Goal: Find specific page/section

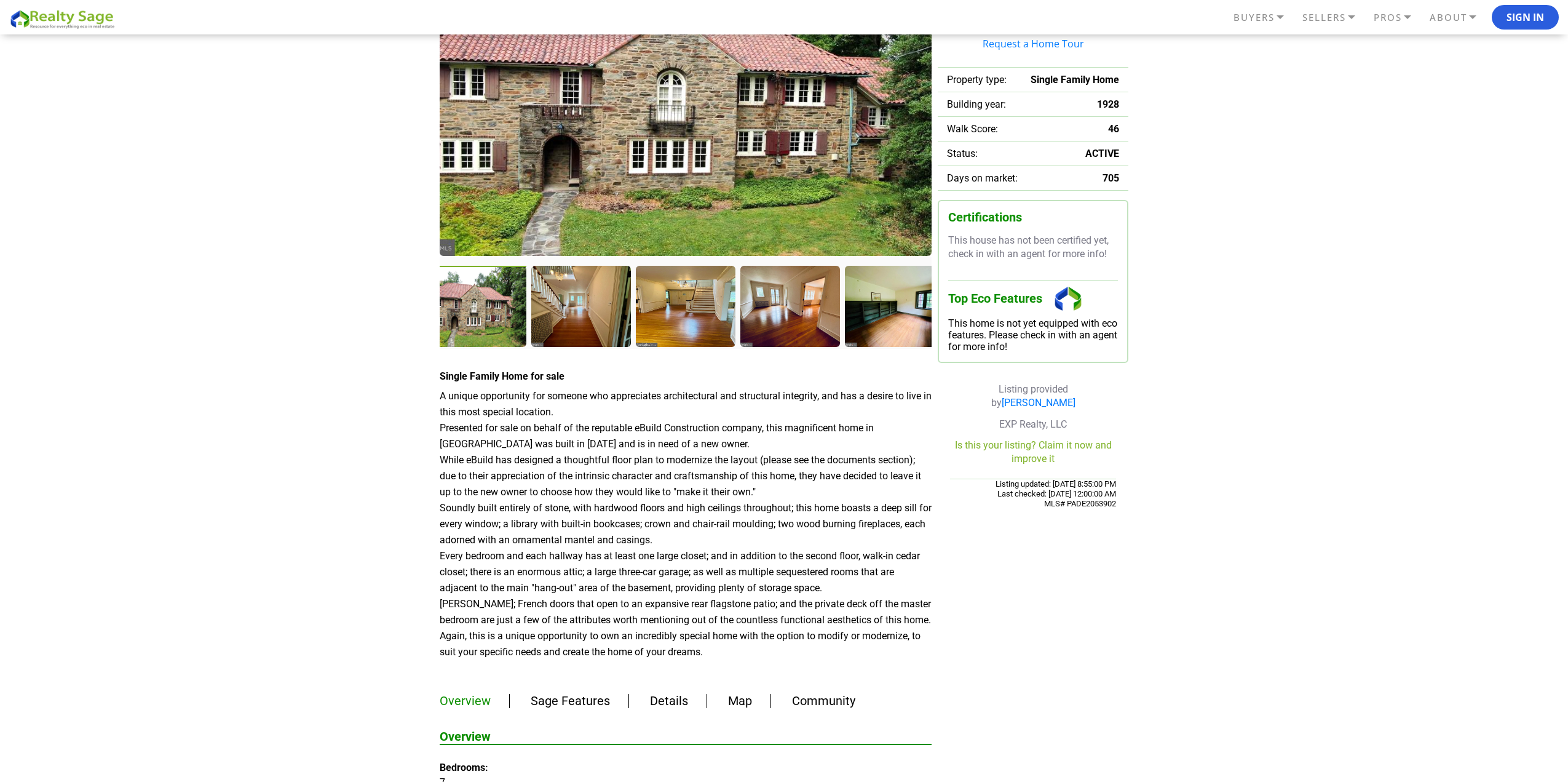
scroll to position [61, 0]
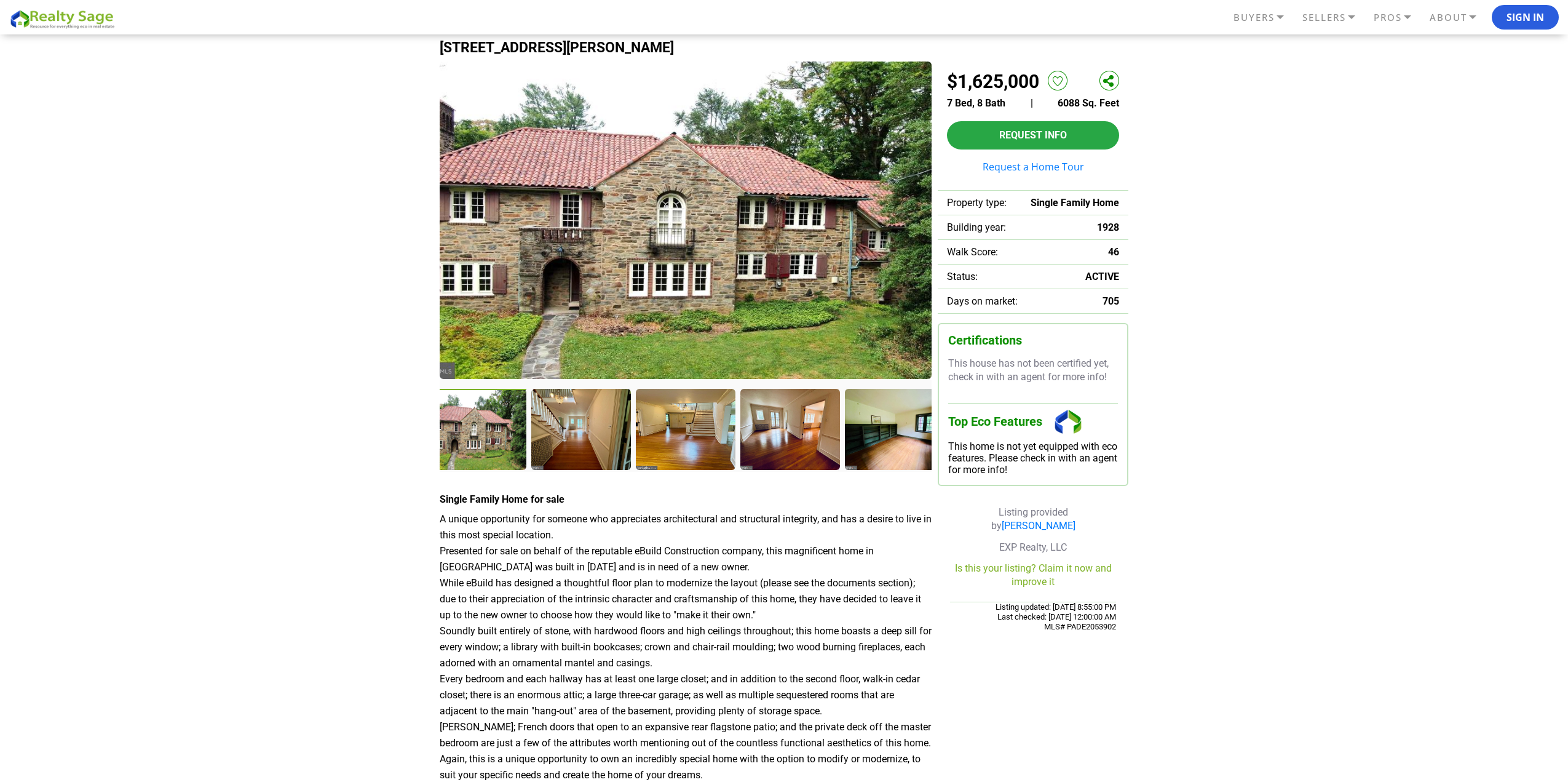
click at [647, 212] on img at bounding box center [685, 220] width 492 height 318
click at [460, 445] on div at bounding box center [477, 430] width 102 height 84
click at [504, 437] on div at bounding box center [477, 430] width 102 height 84
click at [908, 253] on img at bounding box center [685, 220] width 492 height 318
click at [903, 411] on div at bounding box center [895, 430] width 102 height 84
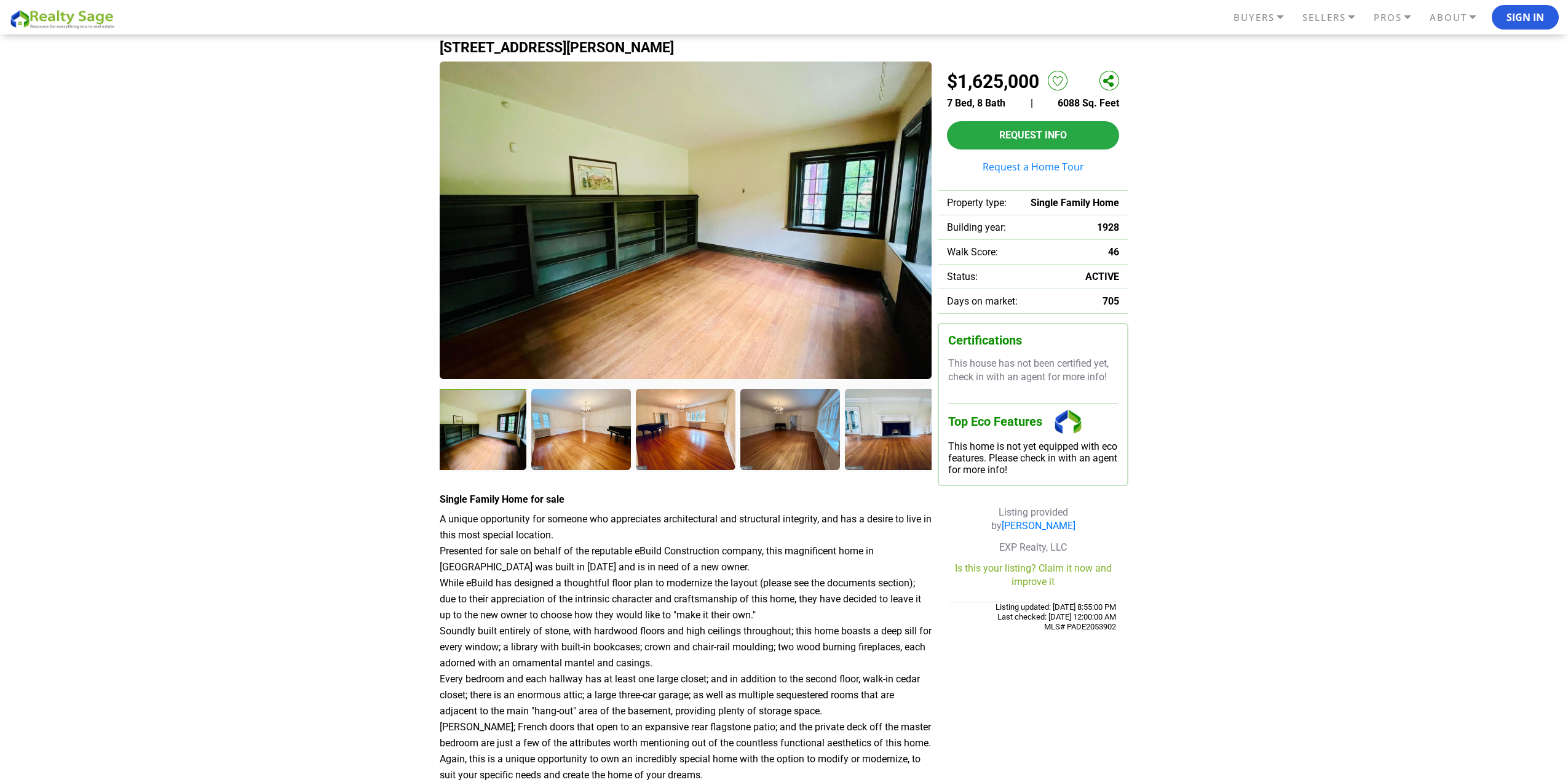
click at [887, 274] on img at bounding box center [685, 220] width 492 height 318
click at [874, 416] on div at bounding box center [895, 430] width 102 height 84
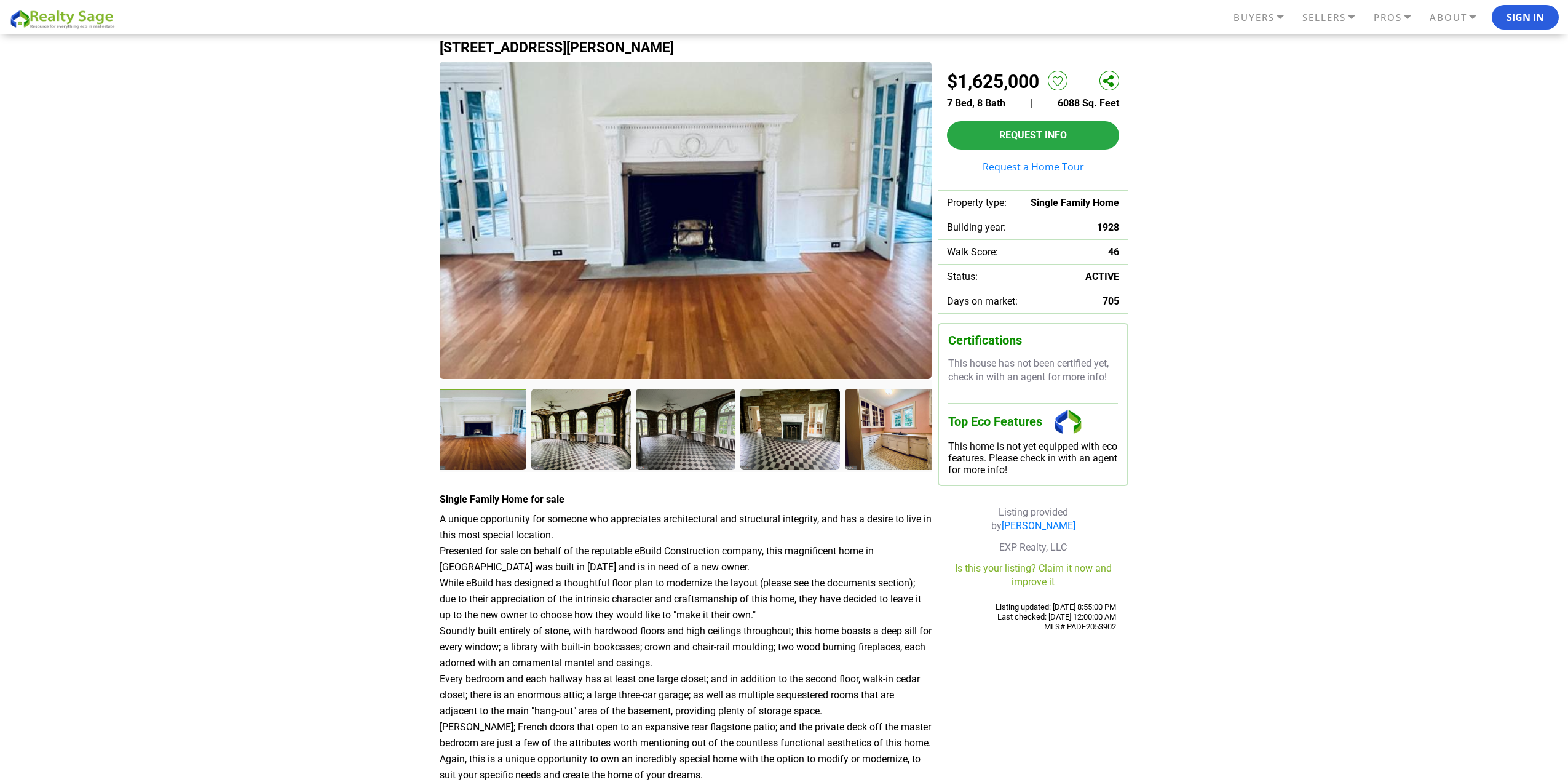
click at [445, 424] on div at bounding box center [477, 430] width 102 height 84
click at [462, 420] on div at bounding box center [477, 430] width 102 height 84
click at [567, 259] on img at bounding box center [685, 221] width 492 height 318
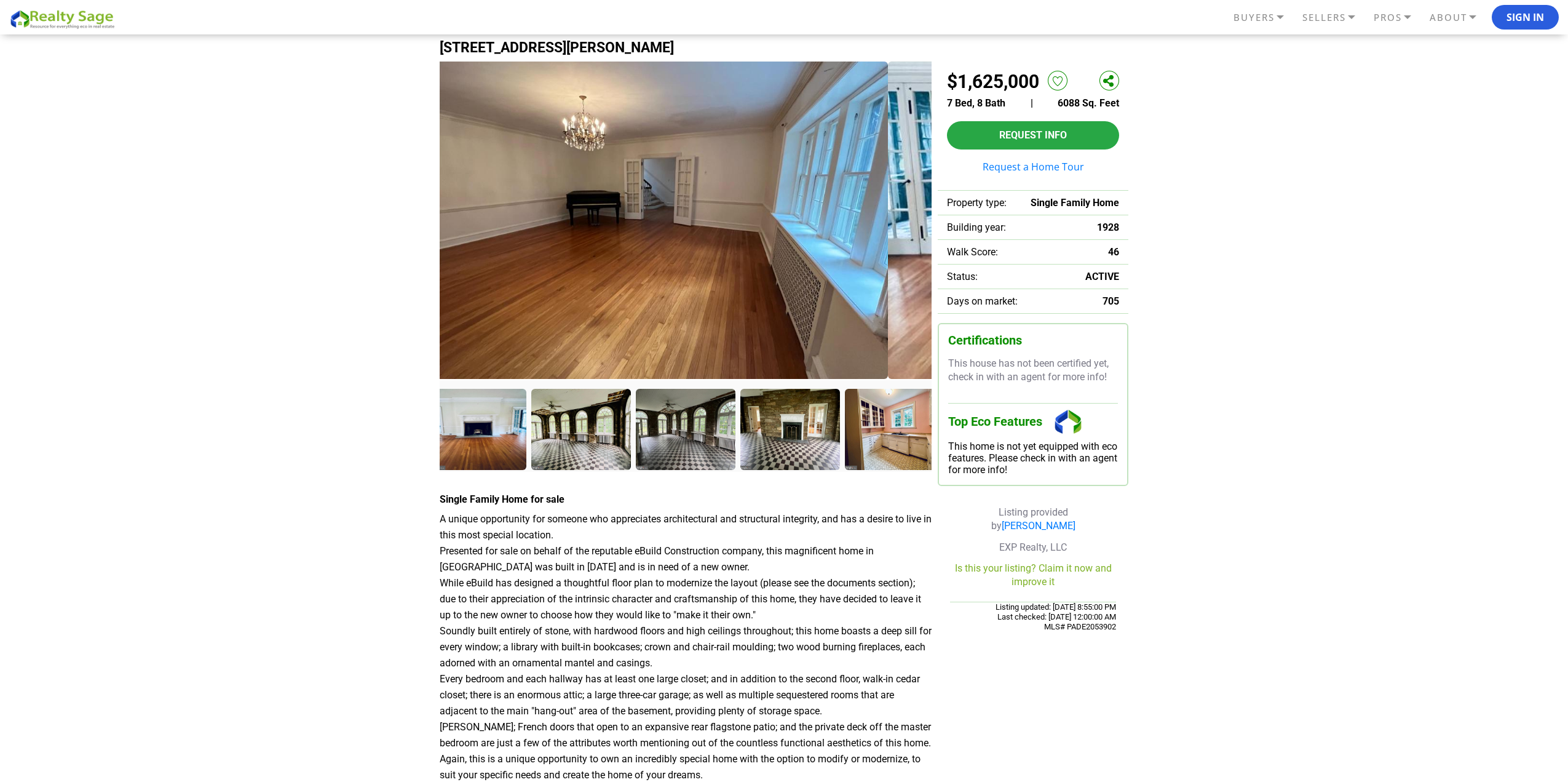
drag, startPoint x: 765, startPoint y: 230, endPoint x: 1217, endPoint y: 221, distance: 452.1
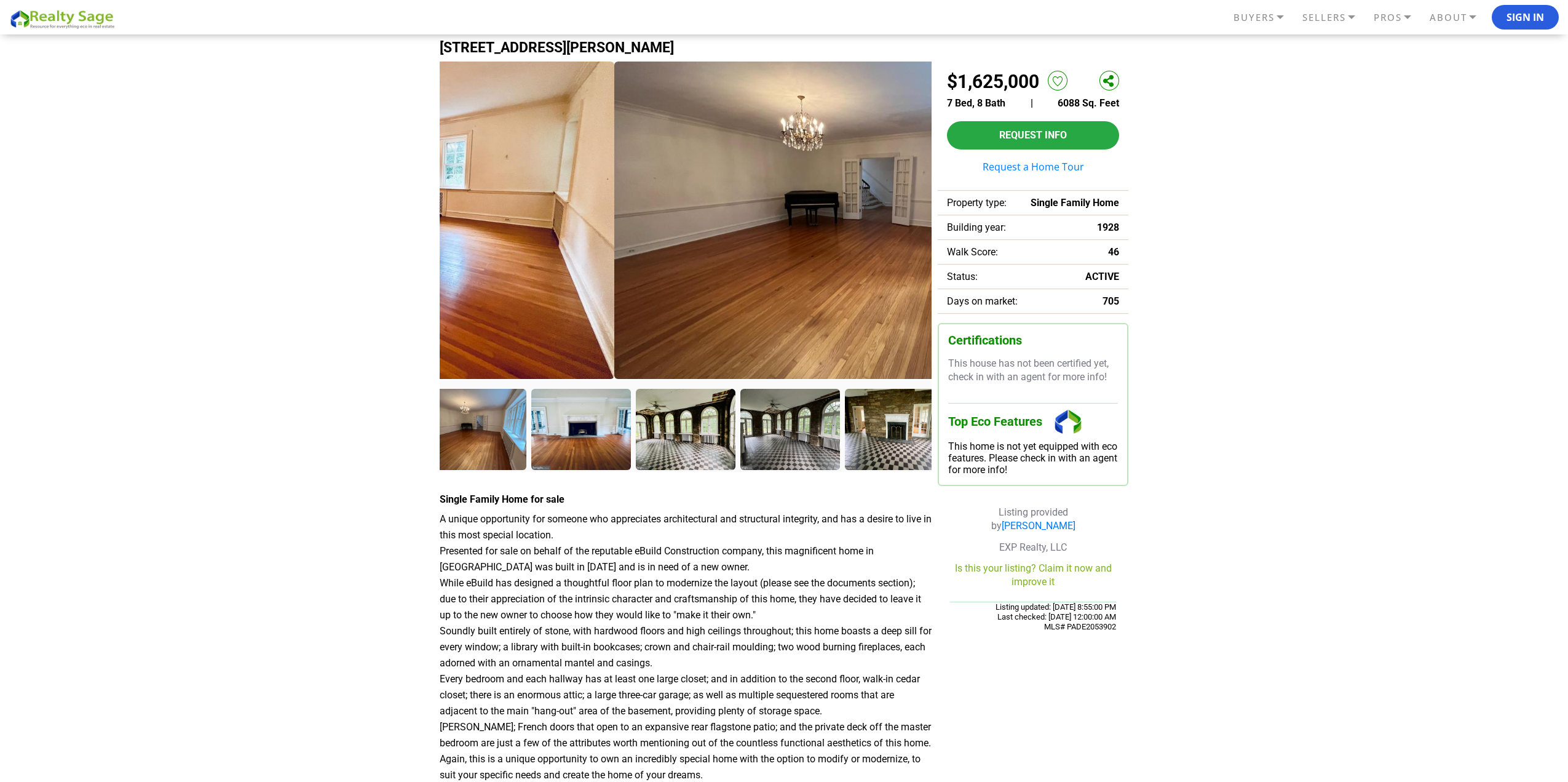
drag, startPoint x: 565, startPoint y: 274, endPoint x: 793, endPoint y: 241, distance: 230.4
click at [785, 241] on img at bounding box center [860, 220] width 492 height 318
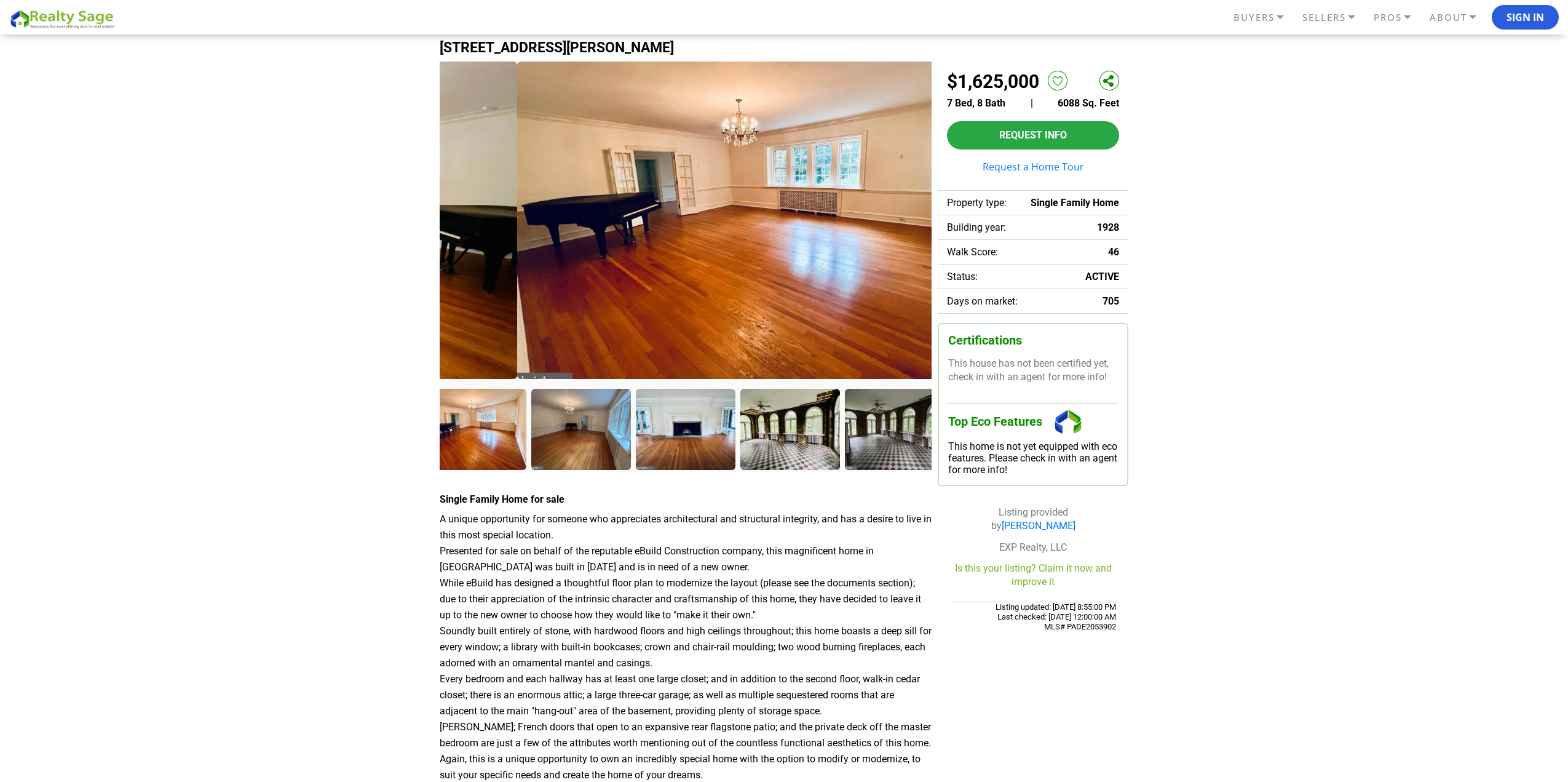
drag, startPoint x: 669, startPoint y: 273, endPoint x: 884, endPoint y: 249, distance: 216.3
click at [878, 249] on img at bounding box center [763, 220] width 492 height 318
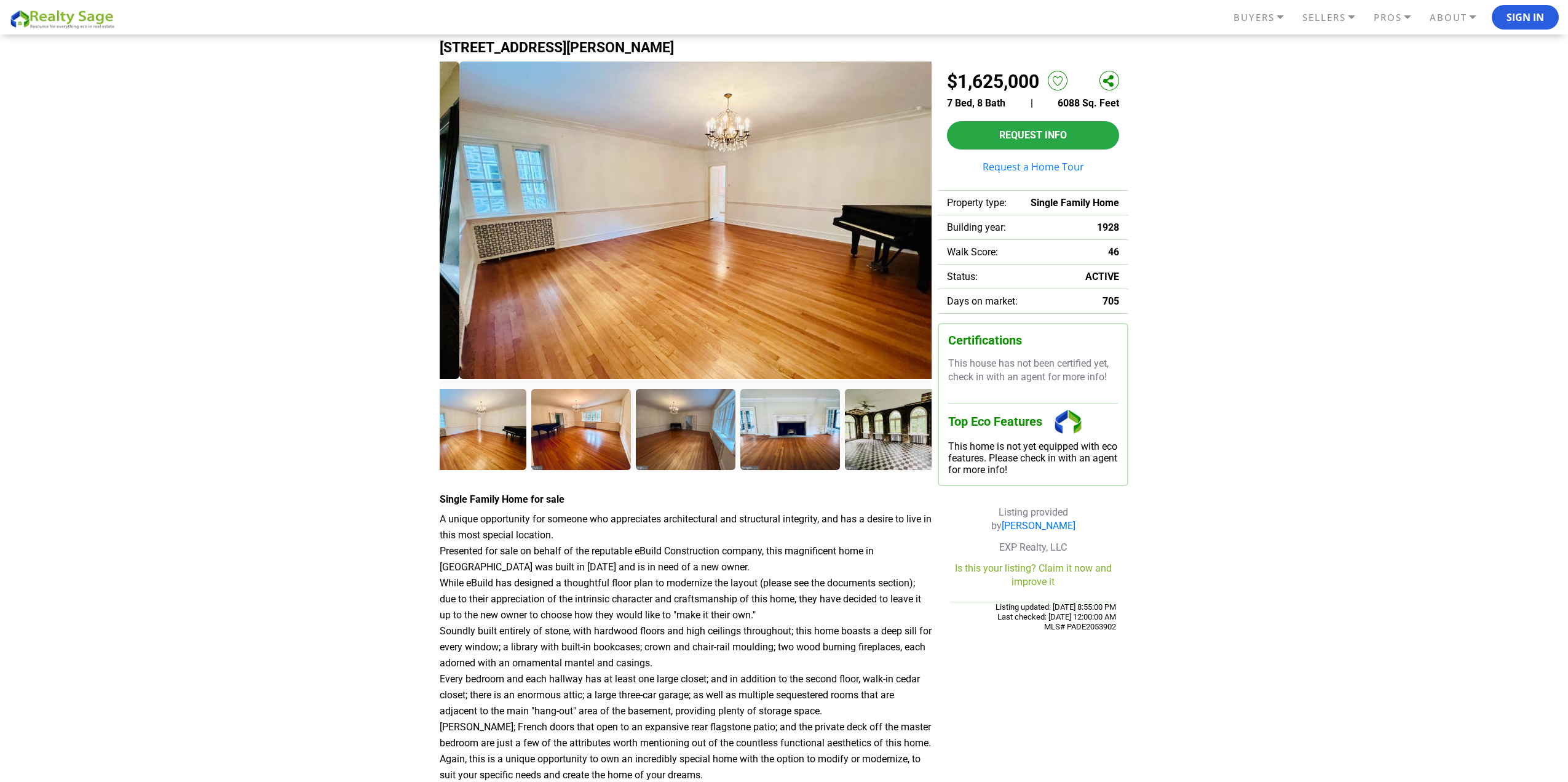
drag, startPoint x: 702, startPoint y: 275, endPoint x: 885, endPoint y: 246, distance: 185.3
click at [866, 246] on img at bounding box center [705, 220] width 492 height 318
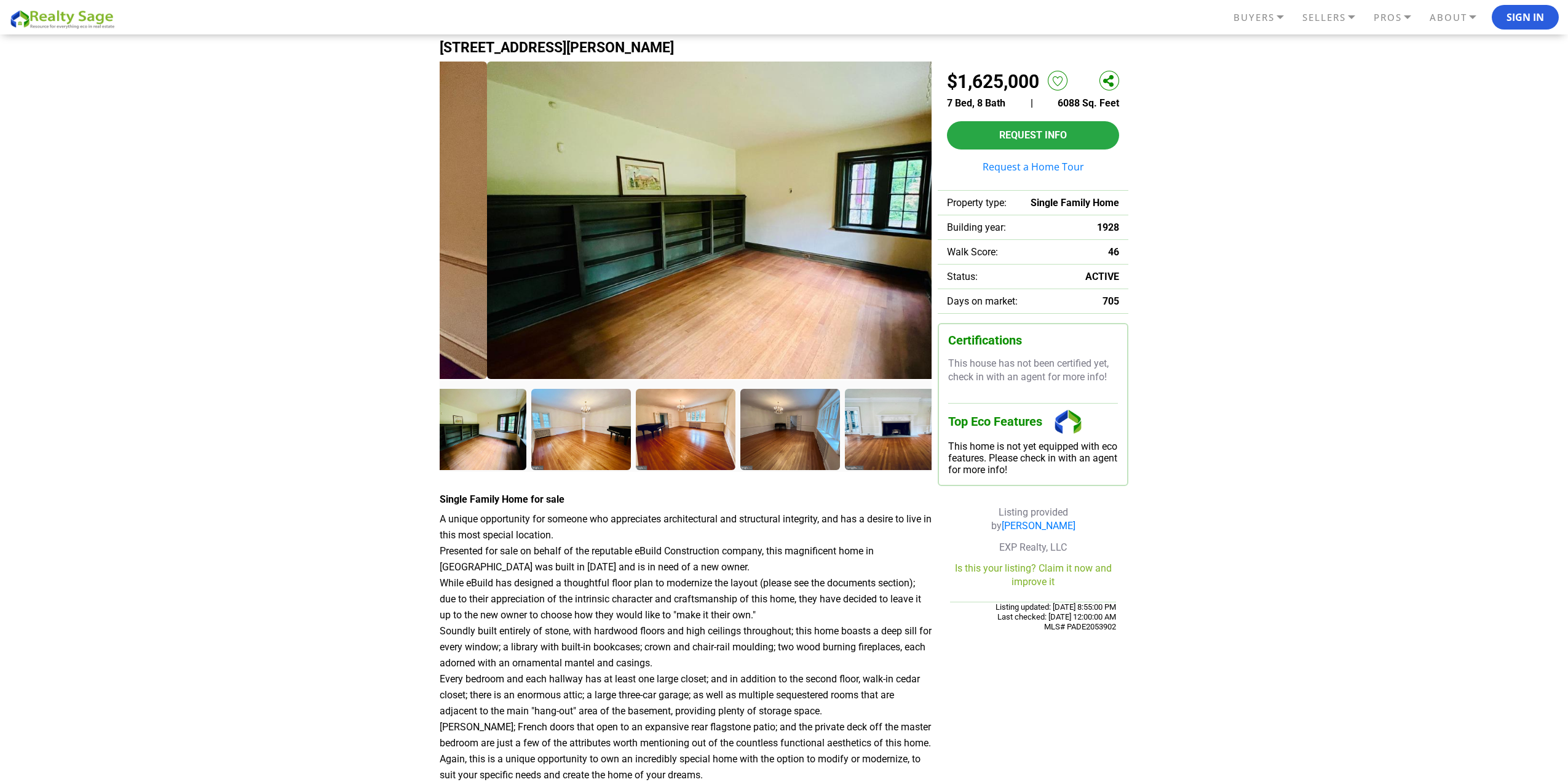
drag, startPoint x: 720, startPoint y: 280, endPoint x: 953, endPoint y: 247, distance: 235.3
click at [927, 249] on img at bounding box center [733, 220] width 492 height 318
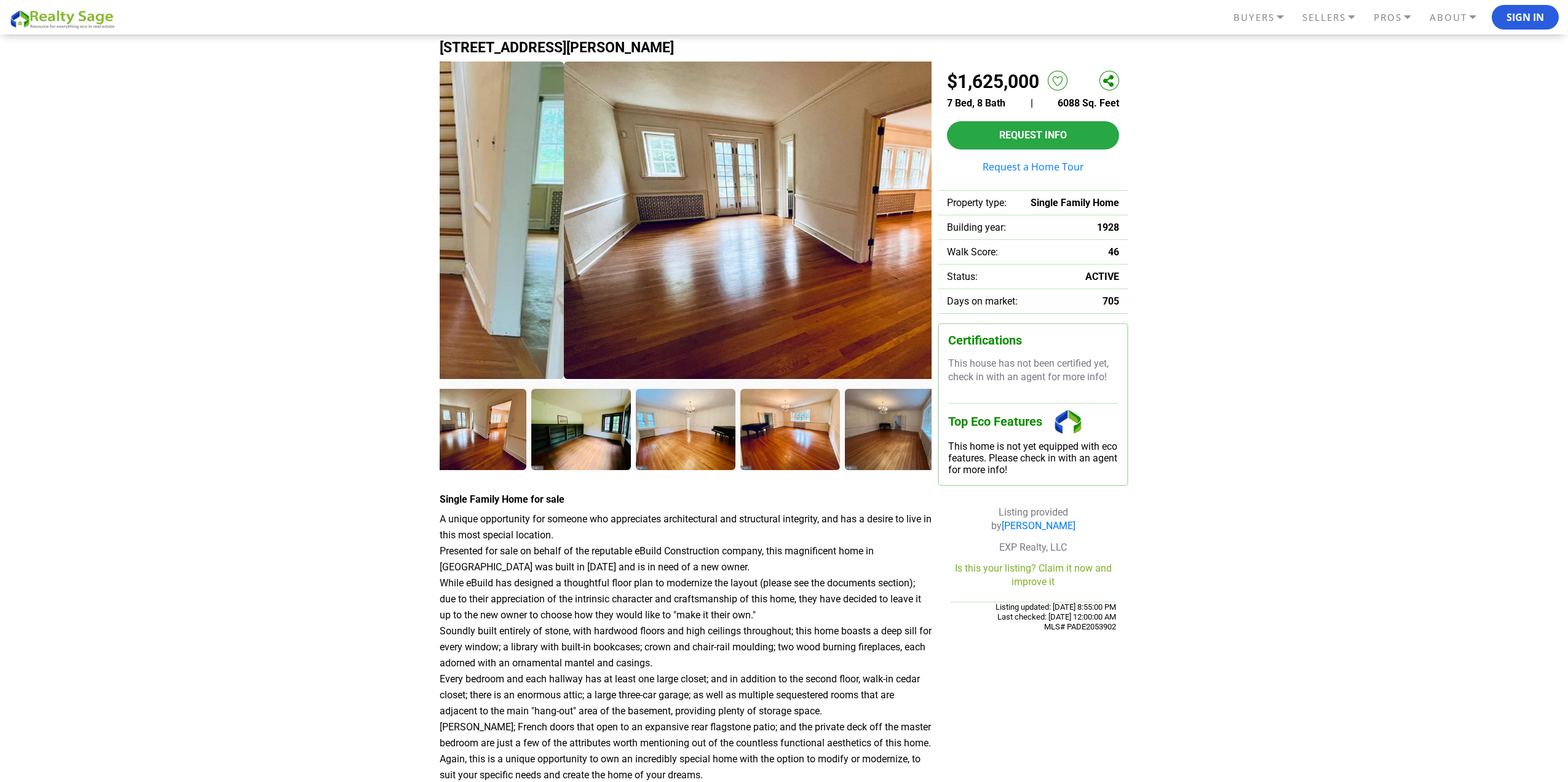
drag, startPoint x: 732, startPoint y: 275, endPoint x: 1086, endPoint y: 223, distance: 357.8
click at [1068, 225] on div at bounding box center [784, 427] width 688 height 733
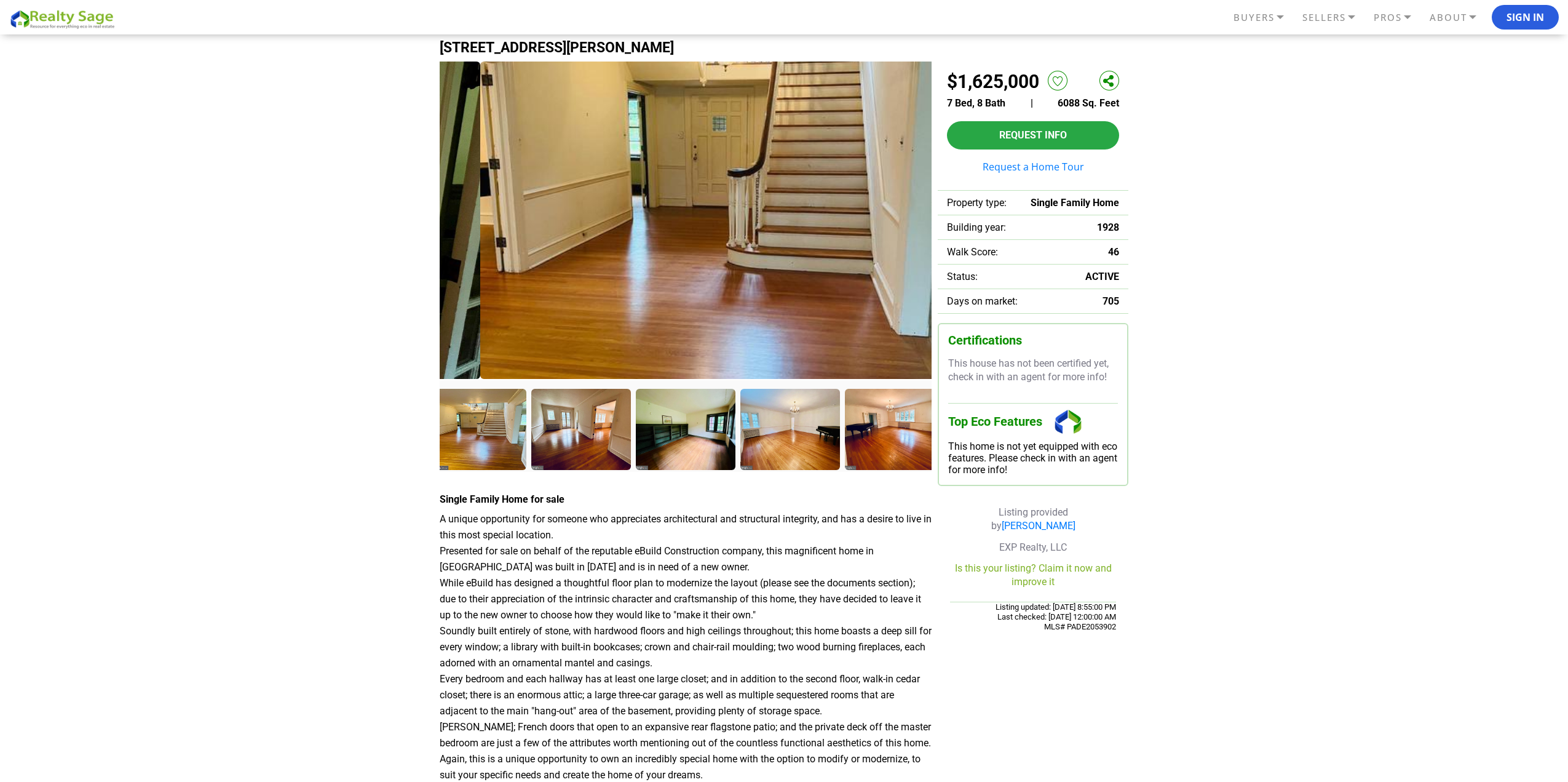
drag, startPoint x: 820, startPoint y: 271, endPoint x: 1126, endPoint y: 232, distance: 308.5
click at [1082, 233] on div at bounding box center [784, 427] width 688 height 733
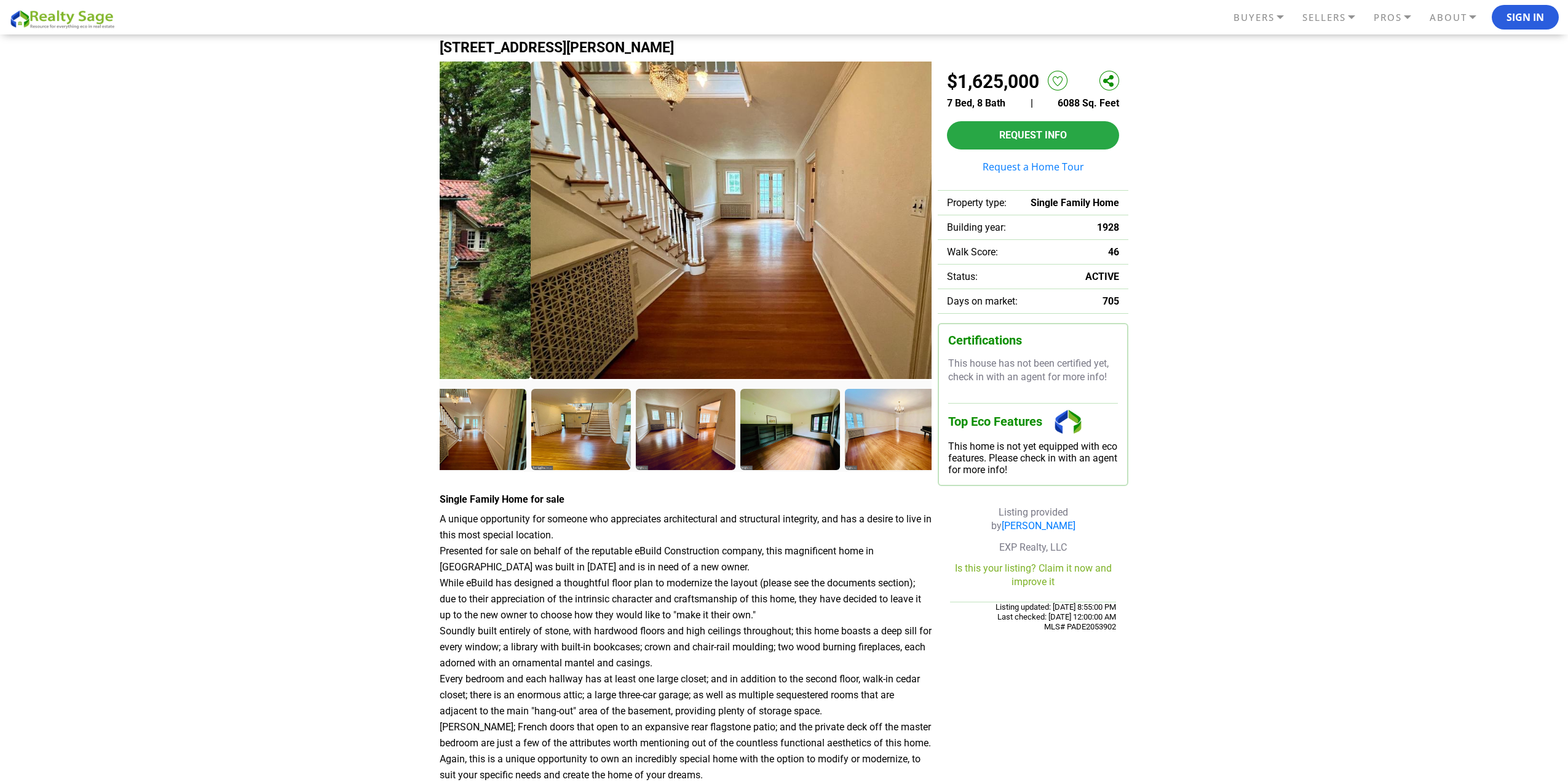
drag, startPoint x: 746, startPoint y: 267, endPoint x: 1085, endPoint y: 221, distance: 342.1
click at [1085, 221] on div at bounding box center [784, 427] width 688 height 733
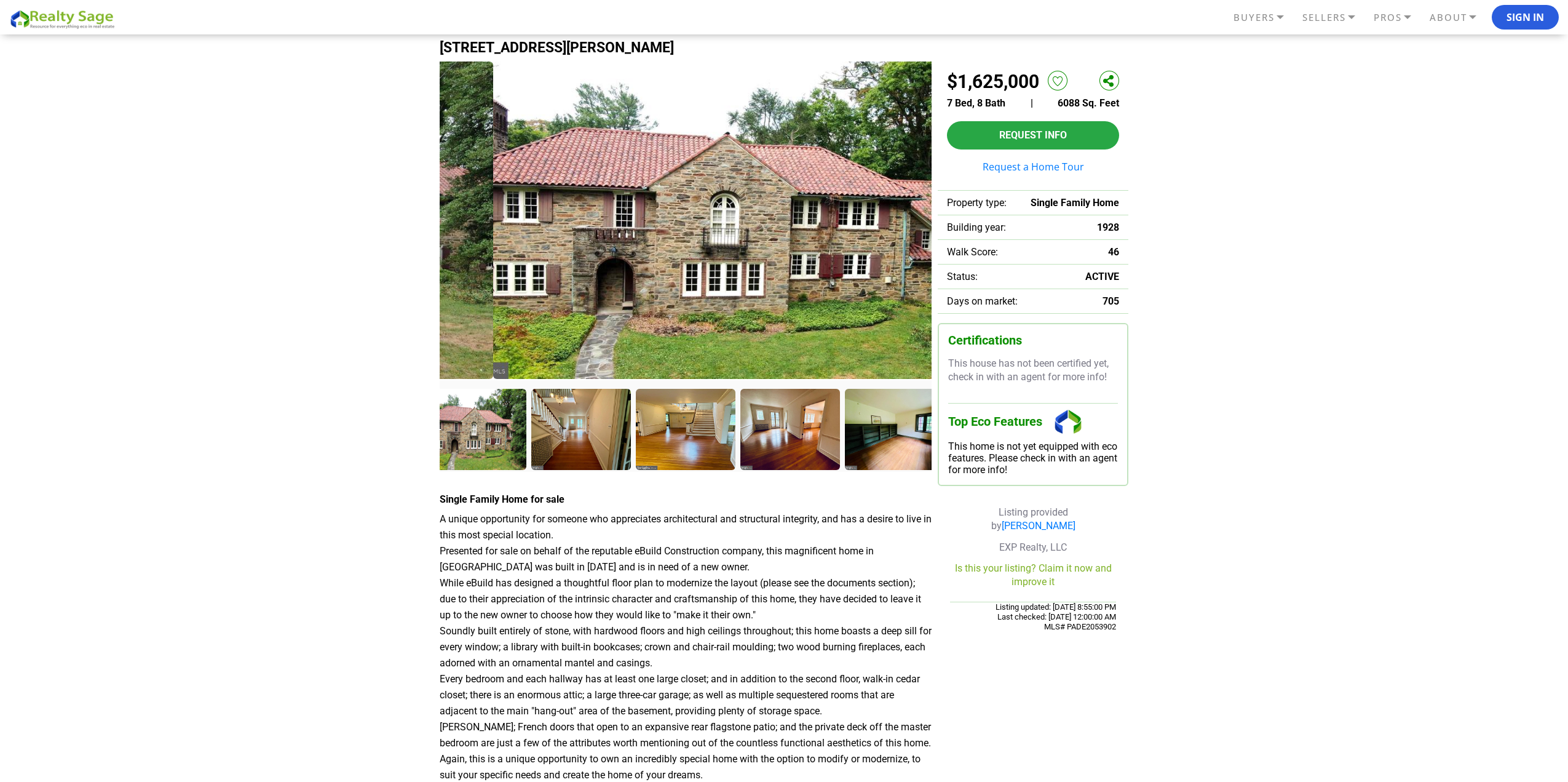
drag, startPoint x: 830, startPoint y: 240, endPoint x: 1030, endPoint y: 218, distance: 201.2
click at [996, 220] on div at bounding box center [784, 427] width 688 height 733
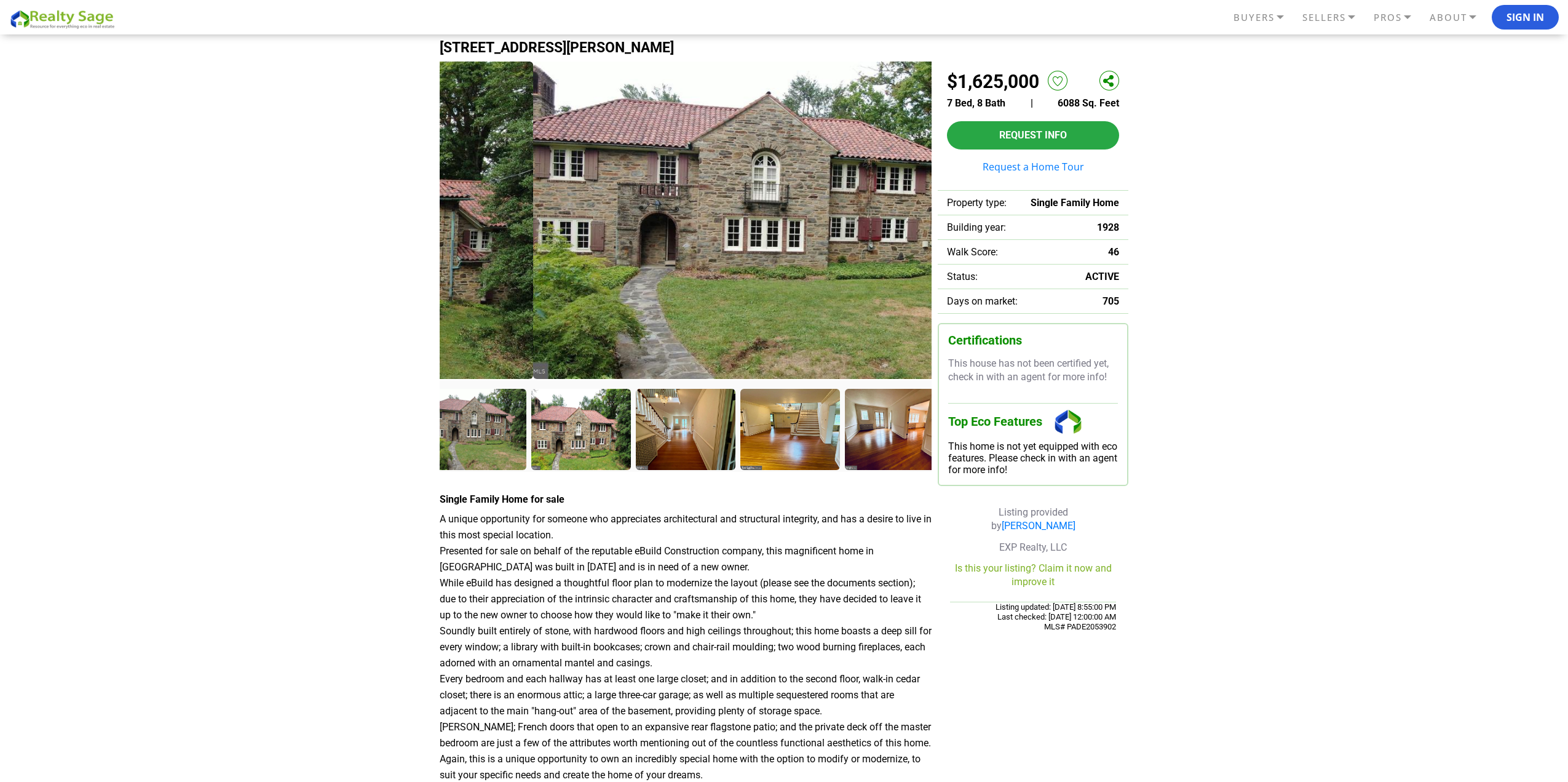
drag, startPoint x: 871, startPoint y: 232, endPoint x: 1075, endPoint y: 193, distance: 207.7
click at [1047, 199] on div at bounding box center [784, 427] width 688 height 733
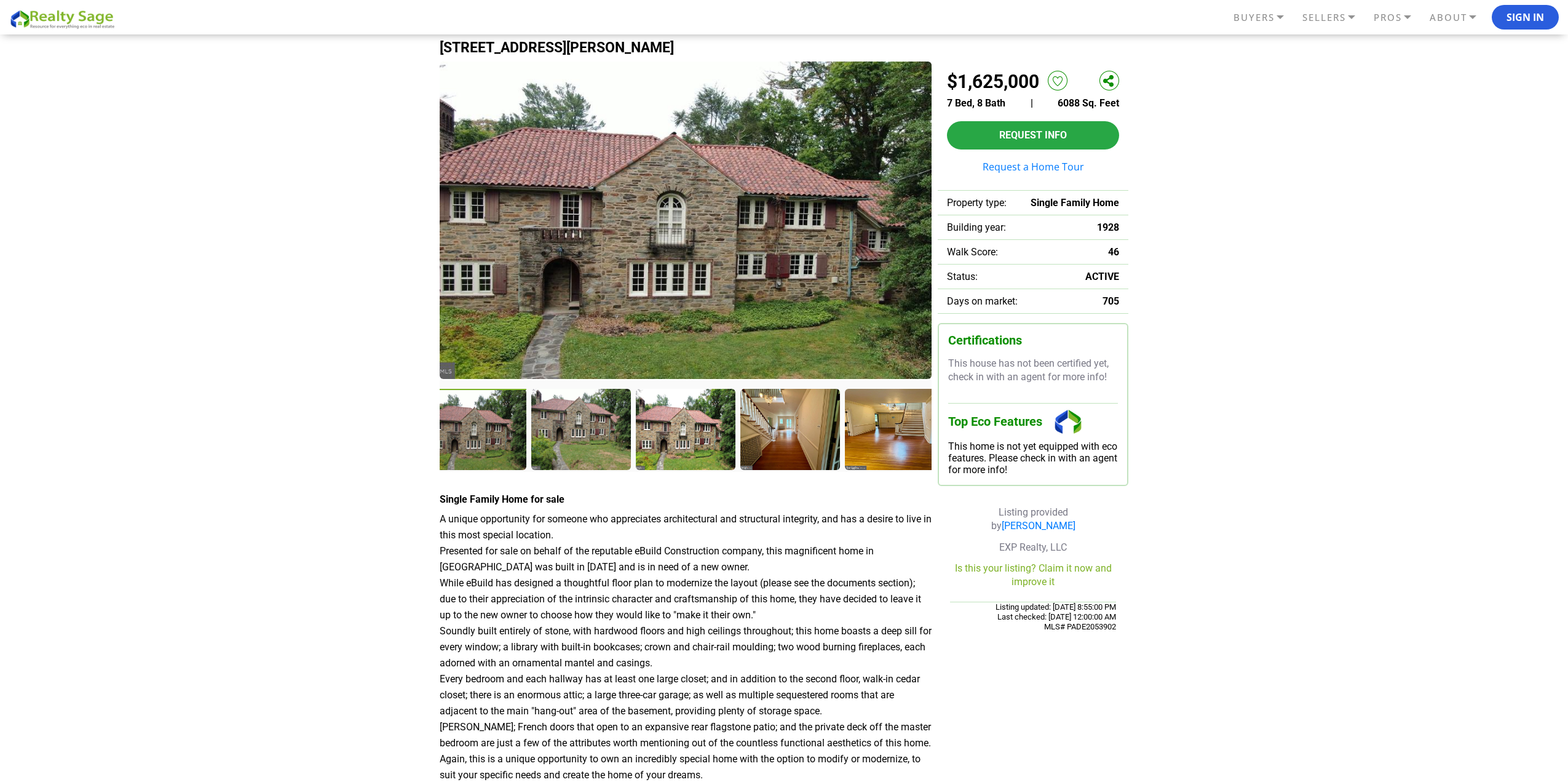
drag, startPoint x: 786, startPoint y: 225, endPoint x: 711, endPoint y: 219, distance: 75.2
click at [717, 219] on img at bounding box center [685, 220] width 492 height 318
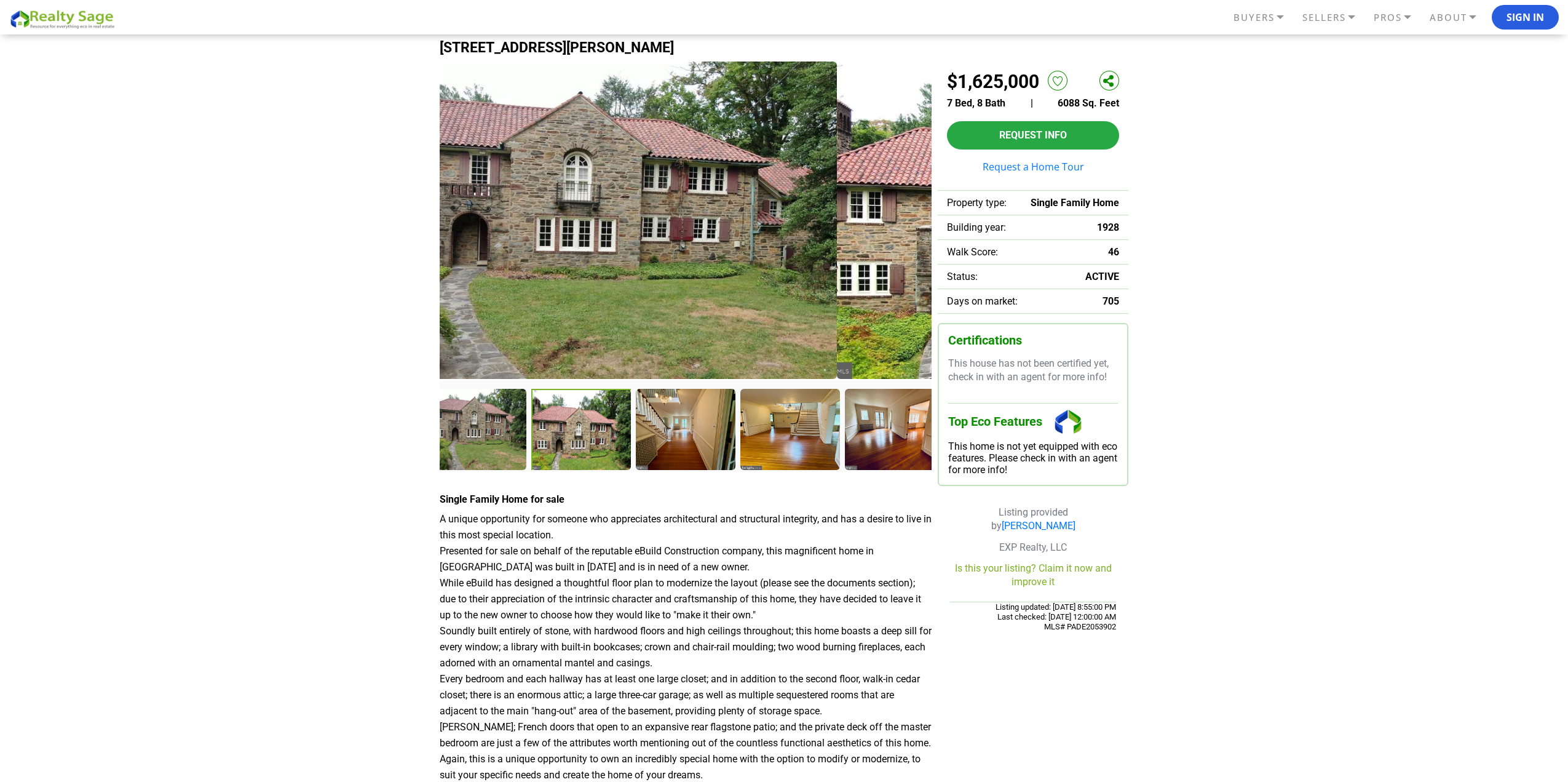
drag, startPoint x: 680, startPoint y: 207, endPoint x: 608, endPoint y: 195, distance: 73.0
click at [638, 200] on img at bounding box center [590, 220] width 492 height 318
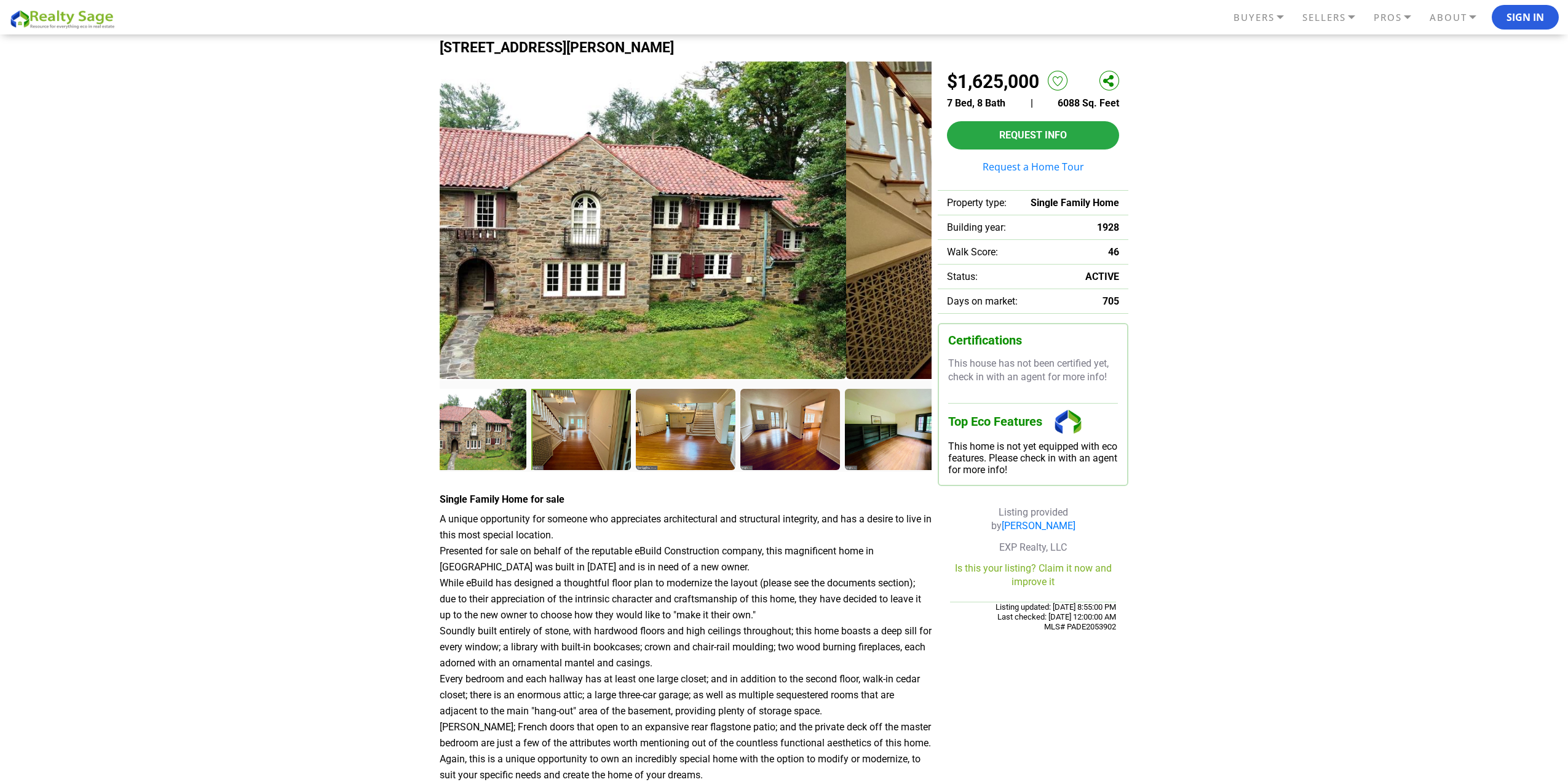
drag, startPoint x: 714, startPoint y: 219, endPoint x: 619, endPoint y: 207, distance: 95.8
click at [633, 209] on img at bounding box center [600, 220] width 492 height 318
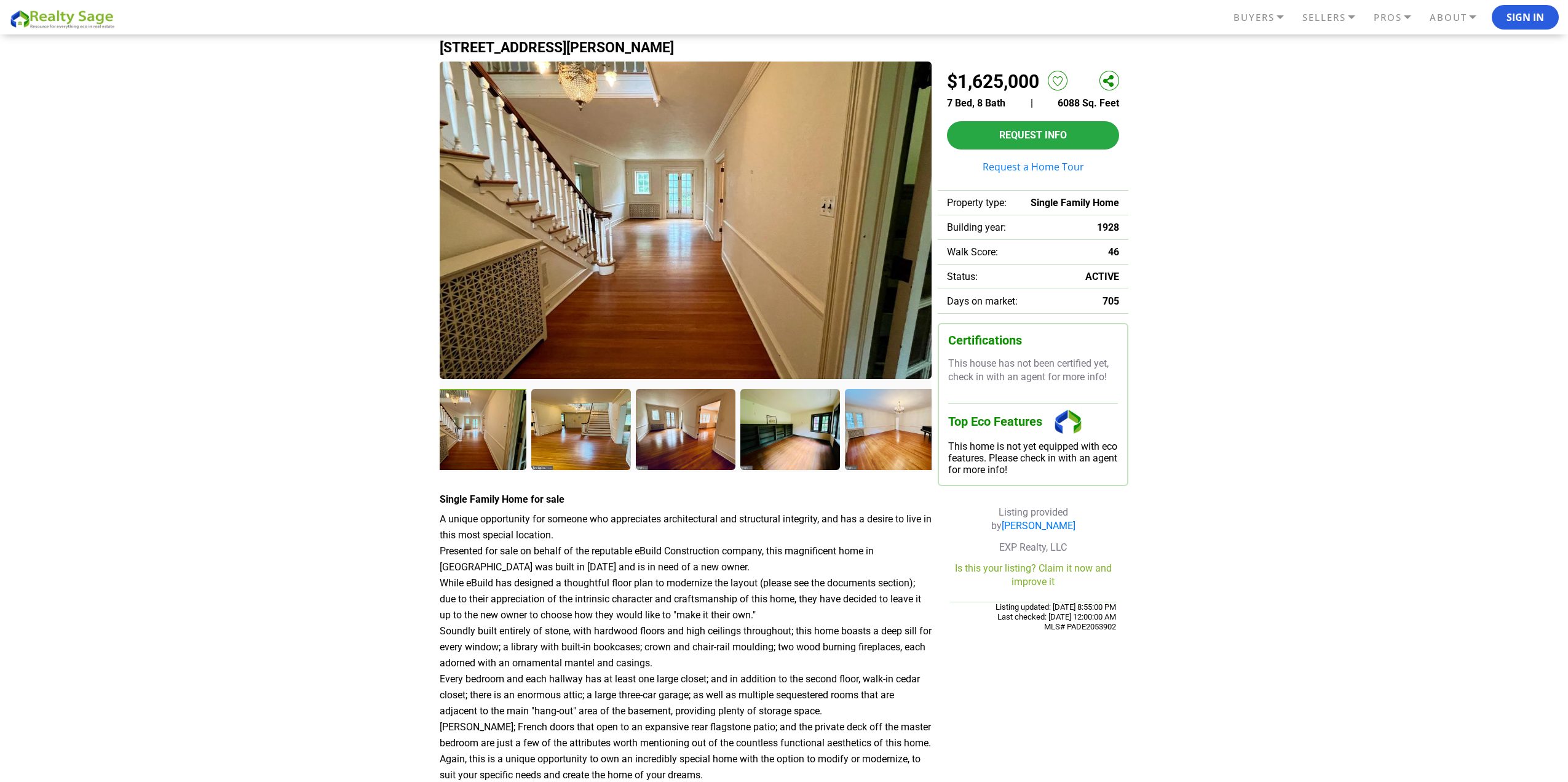
drag, startPoint x: 699, startPoint y: 228, endPoint x: 528, endPoint y: 191, distance: 175.0
click at [534, 192] on img at bounding box center [685, 220] width 492 height 318
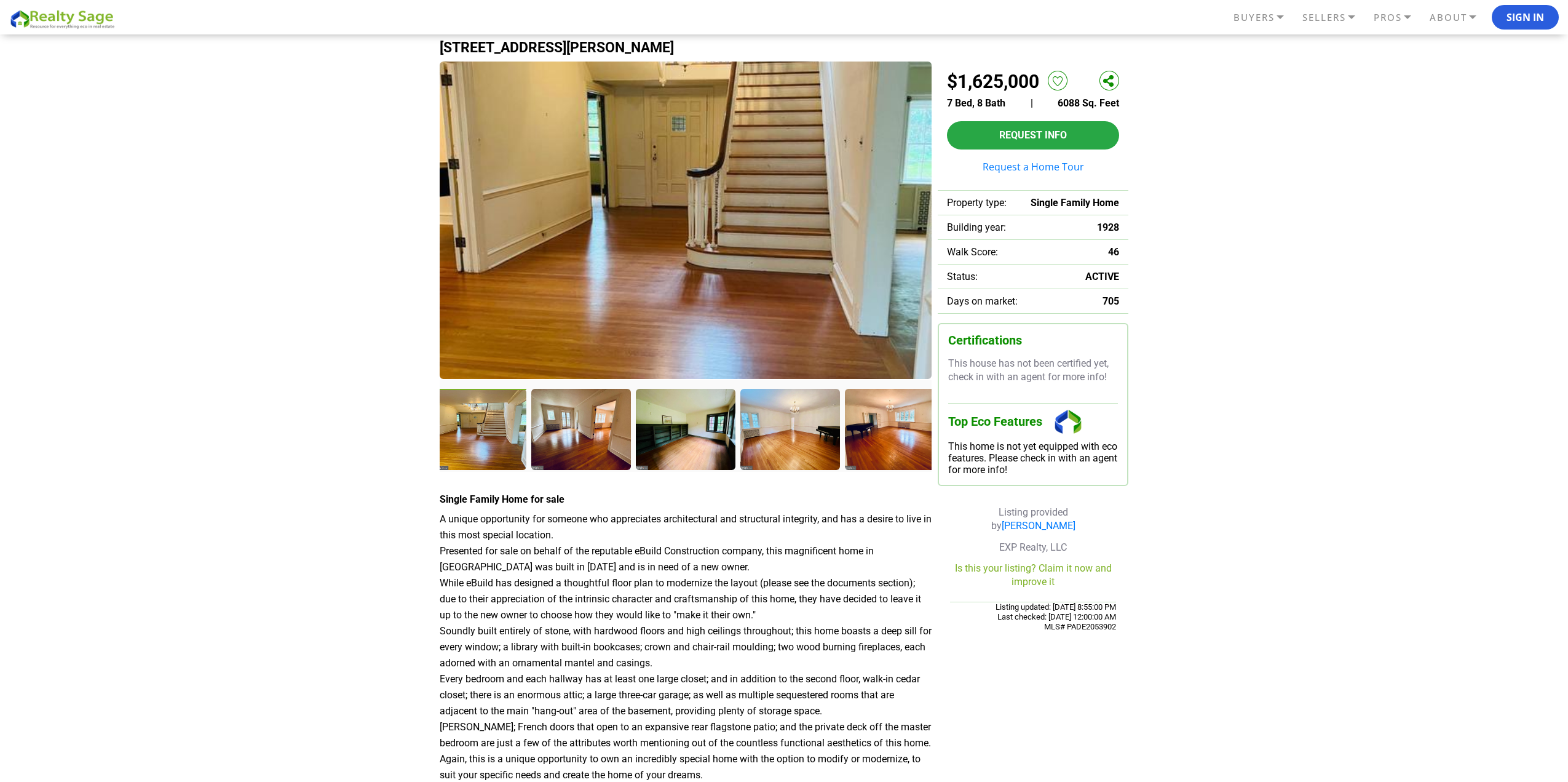
drag, startPoint x: 634, startPoint y: 207, endPoint x: 520, endPoint y: 194, distance: 114.7
click at [522, 195] on img at bounding box center [685, 220] width 492 height 318
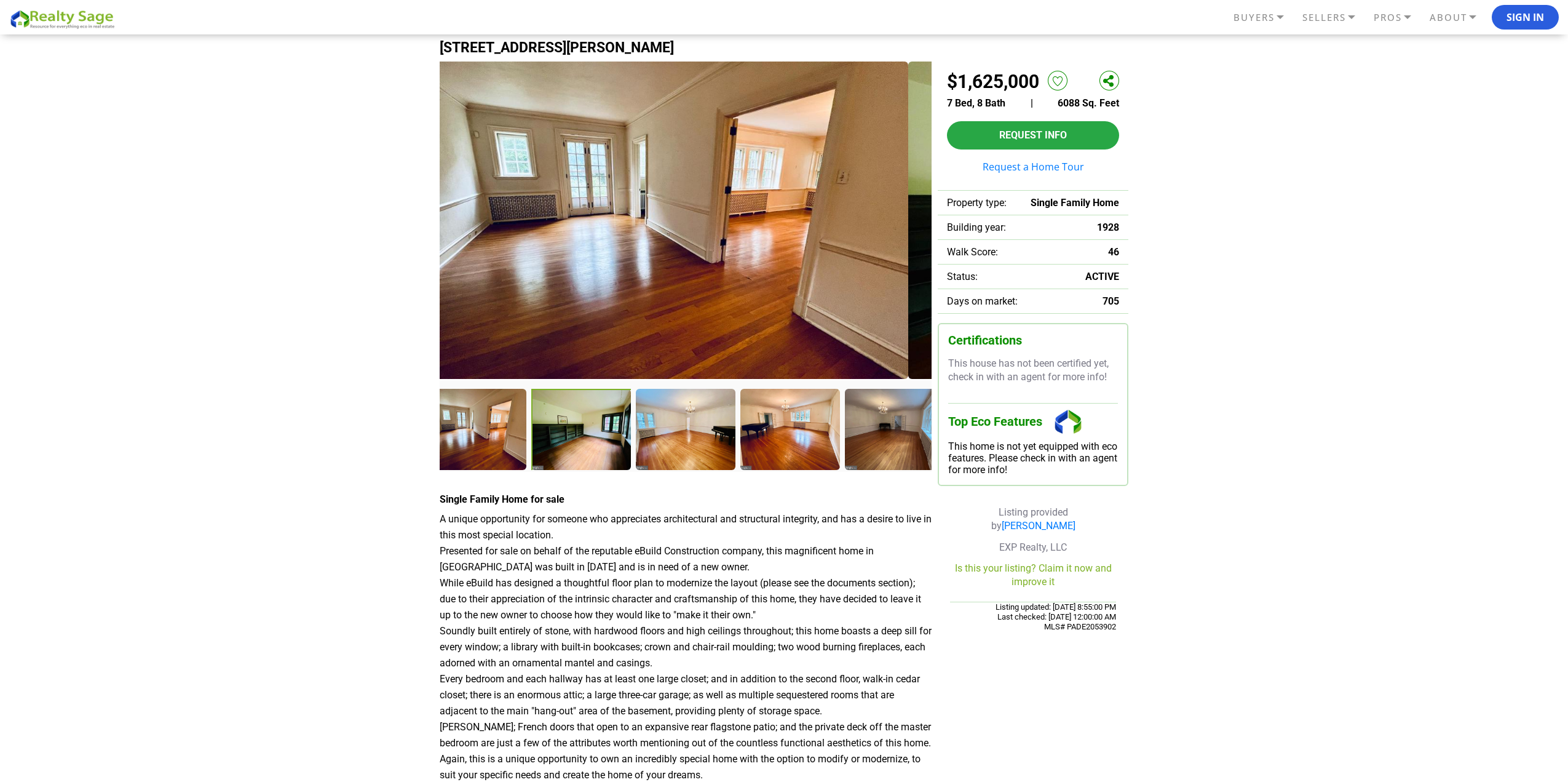
drag, startPoint x: 594, startPoint y: 214, endPoint x: 527, endPoint y: 200, distance: 68.4
click at [561, 209] on img at bounding box center [662, 220] width 492 height 318
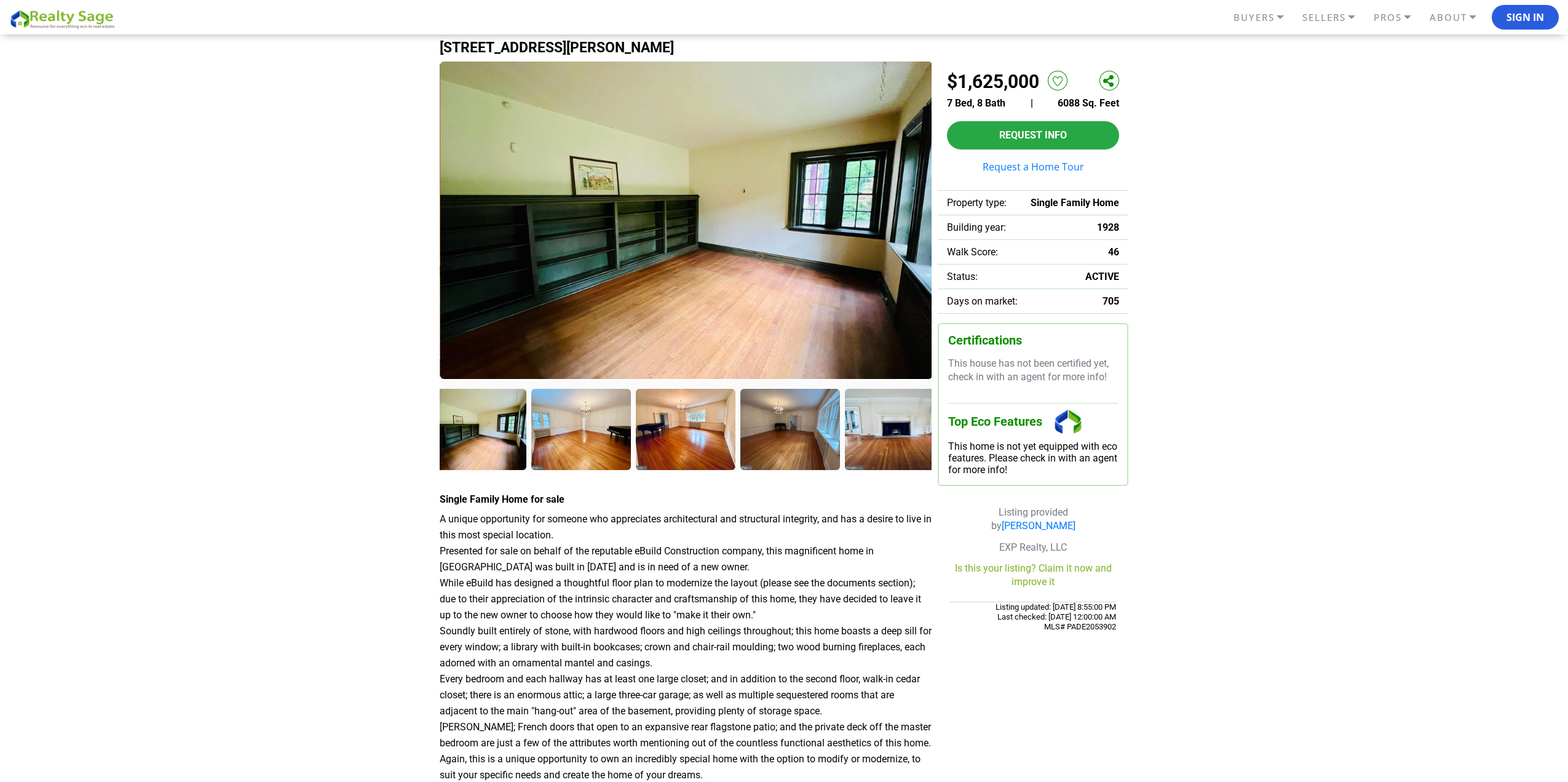
drag, startPoint x: 529, startPoint y: 198, endPoint x: 727, endPoint y: 227, distance: 200.1
click at [665, 216] on img at bounding box center [685, 220] width 492 height 318
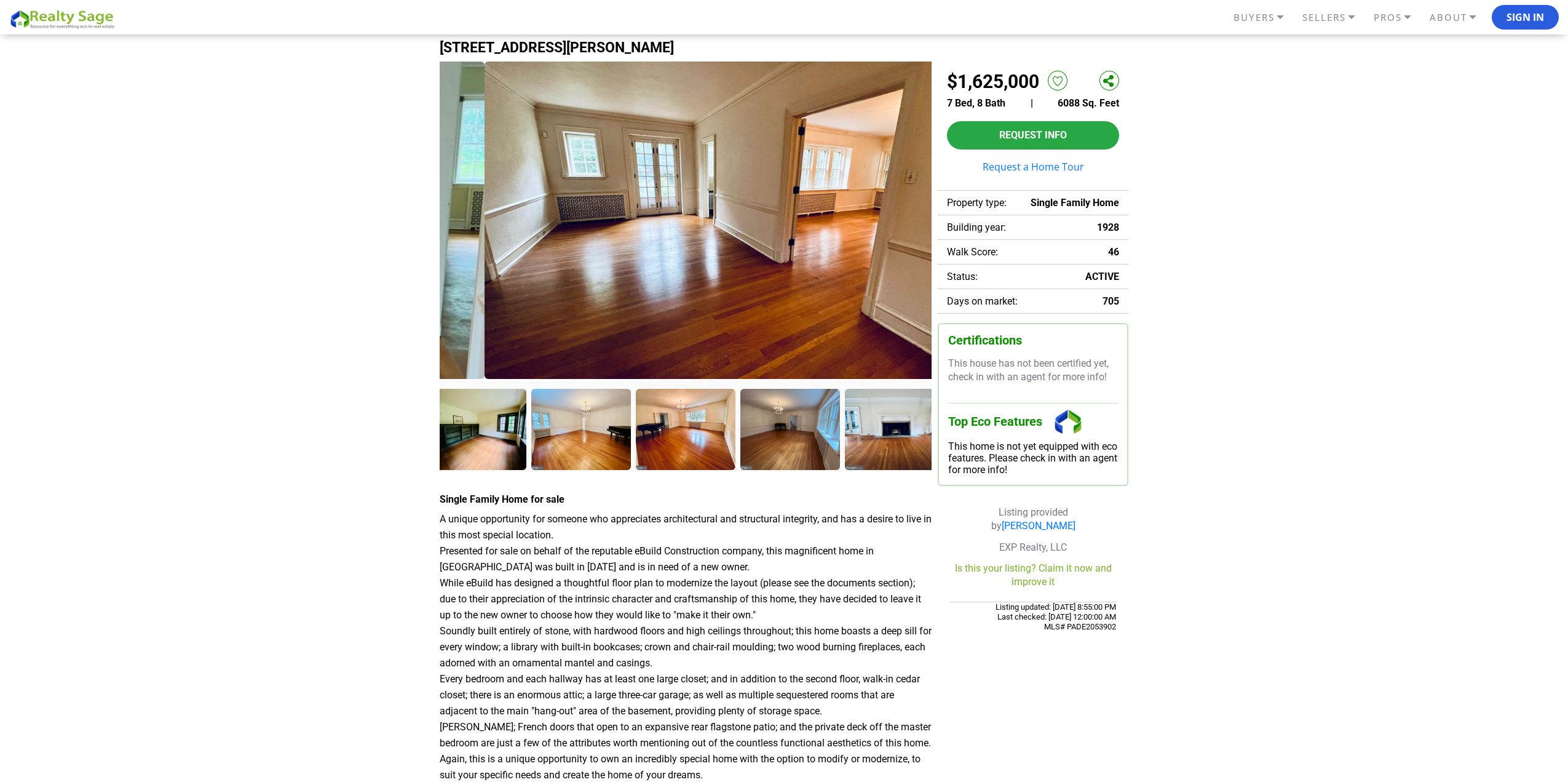
drag, startPoint x: 630, startPoint y: 222, endPoint x: 752, endPoint y: 236, distance: 122.8
click at [732, 232] on img at bounding box center [730, 220] width 492 height 318
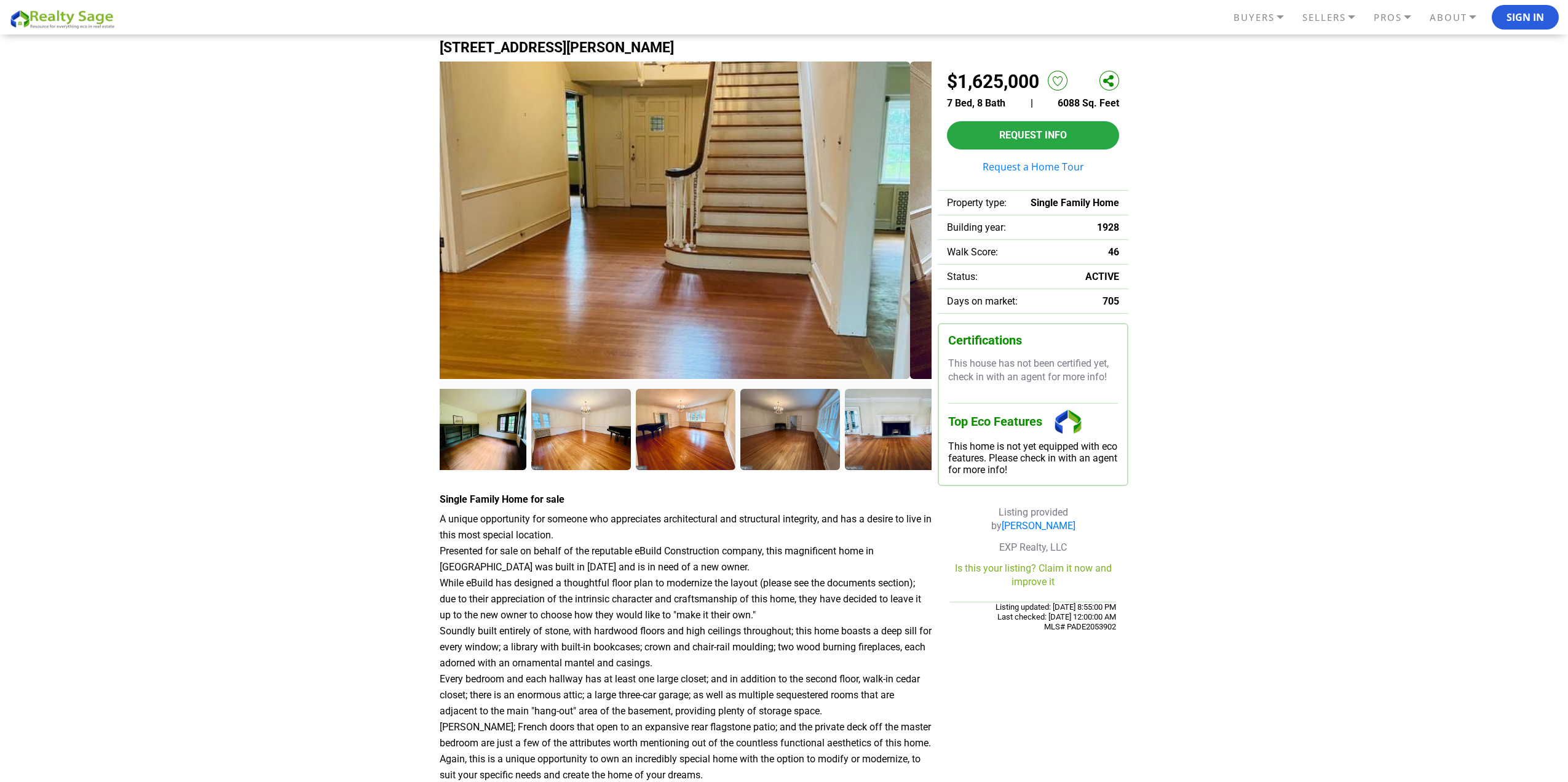
drag, startPoint x: 686, startPoint y: 234, endPoint x: 775, endPoint y: 241, distance: 89.3
click at [765, 239] on img at bounding box center [664, 220] width 492 height 318
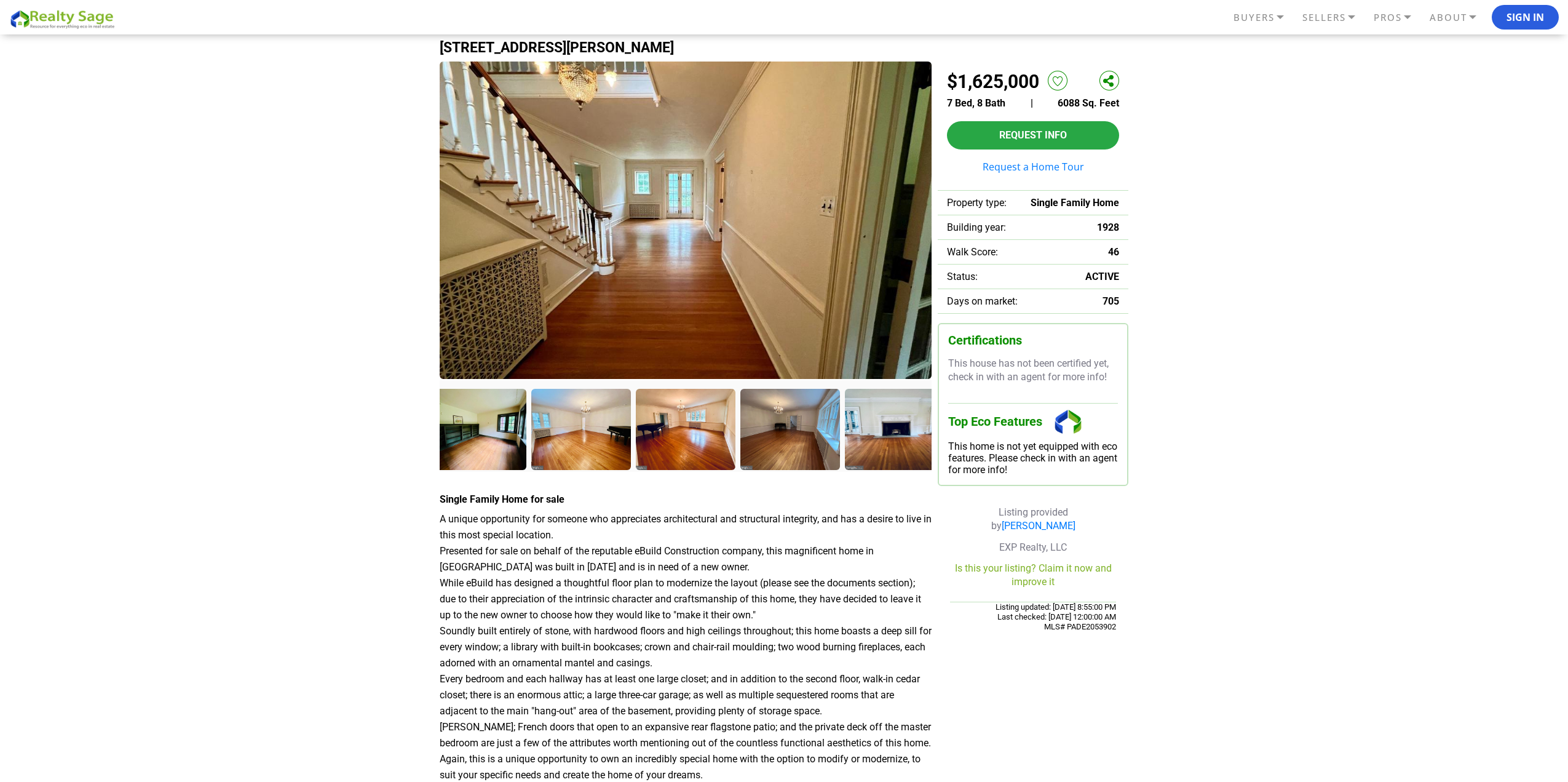
drag, startPoint x: 736, startPoint y: 242, endPoint x: 820, endPoint y: 246, distance: 84.1
click at [812, 246] on img at bounding box center [685, 220] width 492 height 318
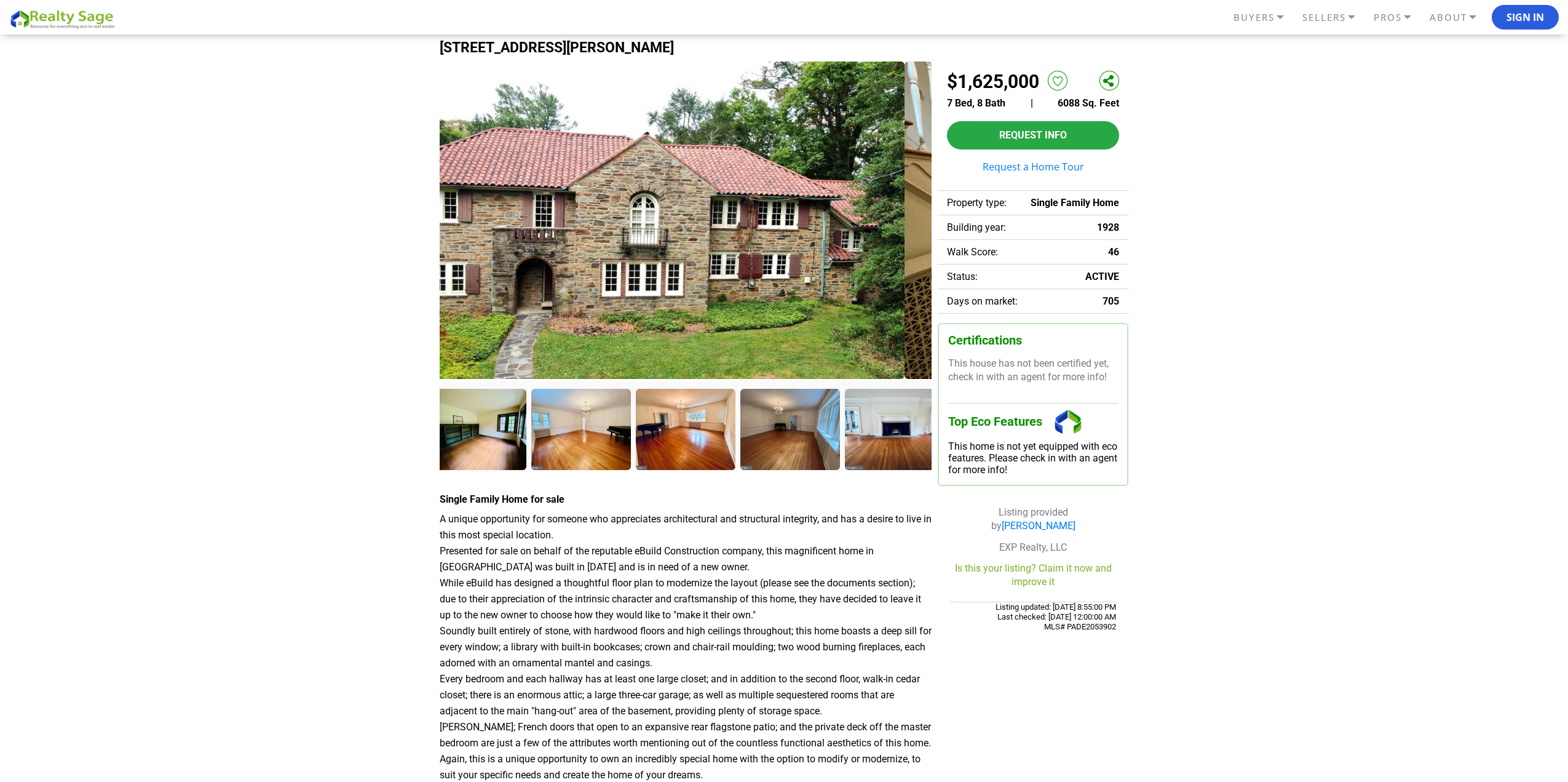
drag, startPoint x: 811, startPoint y: 249, endPoint x: 705, endPoint y: 234, distance: 107.1
click at [720, 237] on img at bounding box center [658, 220] width 492 height 318
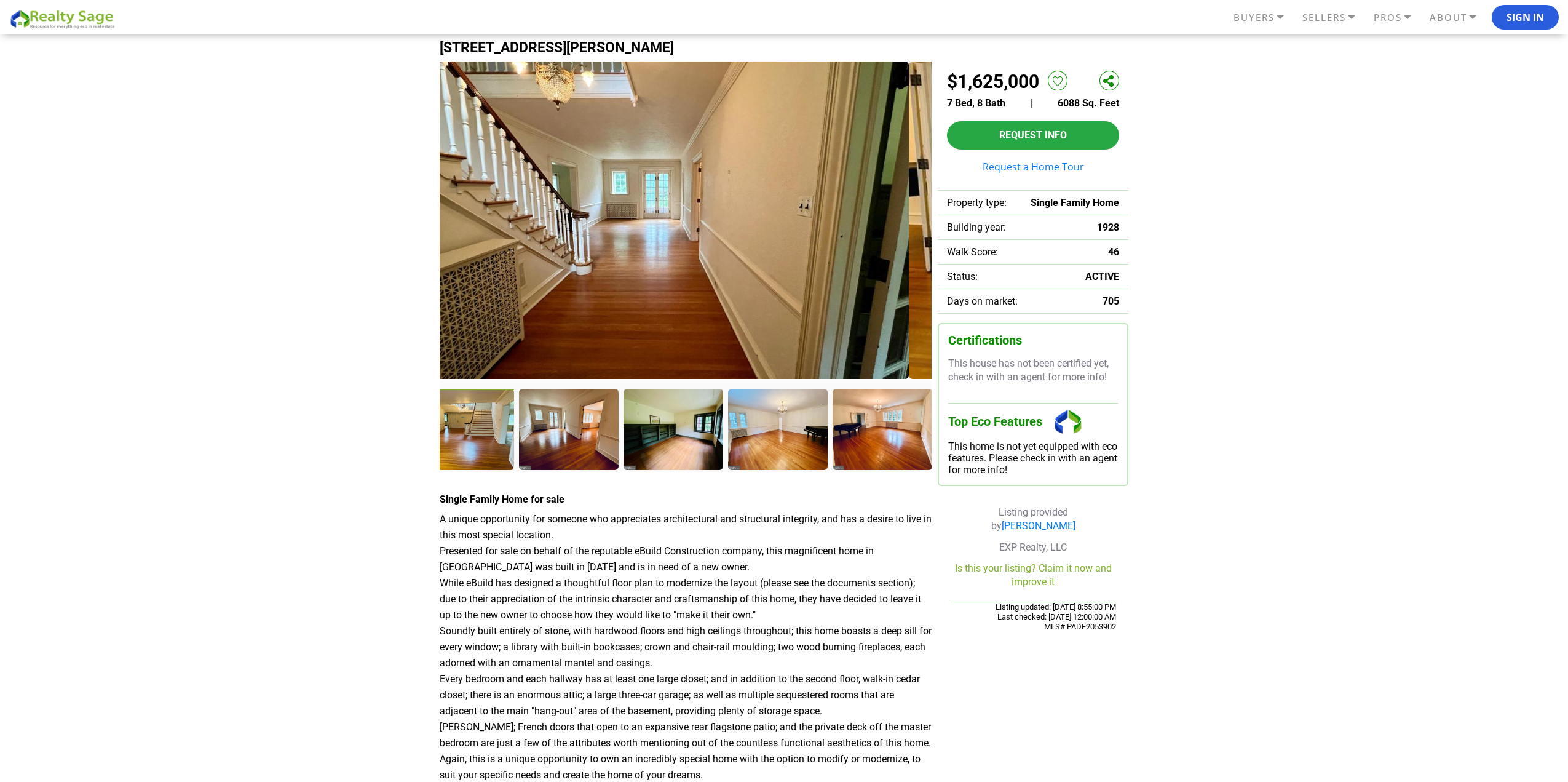
drag, startPoint x: 650, startPoint y: 219, endPoint x: 571, endPoint y: 195, distance: 82.6
click at [609, 209] on img at bounding box center [662, 220] width 492 height 318
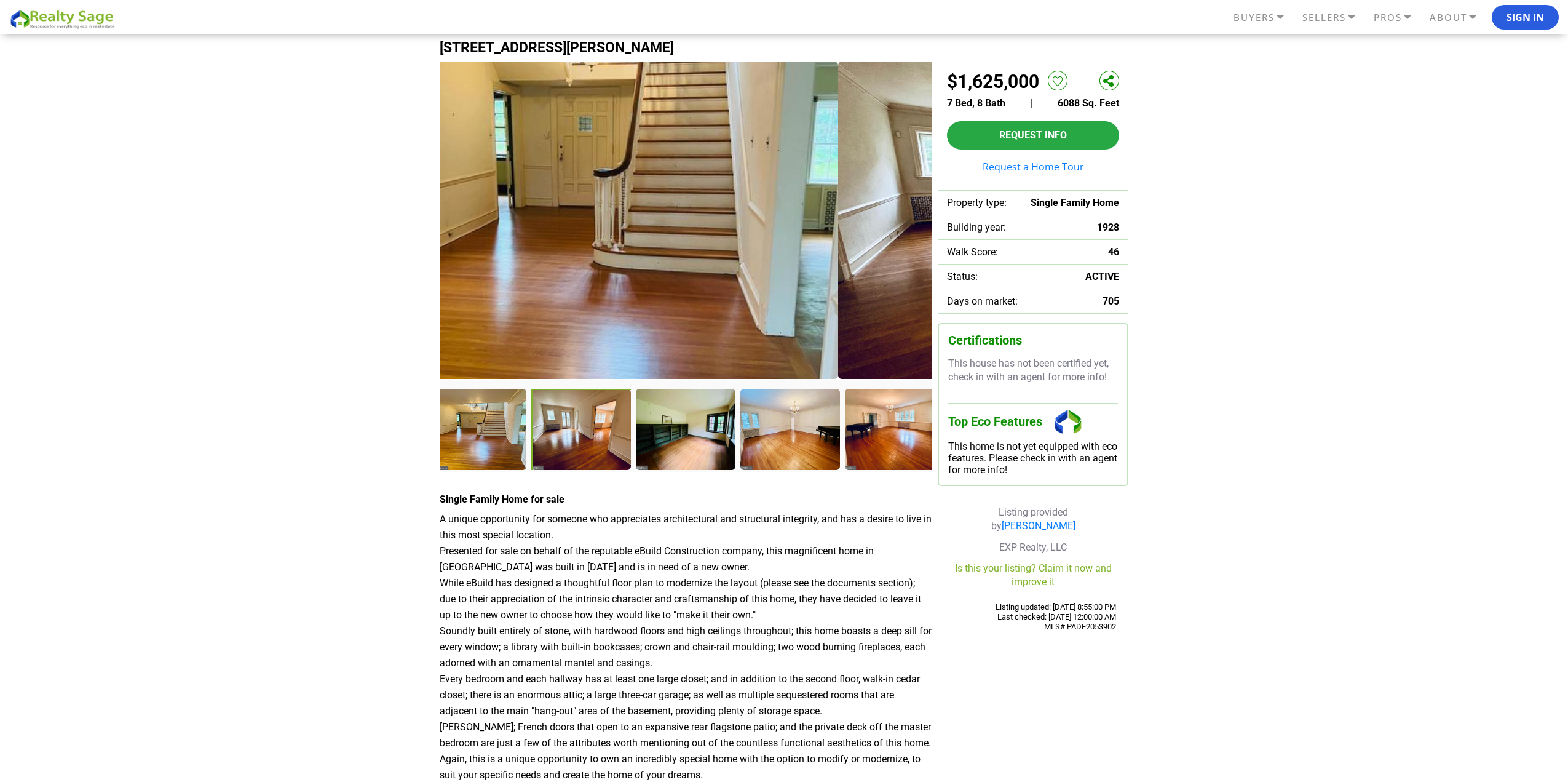
drag, startPoint x: 648, startPoint y: 198, endPoint x: 488, endPoint y: 179, distance: 161.1
click at [495, 181] on img at bounding box center [592, 220] width 492 height 318
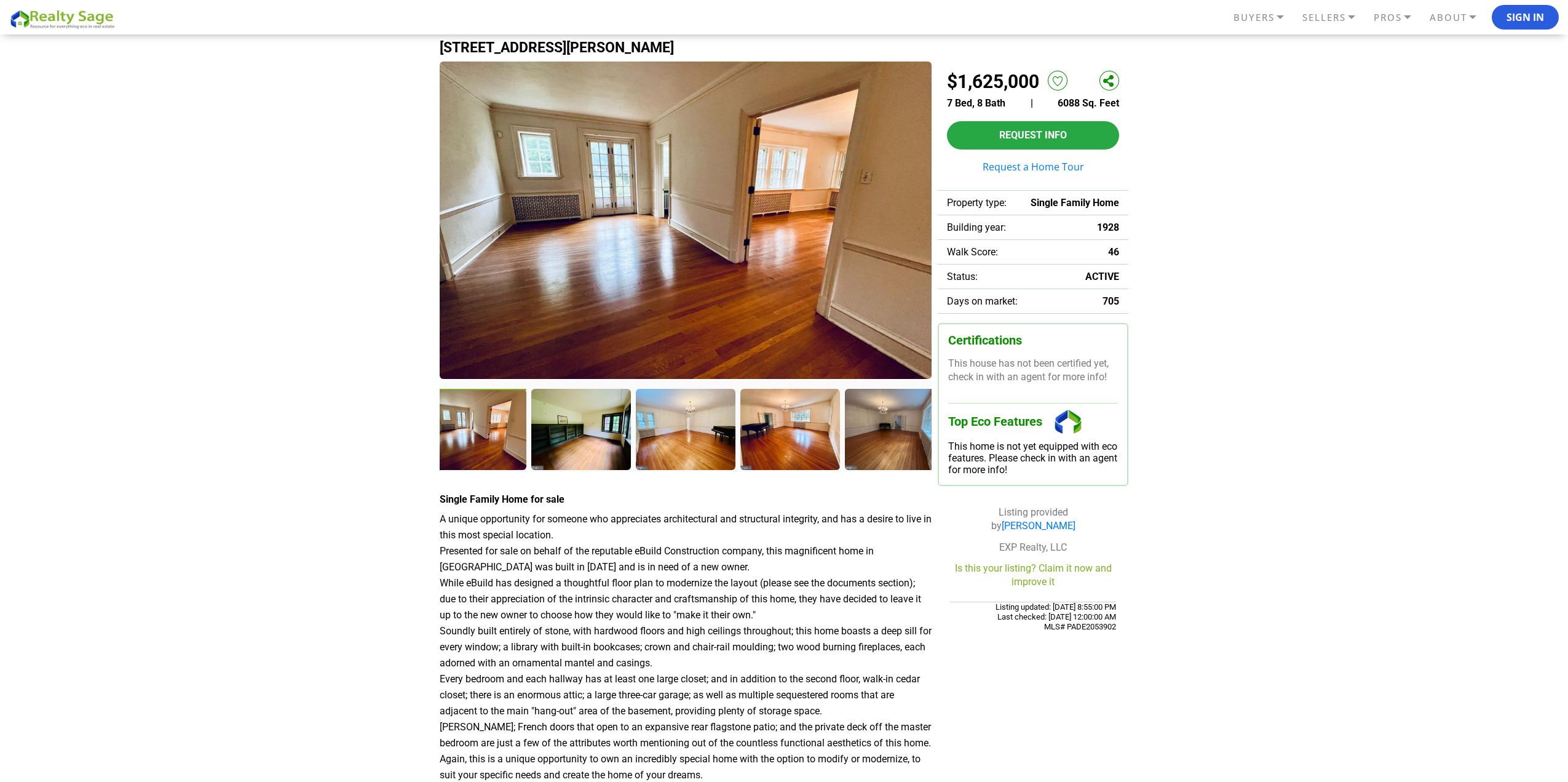
click at [518, 184] on img at bounding box center [685, 220] width 492 height 318
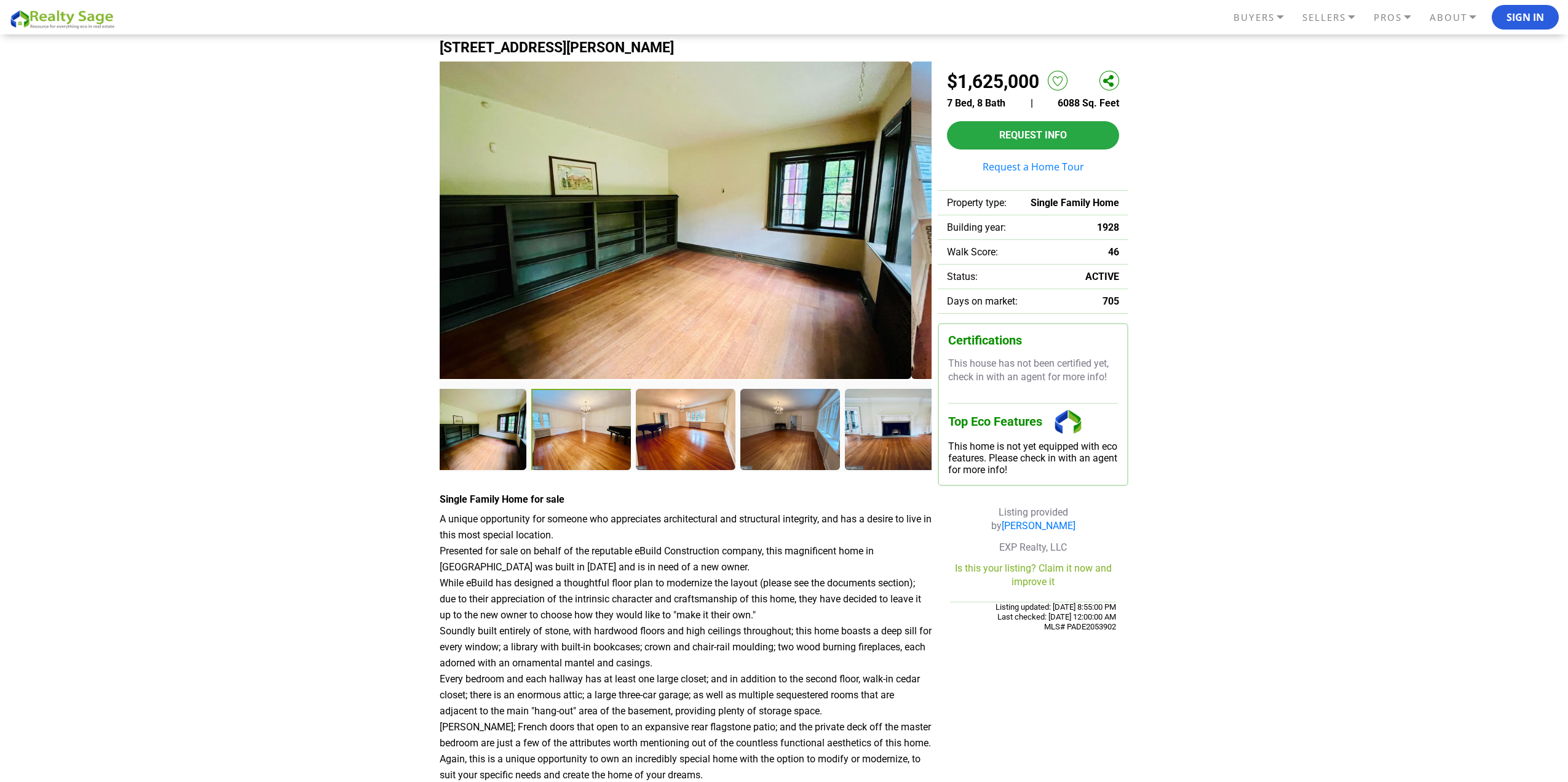
drag, startPoint x: 635, startPoint y: 190, endPoint x: 499, endPoint y: 170, distance: 137.5
click at [528, 178] on img at bounding box center [665, 220] width 492 height 318
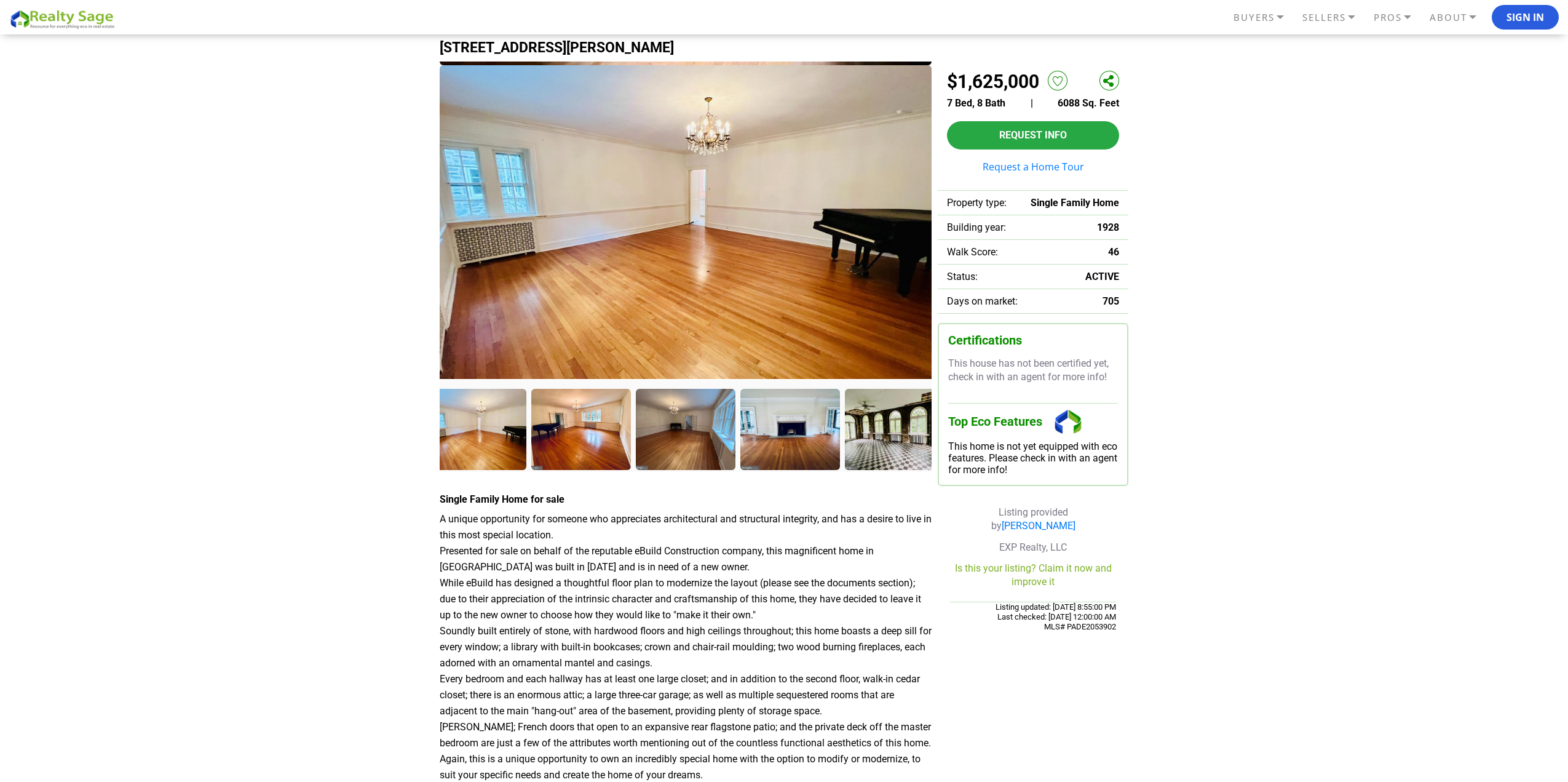
drag, startPoint x: 639, startPoint y: 188, endPoint x: 505, endPoint y: 171, distance: 135.1
click at [522, 176] on img at bounding box center [685, 223] width 492 height 318
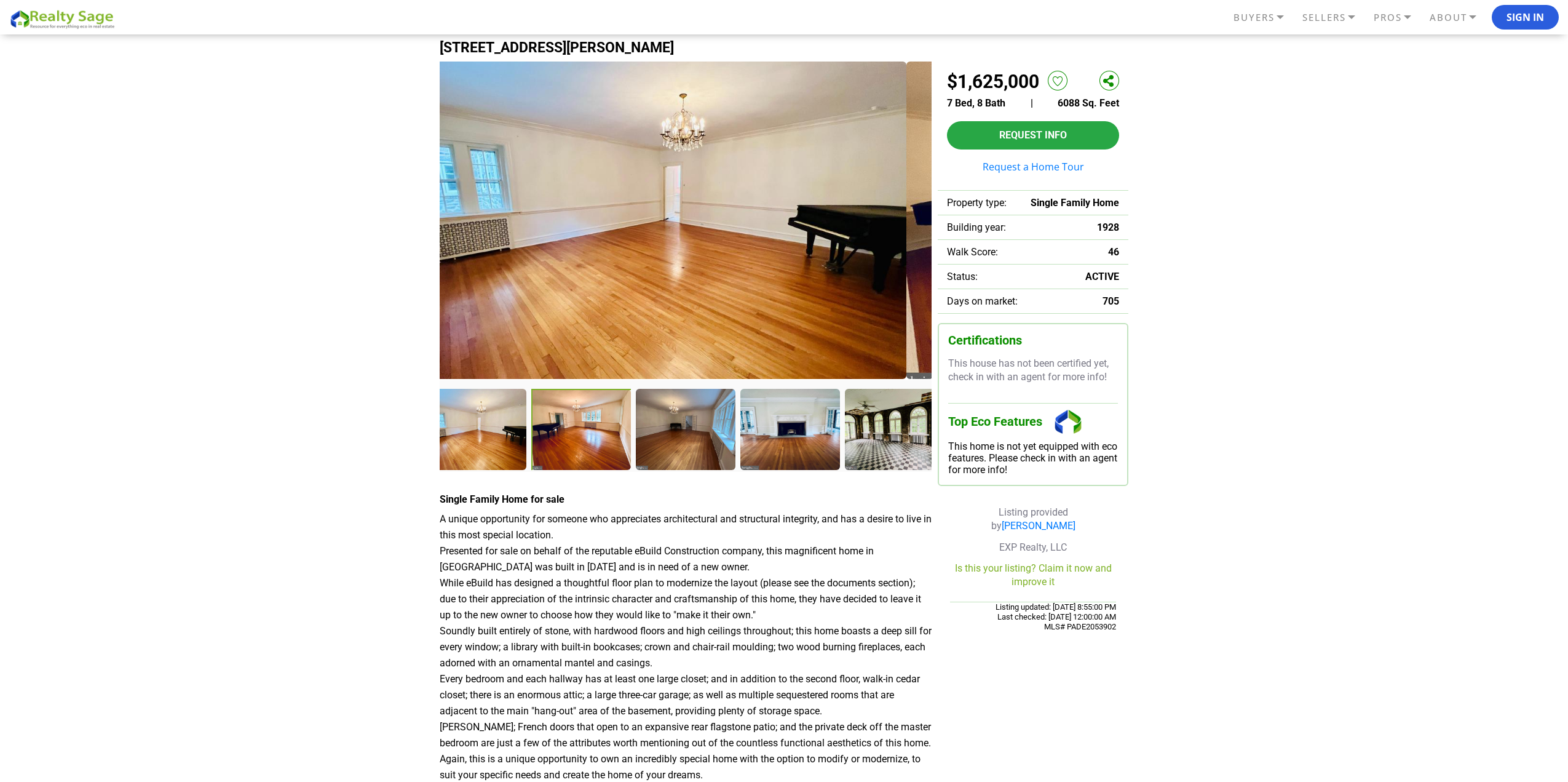
drag, startPoint x: 756, startPoint y: 241, endPoint x: 567, endPoint y: 192, distance: 195.2
click at [569, 192] on img at bounding box center [660, 220] width 492 height 318
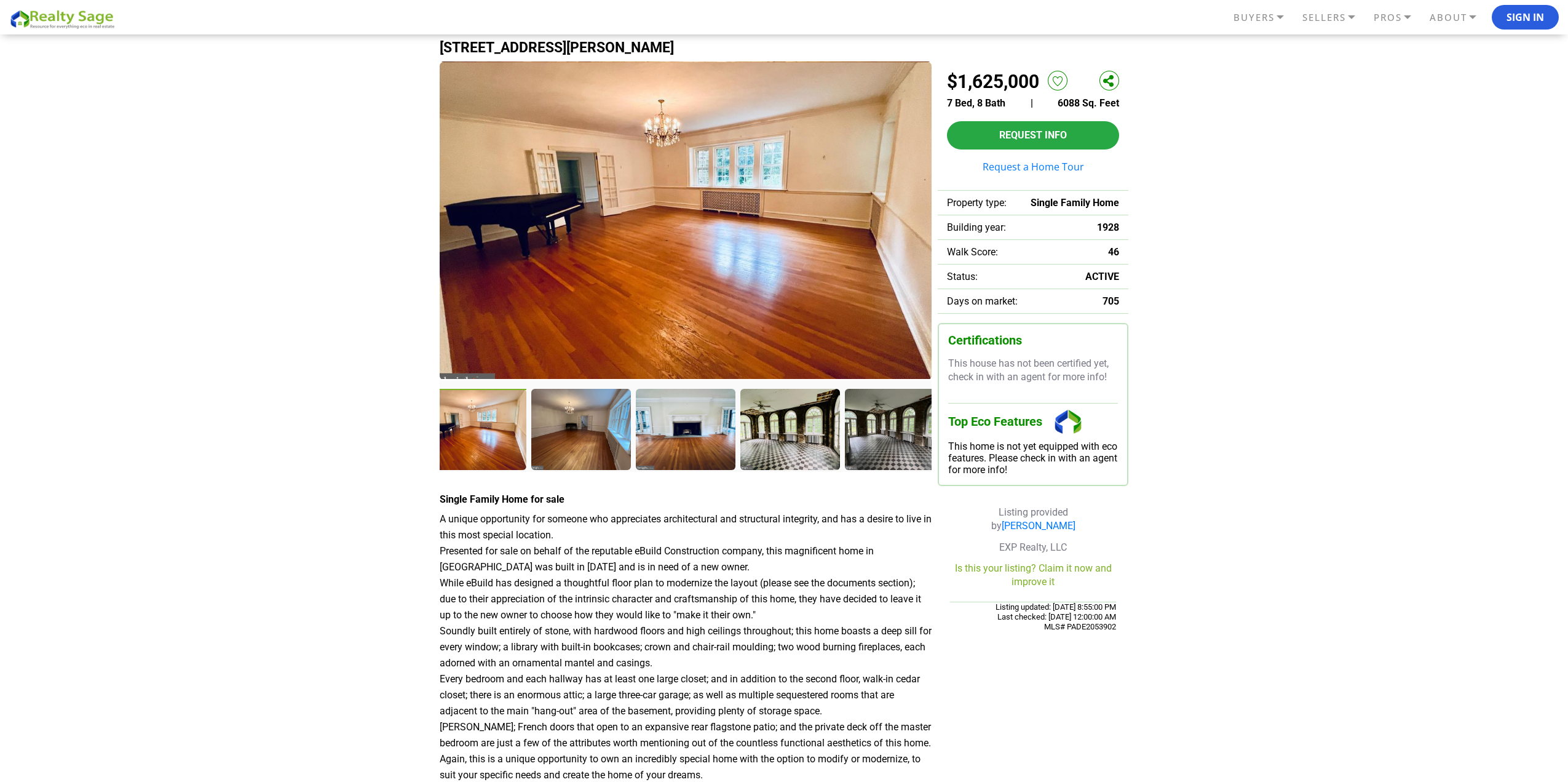
drag, startPoint x: 707, startPoint y: 210, endPoint x: 511, endPoint y: 170, distance: 200.0
click at [549, 181] on img at bounding box center [685, 221] width 492 height 318
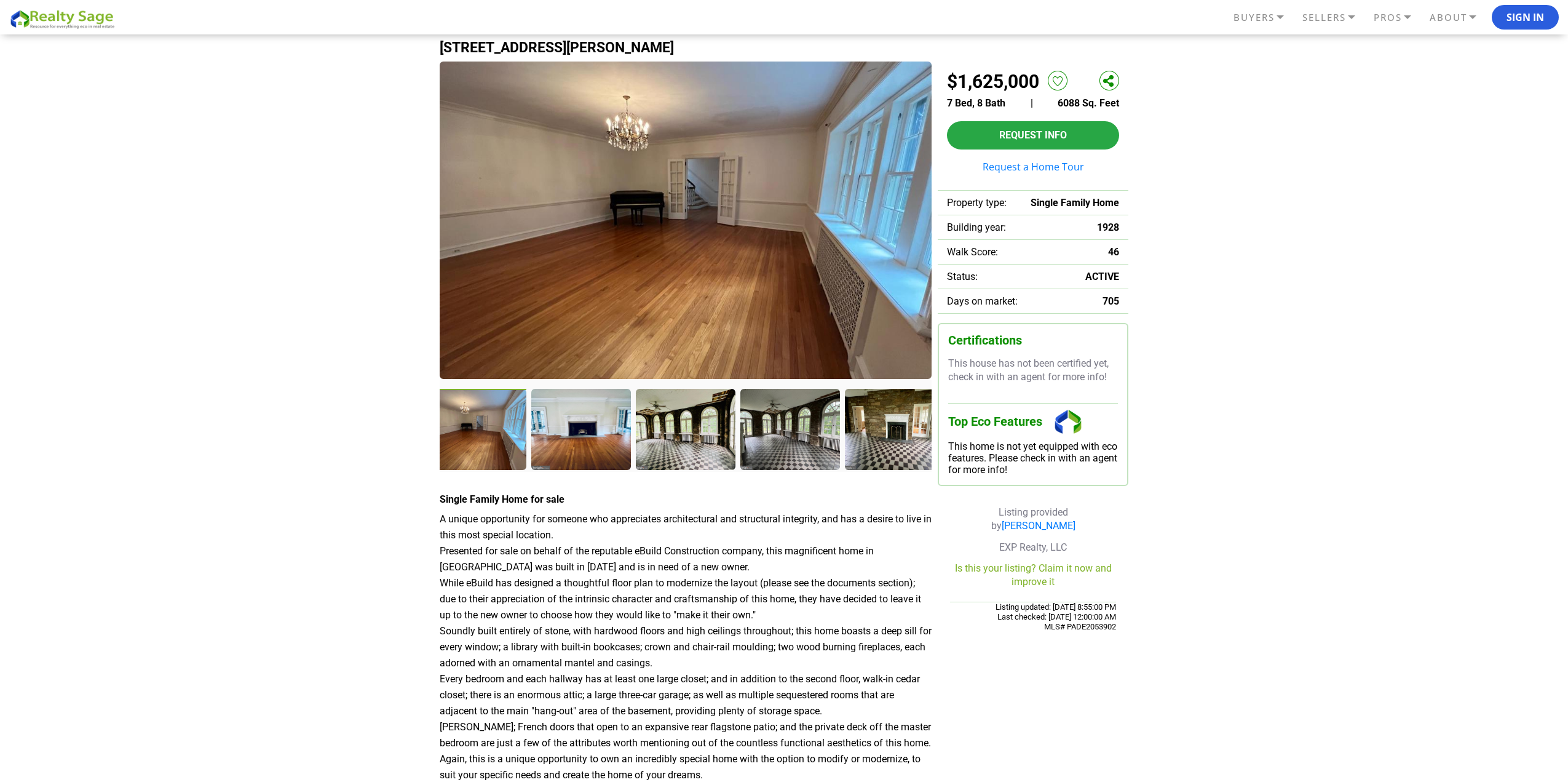
drag, startPoint x: 667, startPoint y: 236, endPoint x: 657, endPoint y: 67, distance: 169.3
click at [658, 77] on img at bounding box center [685, 220] width 492 height 318
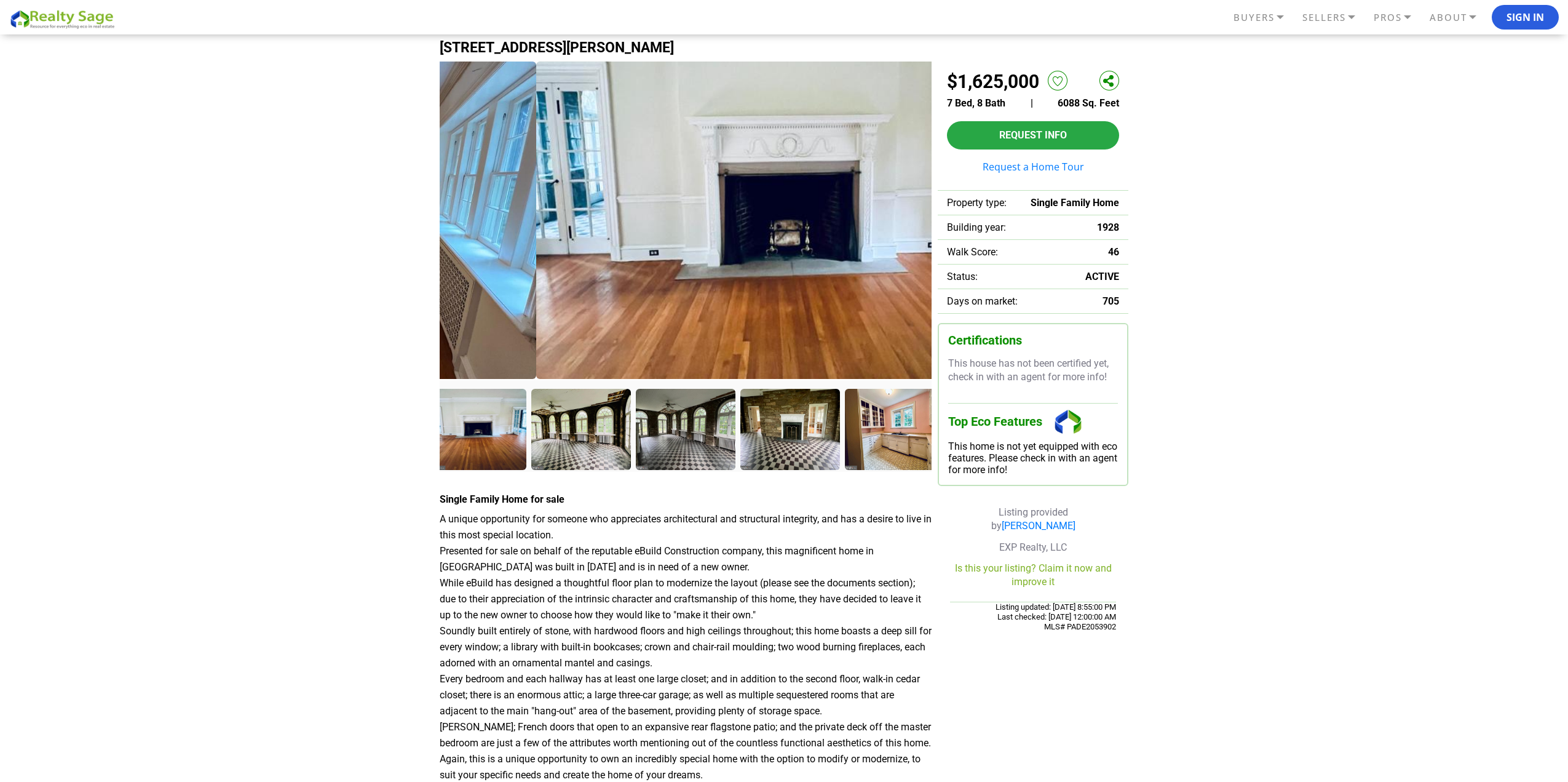
drag, startPoint x: 726, startPoint y: 227, endPoint x: 857, endPoint y: 241, distance: 131.7
click at [816, 237] on img at bounding box center [782, 220] width 492 height 318
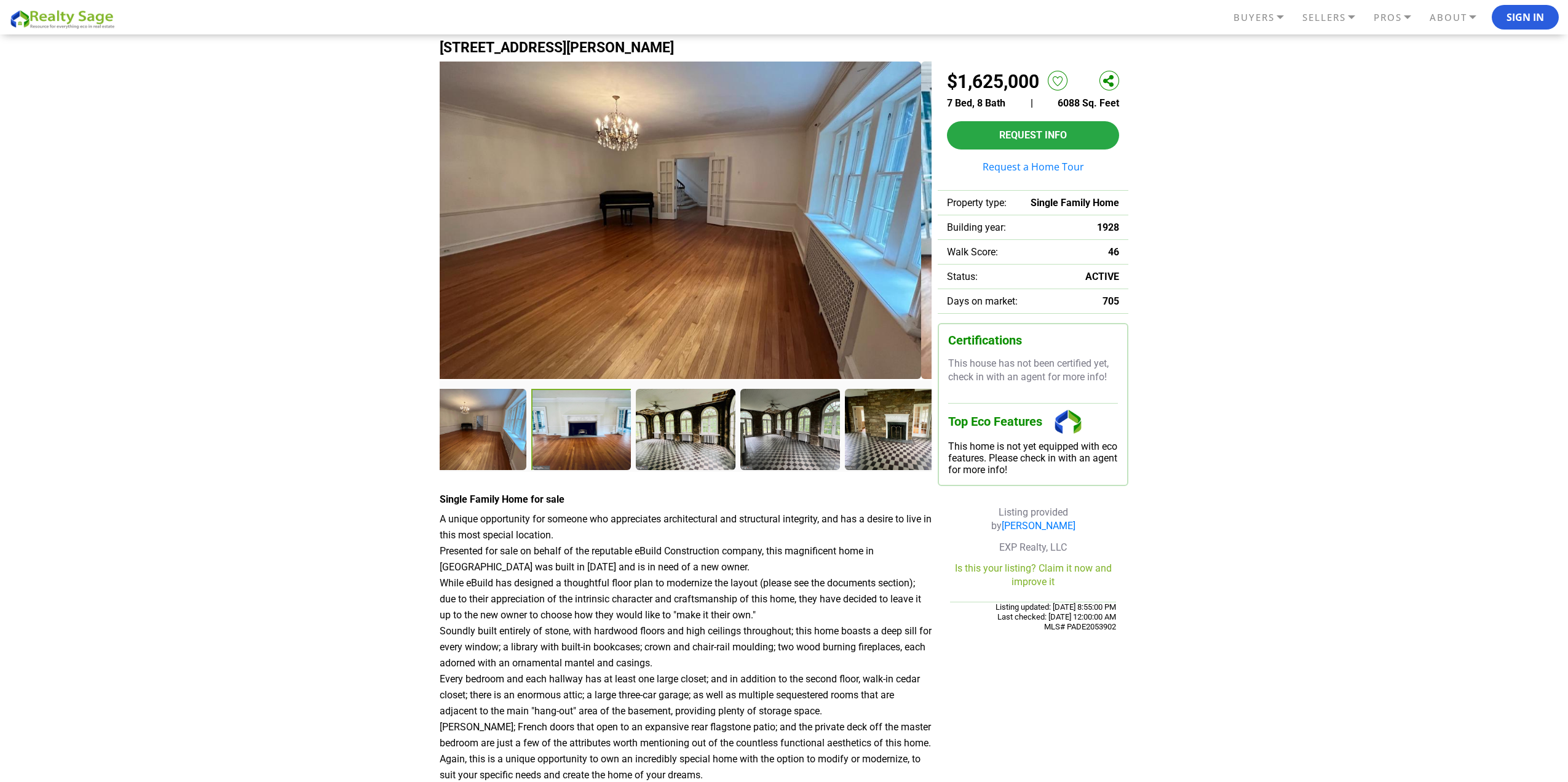
drag, startPoint x: 795, startPoint y: 236, endPoint x: 594, endPoint y: 178, distance: 209.2
click at [622, 186] on img at bounding box center [675, 220] width 492 height 318
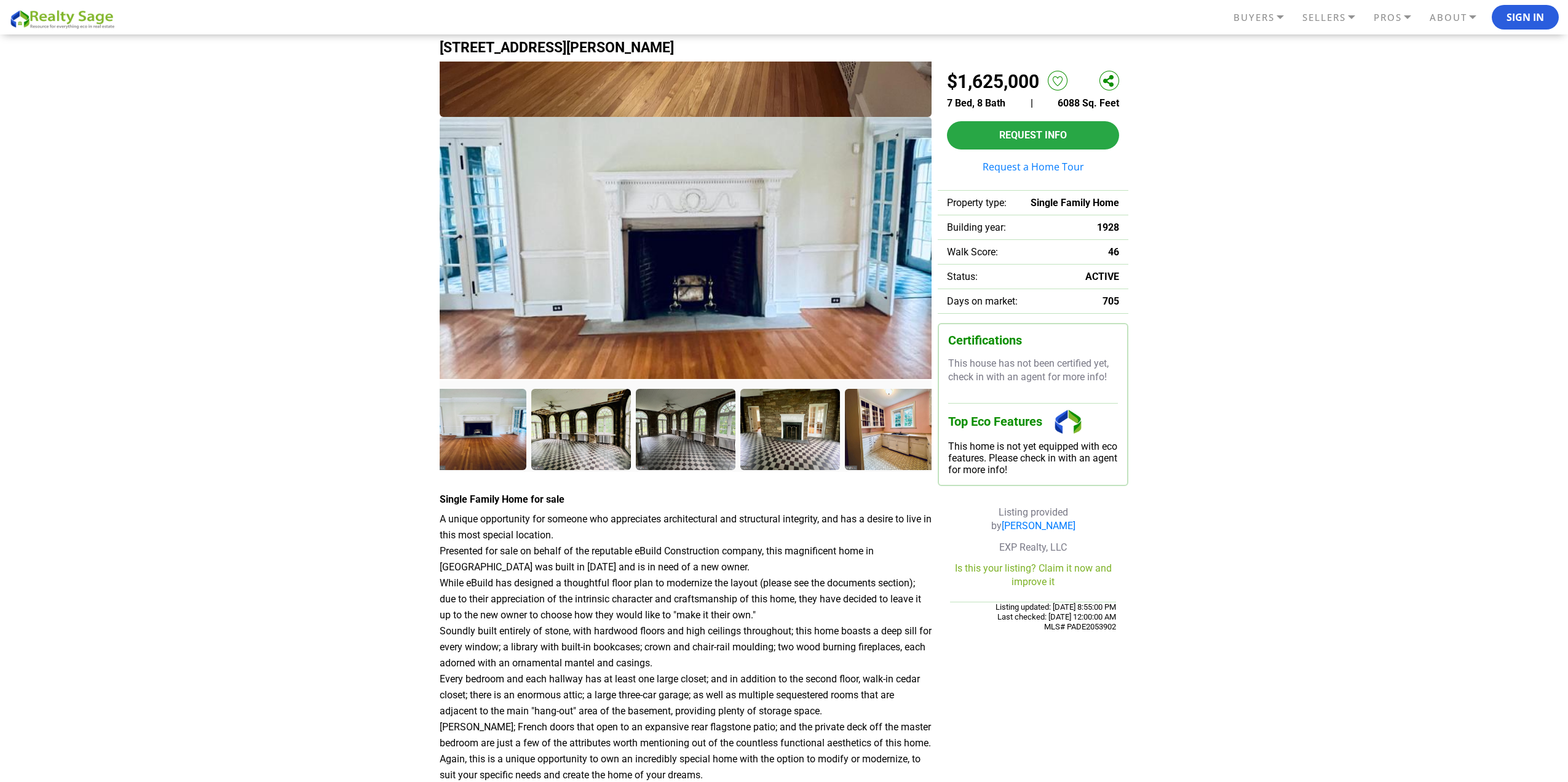
drag, startPoint x: 598, startPoint y: 175, endPoint x: 604, endPoint y: 297, distance: 122.1
click at [604, 297] on img at bounding box center [685, 275] width 492 height 318
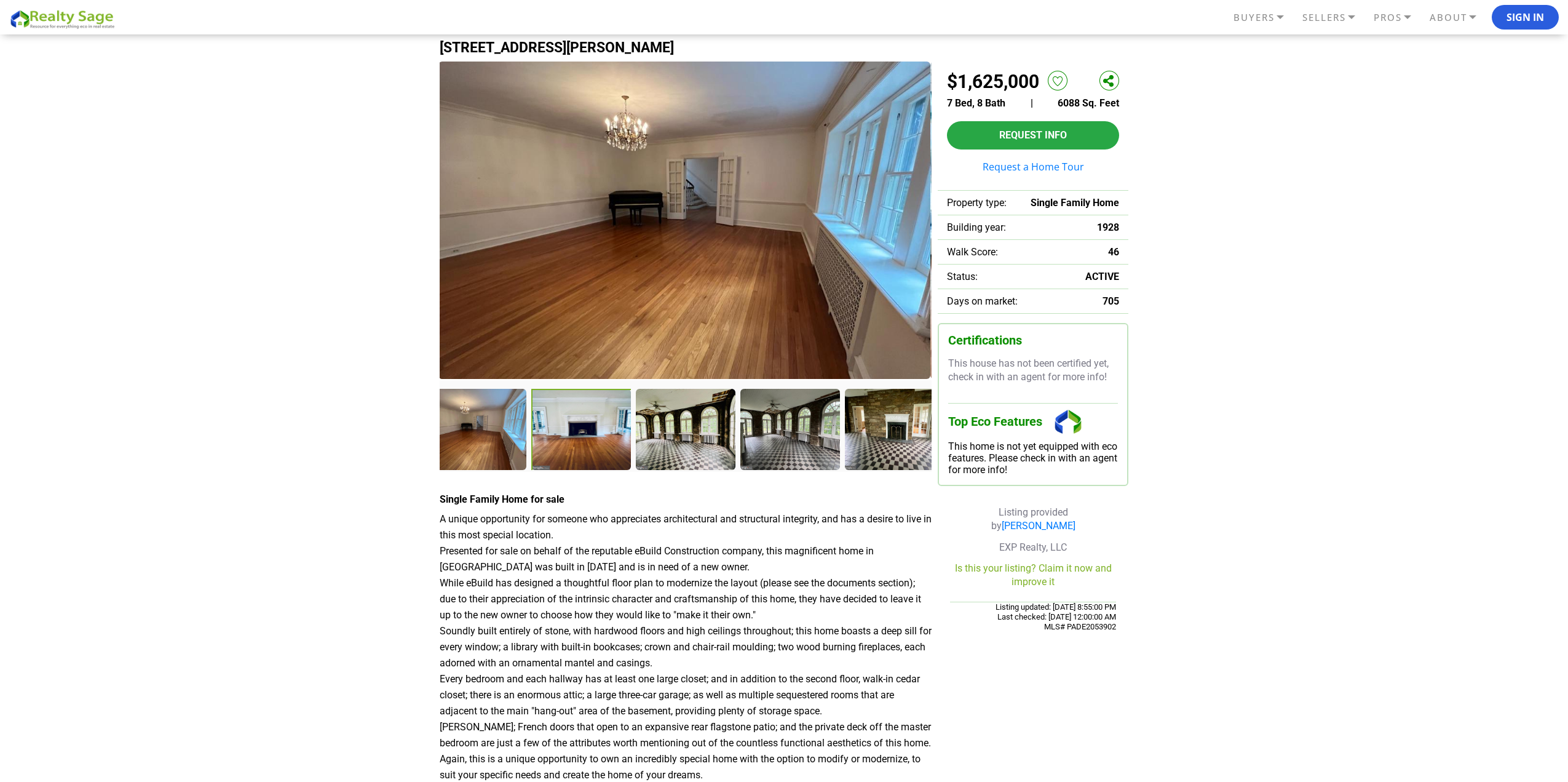
drag, startPoint x: 628, startPoint y: 229, endPoint x: 617, endPoint y: 353, distance: 124.5
click at [617, 353] on img at bounding box center [684, 220] width 492 height 318
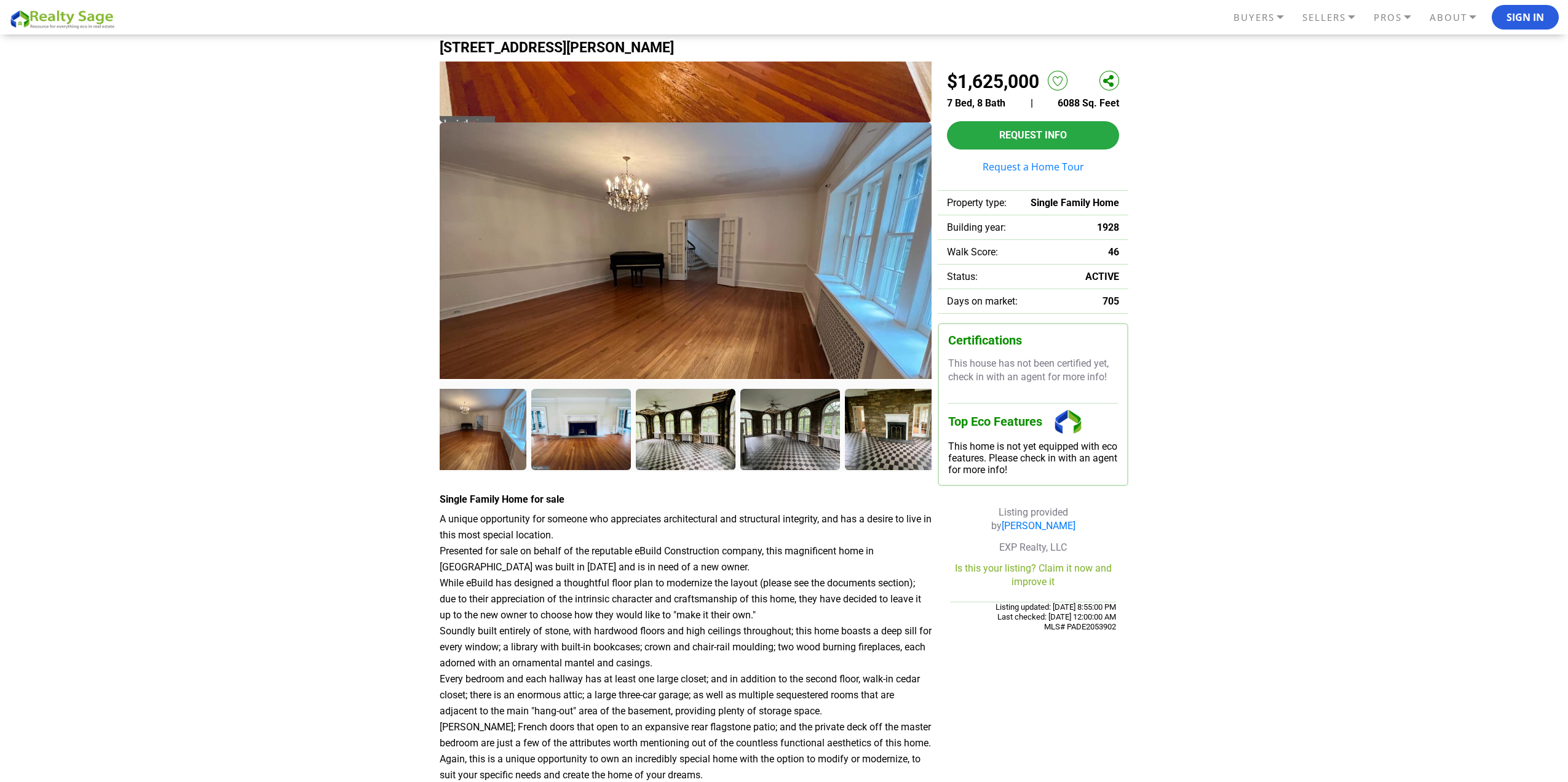
drag, startPoint x: 593, startPoint y: 259, endPoint x: 602, endPoint y: 343, distance: 84.5
click at [602, 343] on img at bounding box center [685, 281] width 492 height 318
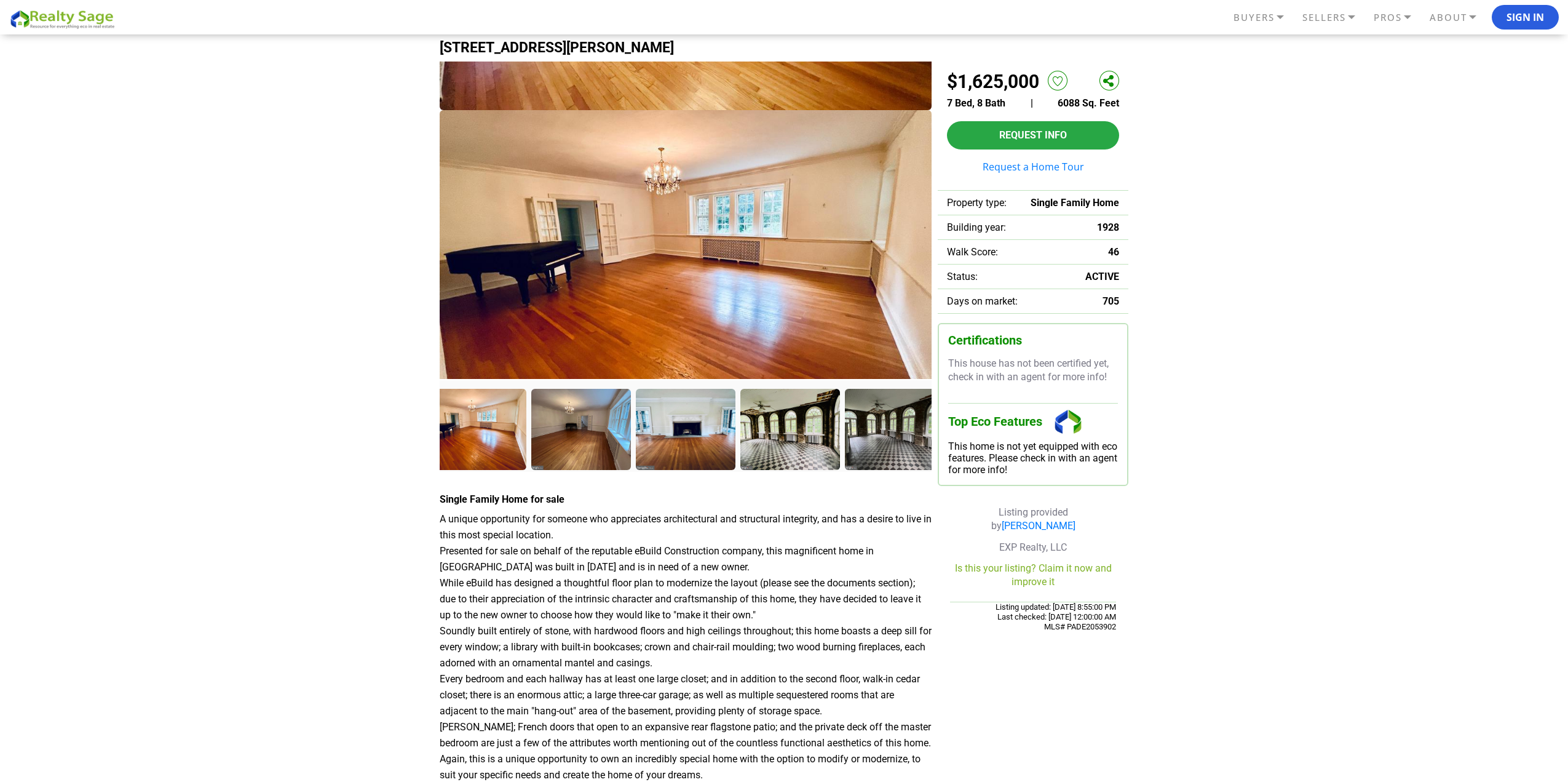
drag, startPoint x: 629, startPoint y: 192, endPoint x: 647, endPoint y: 380, distance: 188.9
click at [646, 377] on img at bounding box center [685, 268] width 492 height 318
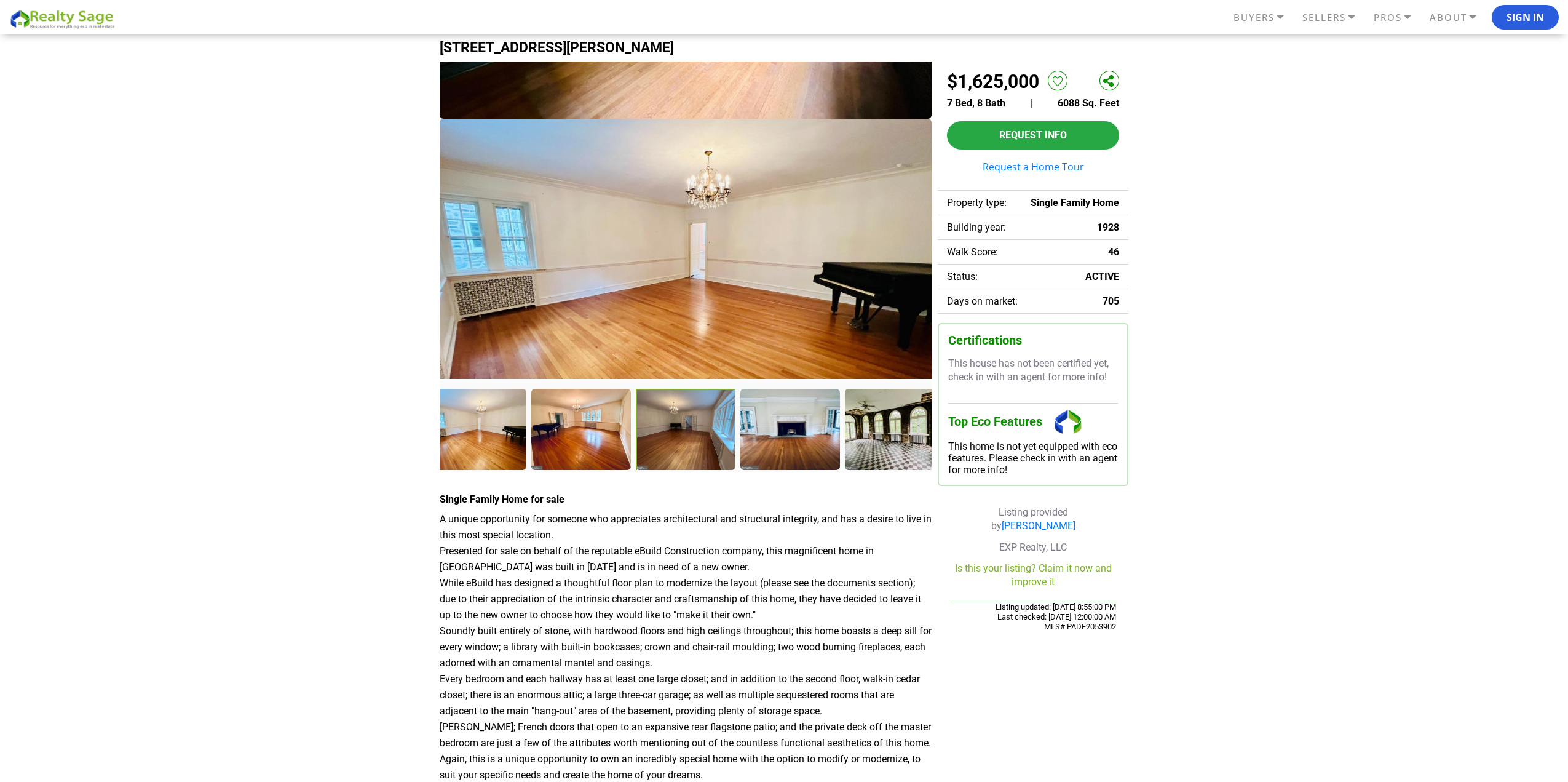
drag, startPoint x: 641, startPoint y: 301, endPoint x: 641, endPoint y: 390, distance: 89.0
click at [641, 384] on div at bounding box center [685, 266] width 492 height 410
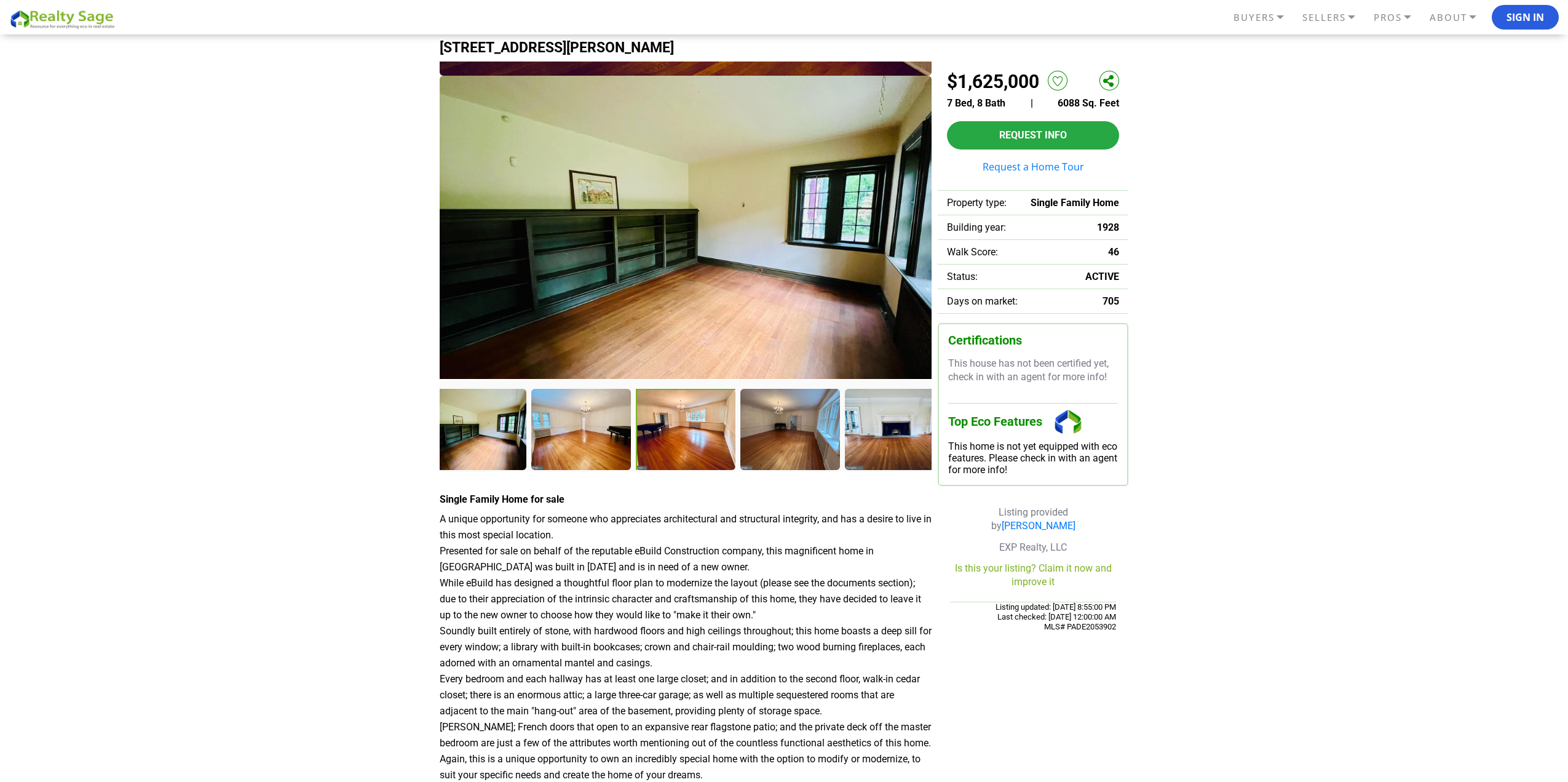
drag, startPoint x: 658, startPoint y: 280, endPoint x: 648, endPoint y: 396, distance: 116.4
click at [648, 395] on div at bounding box center [685, 266] width 492 height 410
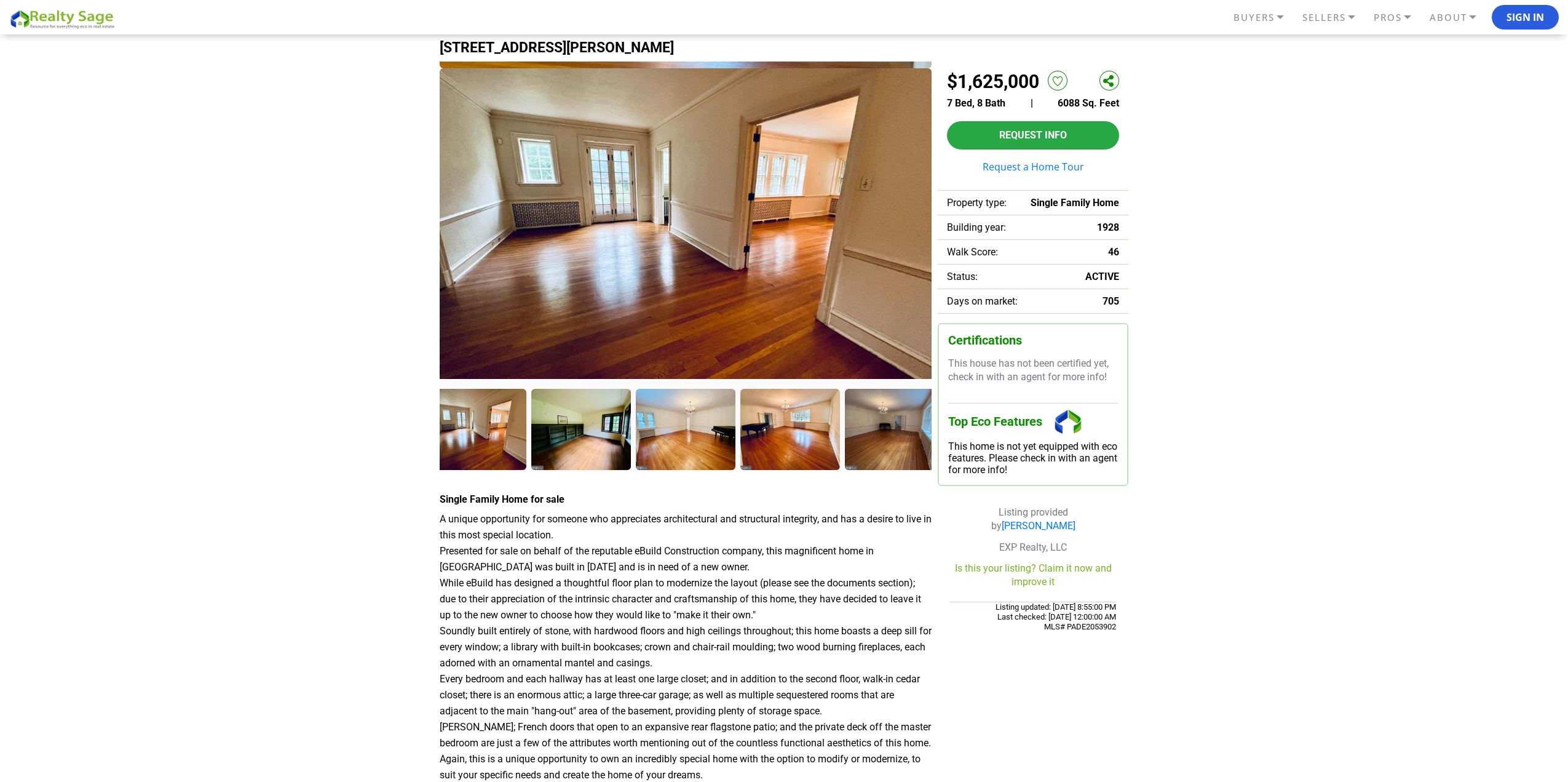
drag, startPoint x: 654, startPoint y: 277, endPoint x: 645, endPoint y: 387, distance: 110.4
click at [644, 378] on img at bounding box center [685, 226] width 492 height 318
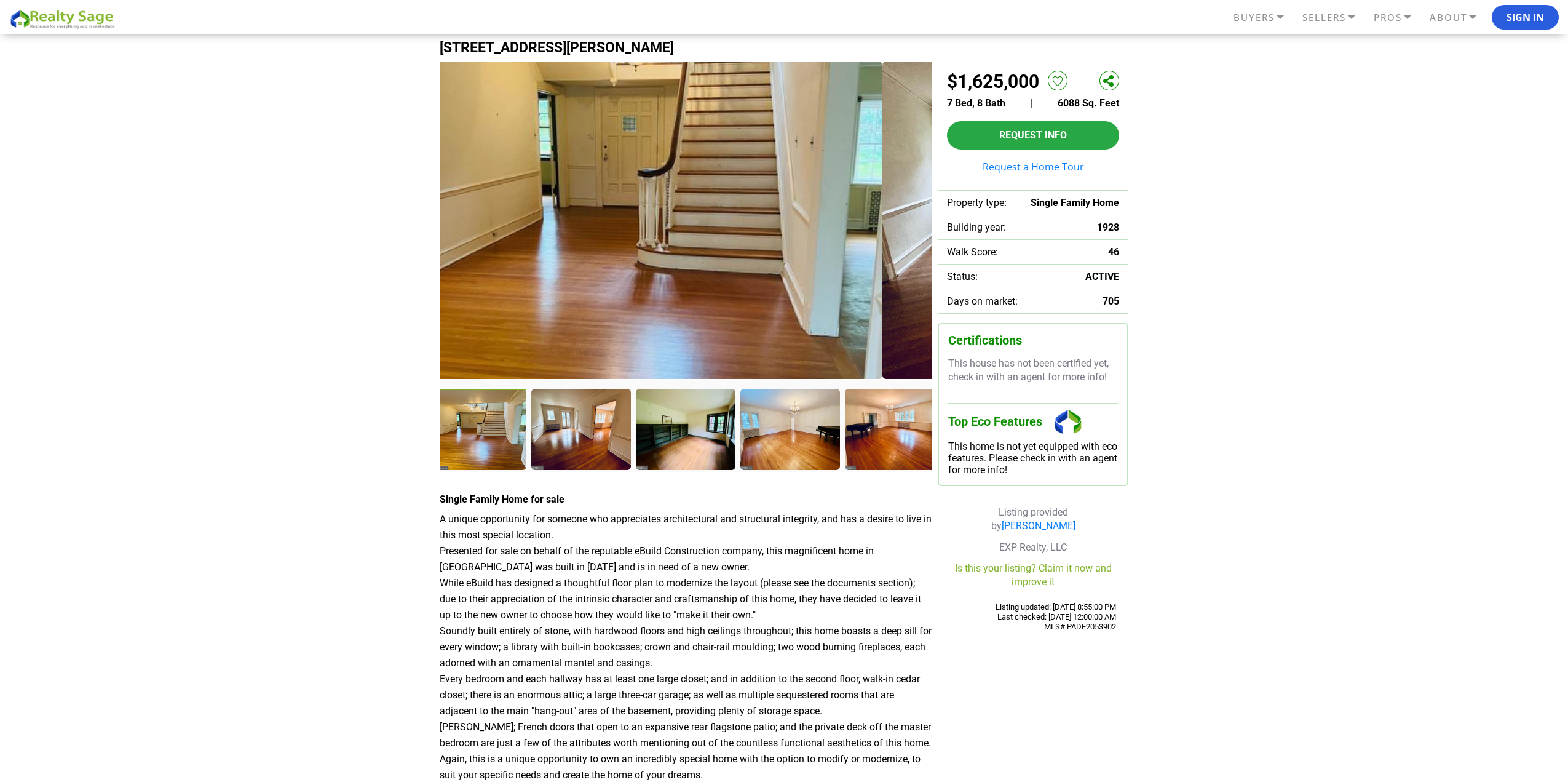
drag, startPoint x: 739, startPoint y: 340, endPoint x: 689, endPoint y: 284, distance: 75.1
click at [689, 284] on img at bounding box center [636, 220] width 492 height 318
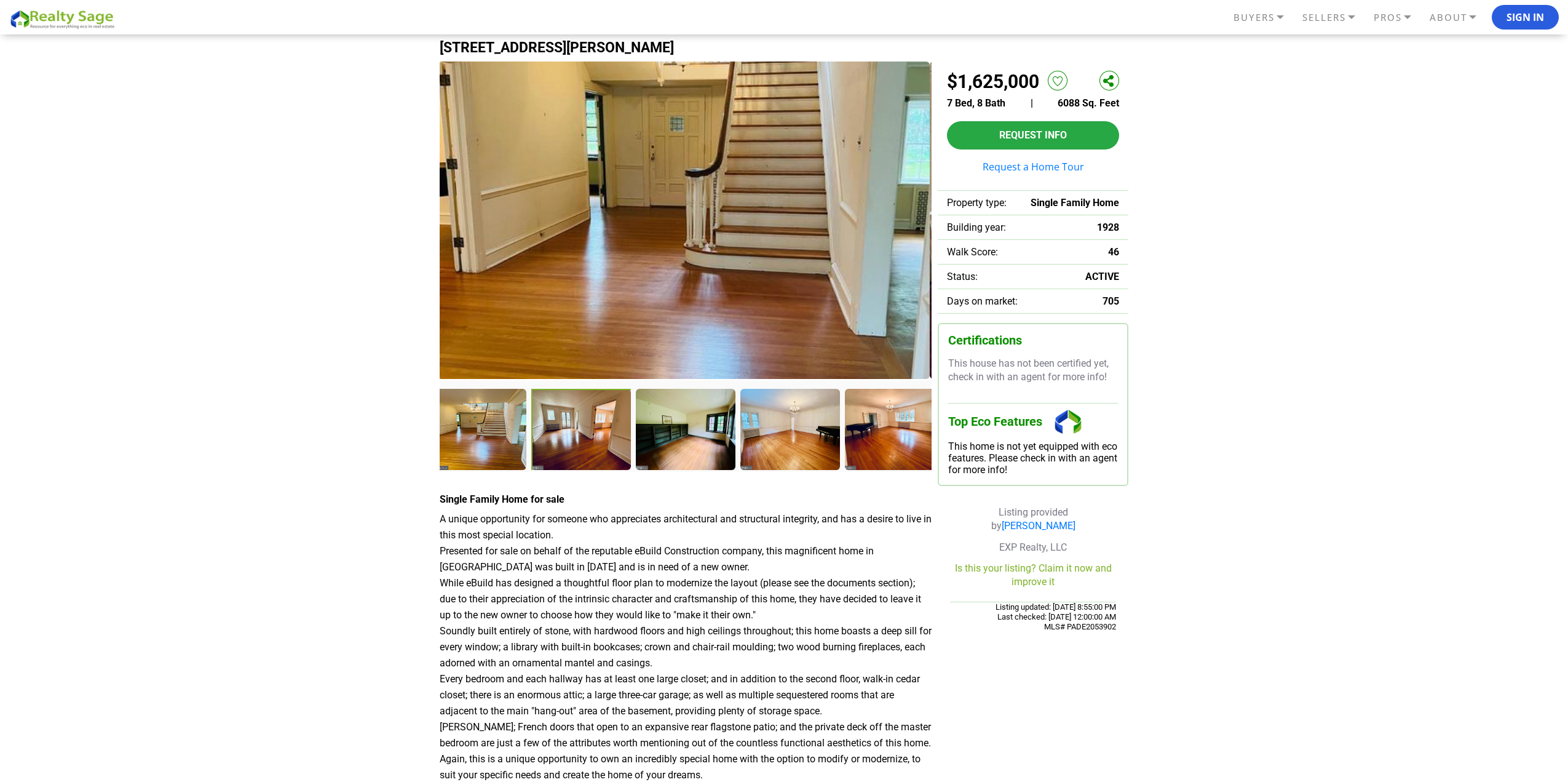
drag, startPoint x: 685, startPoint y: 284, endPoint x: 493, endPoint y: 219, distance: 202.7
click at [549, 236] on img at bounding box center [684, 220] width 492 height 318
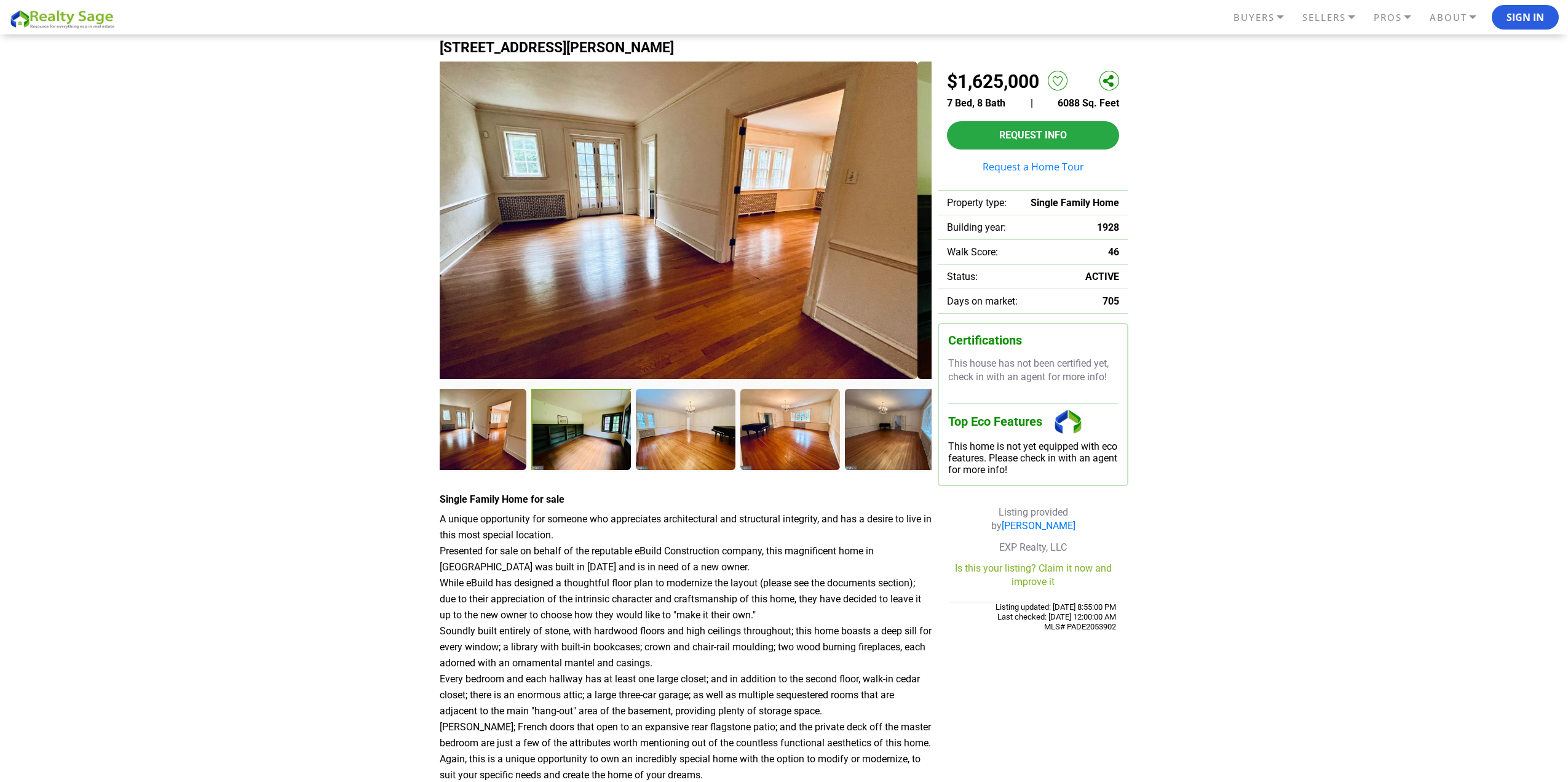
drag, startPoint x: 648, startPoint y: 221, endPoint x: 504, endPoint y: 191, distance: 147.1
click at [552, 204] on img at bounding box center [671, 220] width 492 height 318
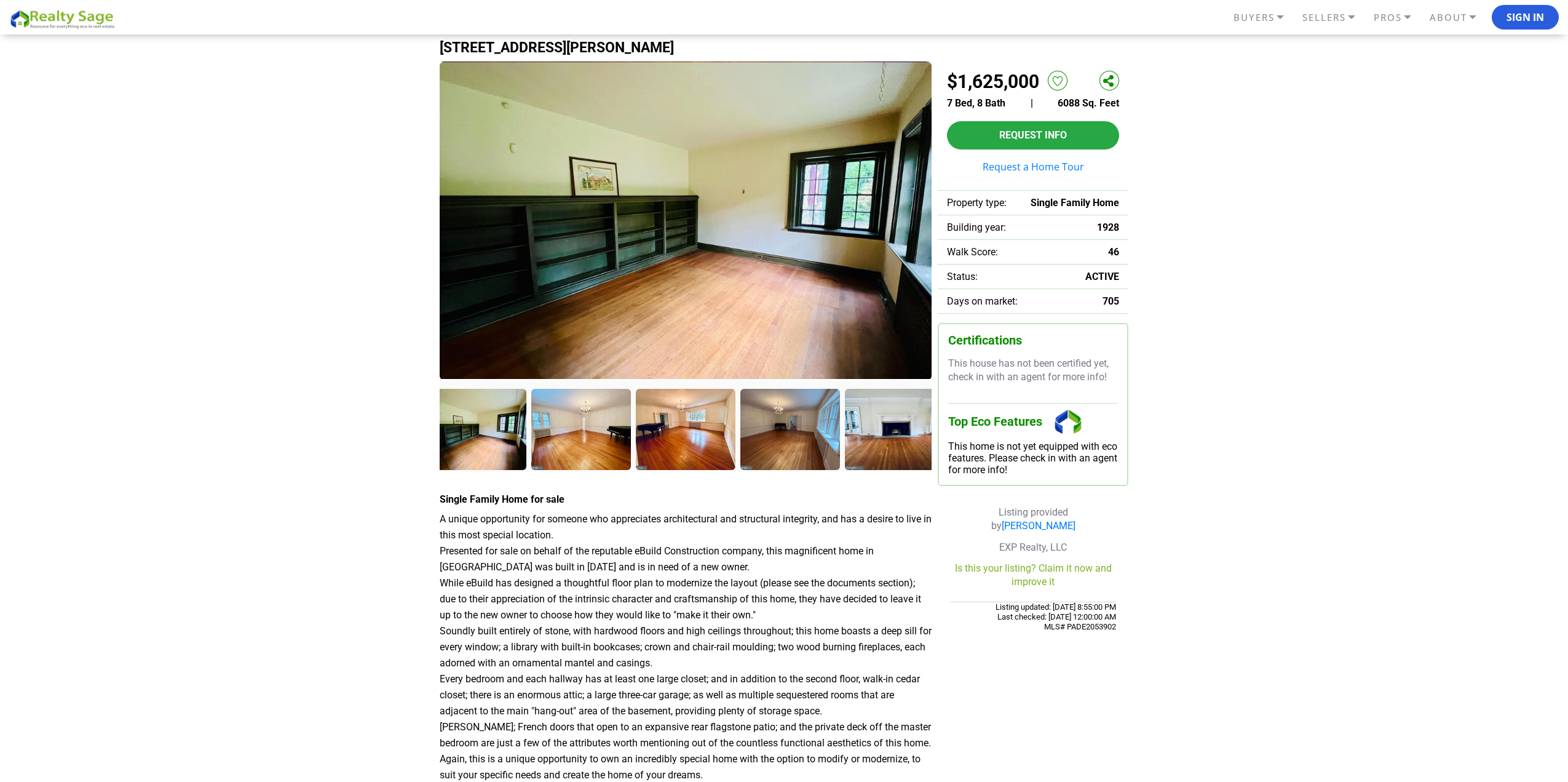
drag, startPoint x: 661, startPoint y: 188, endPoint x: 529, endPoint y: 179, distance: 132.3
click at [534, 180] on img at bounding box center [685, 221] width 492 height 318
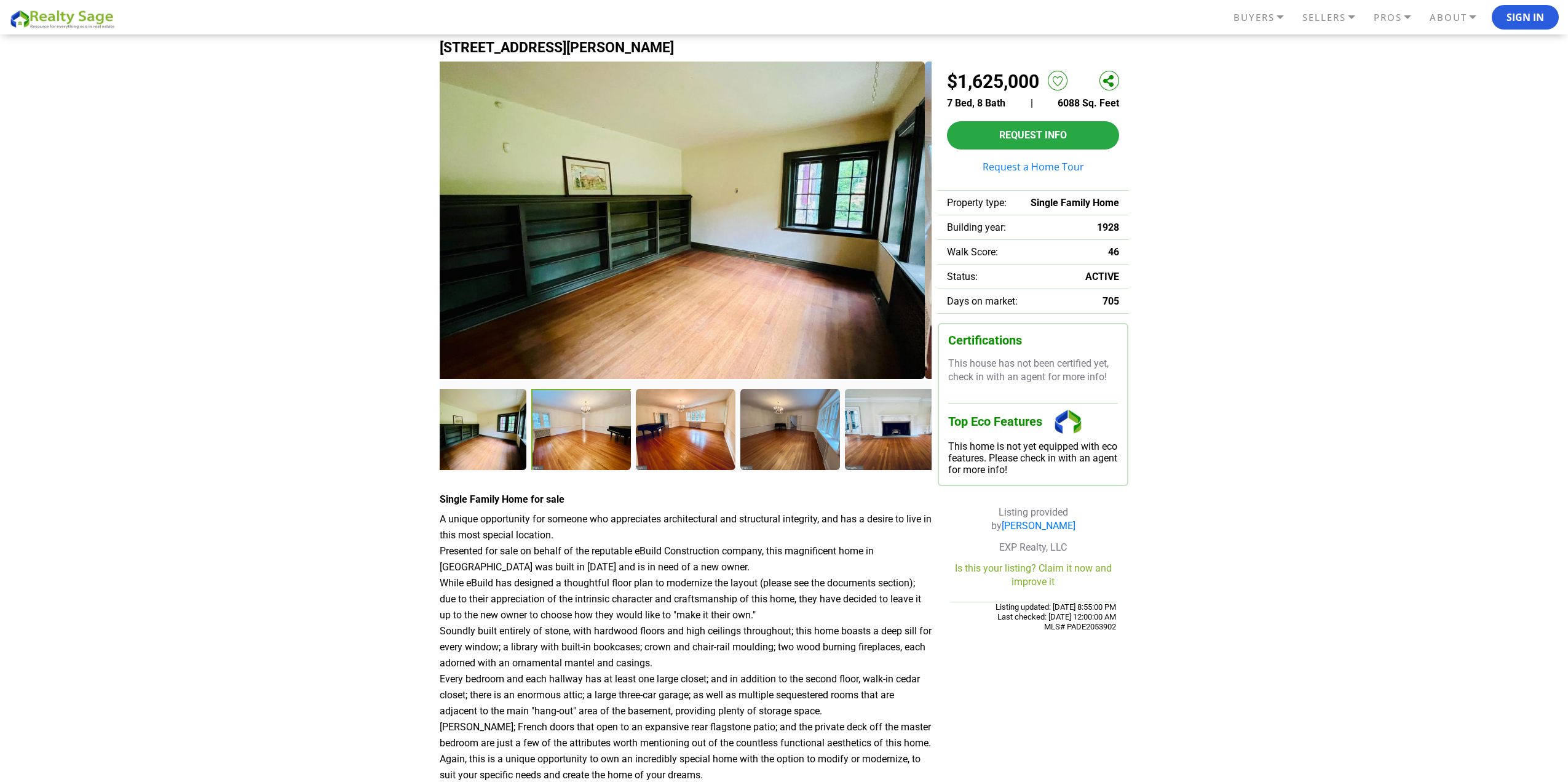
drag, startPoint x: 779, startPoint y: 219, endPoint x: 478, endPoint y: 197, distance: 301.8
click at [561, 207] on img at bounding box center [679, 220] width 492 height 318
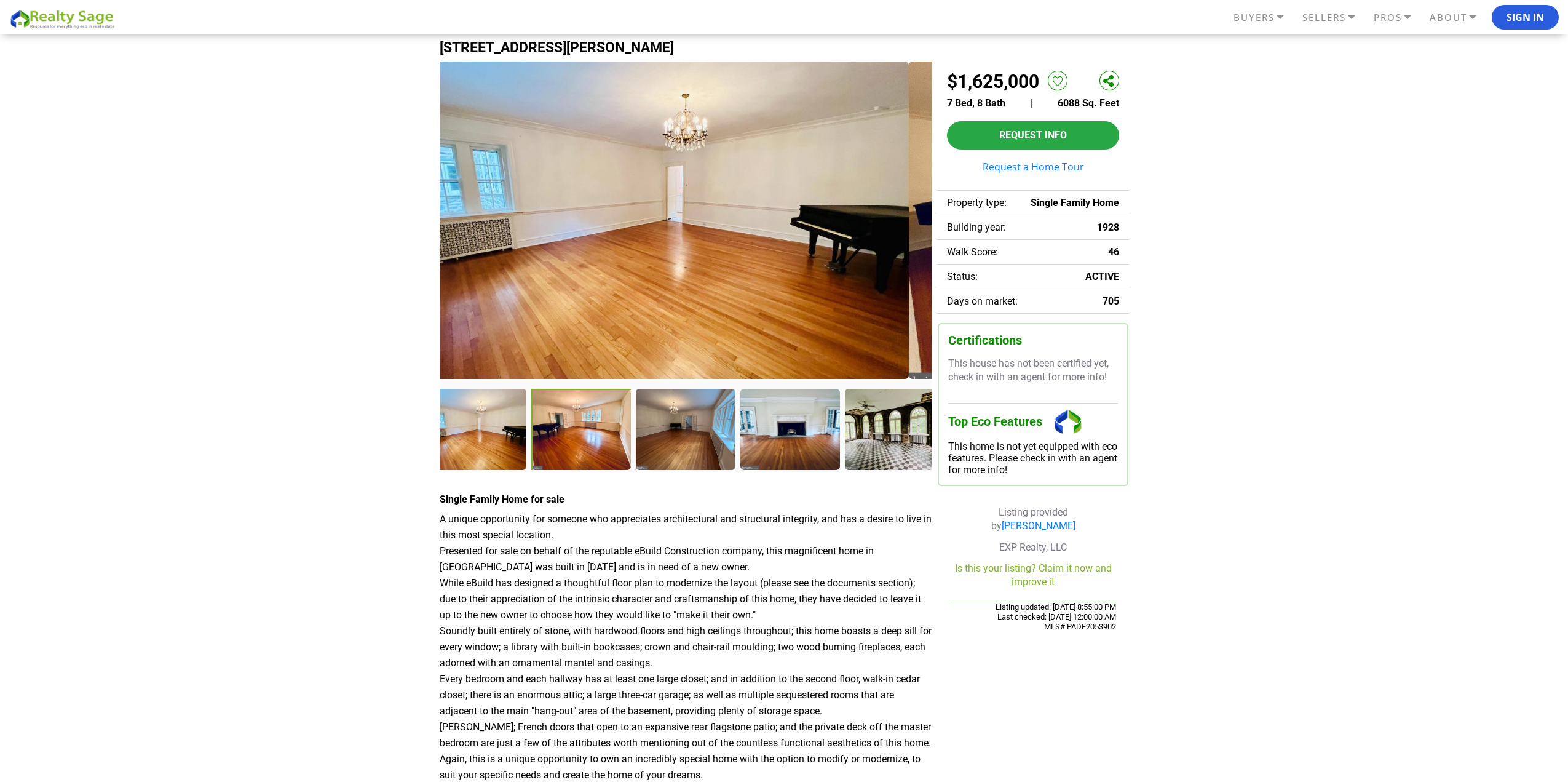
drag, startPoint x: 773, startPoint y: 200, endPoint x: 570, endPoint y: 182, distance: 203.8
click at [618, 188] on img at bounding box center [662, 220] width 492 height 318
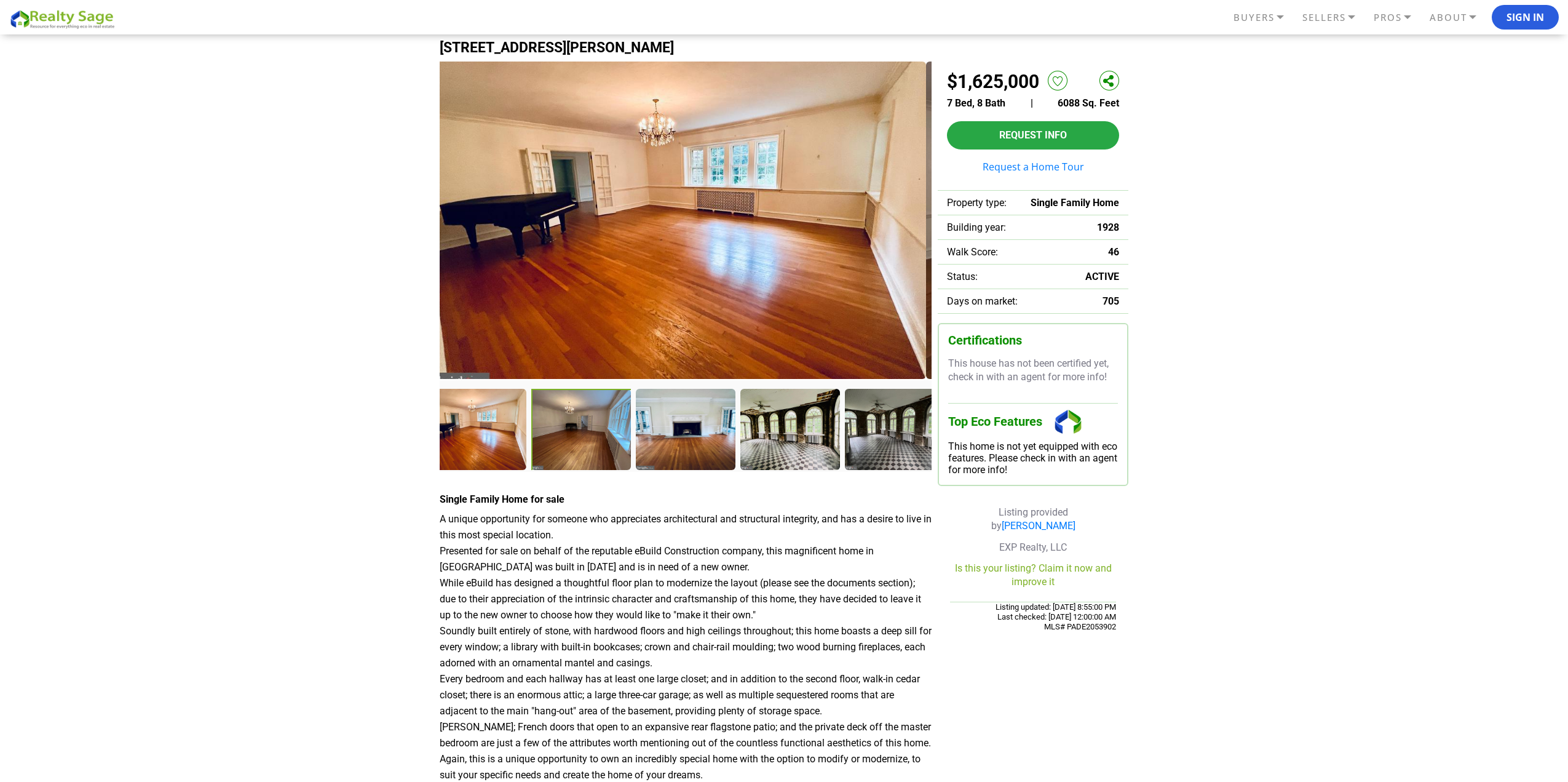
drag
click at [588, 209] on img at bounding box center [680, 220] width 492 height 318
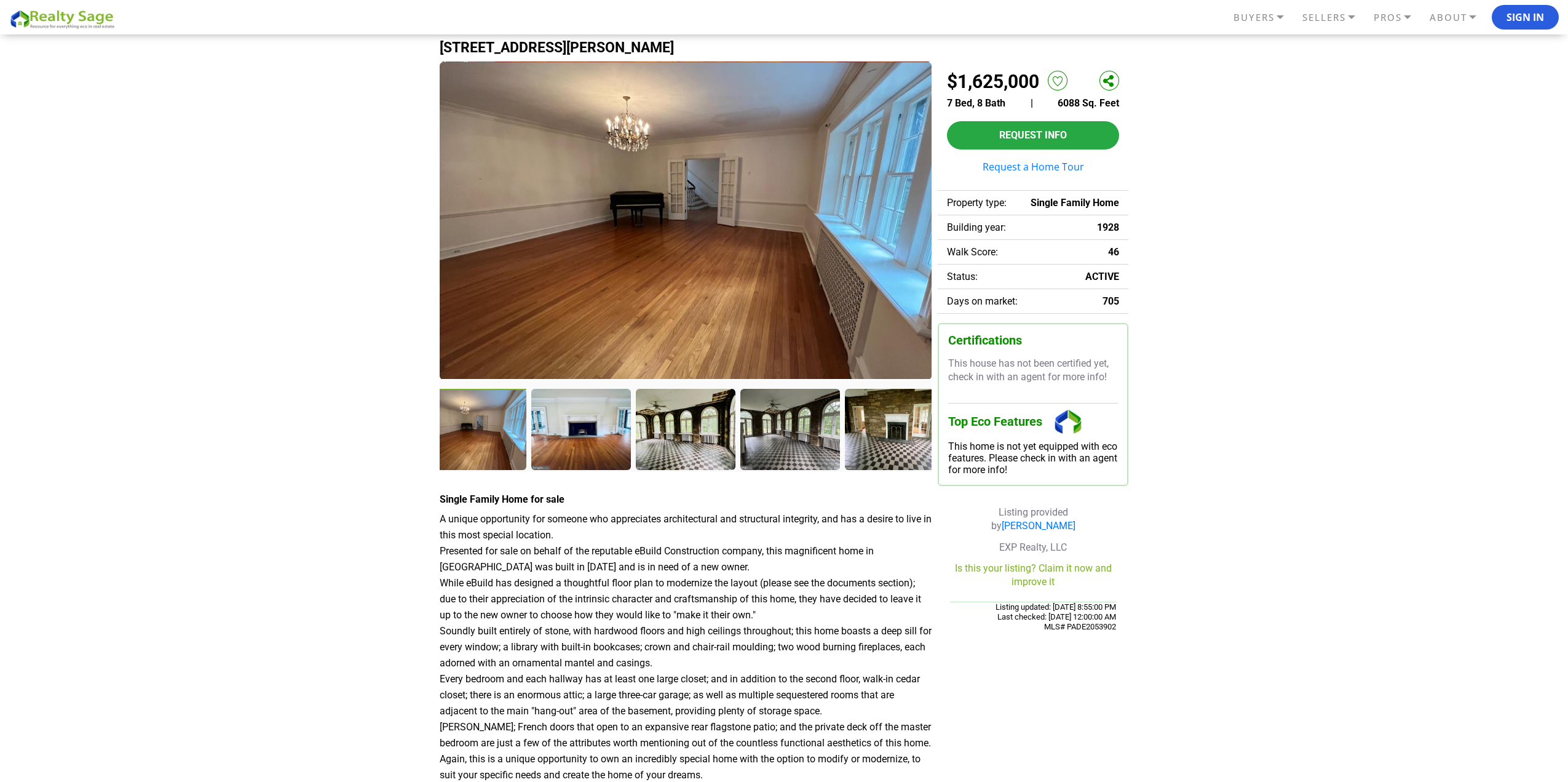
click at [610, 205] on img at bounding box center [685, 221] width 492 height 318
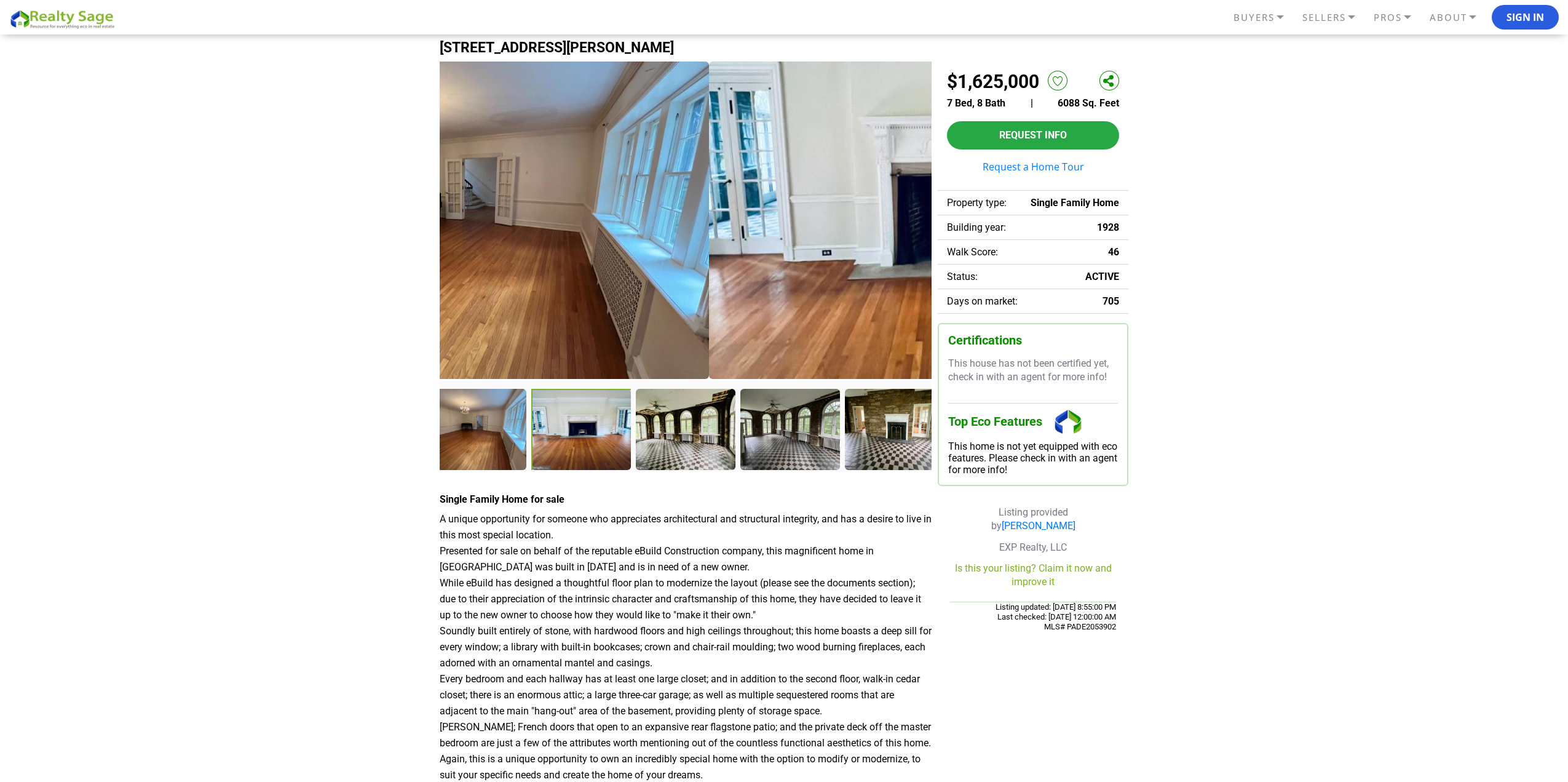
click at [517, 197] on img at bounding box center [463, 220] width 492 height 318
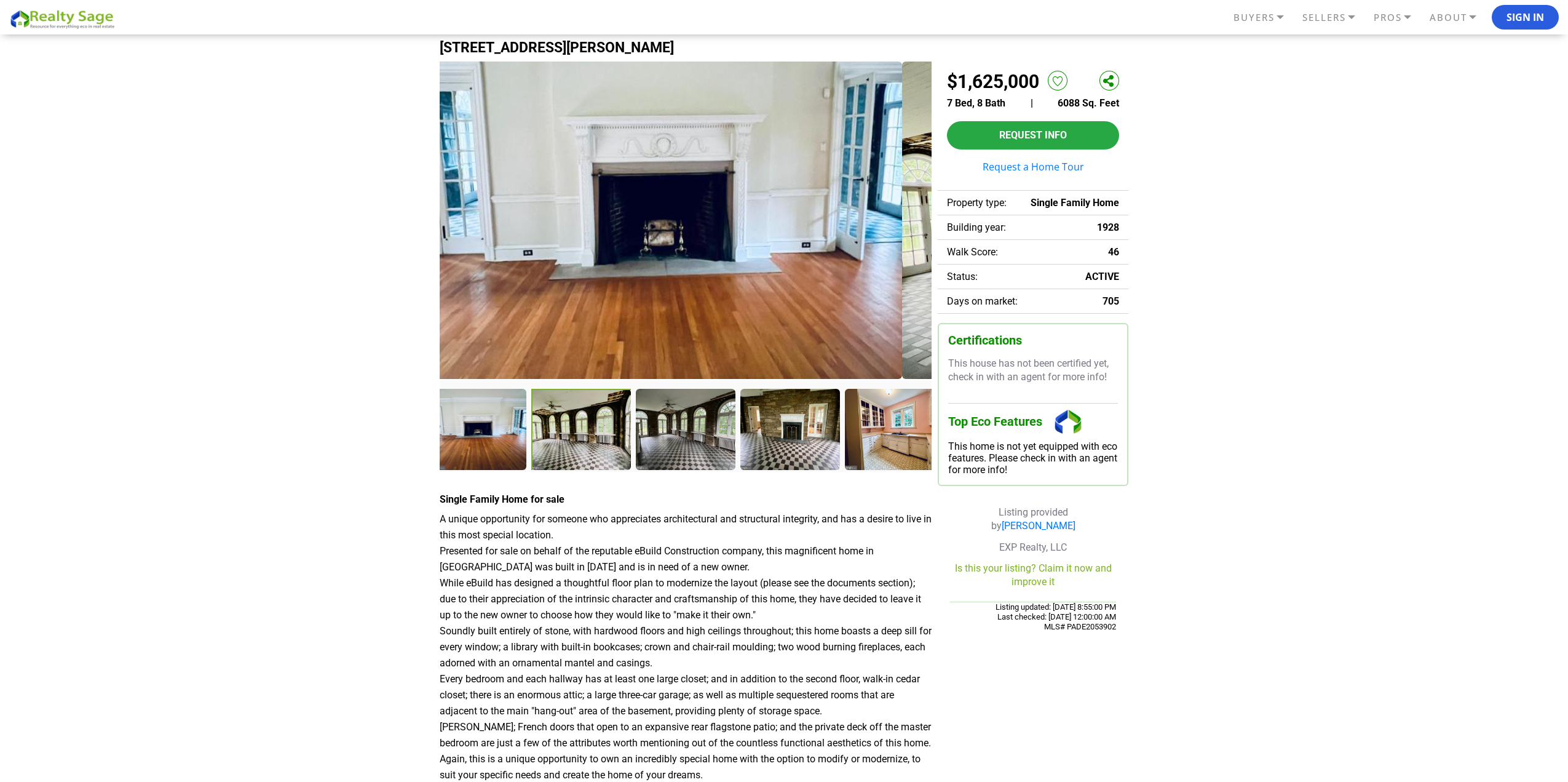
click at [501, 189] on img at bounding box center [655, 220] width 492 height 318
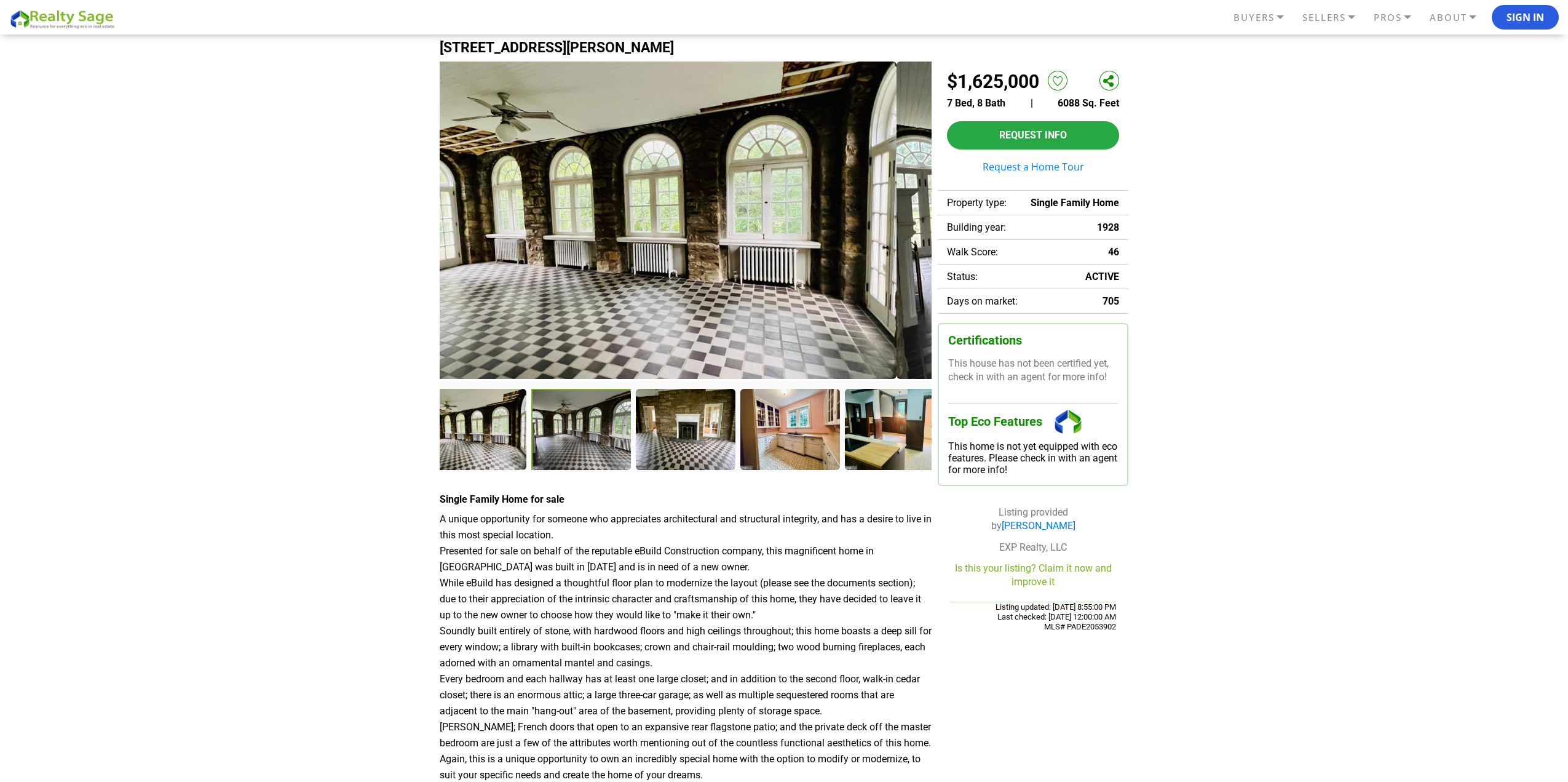
click at [531, 200] on img at bounding box center [651, 220] width 492 height 318
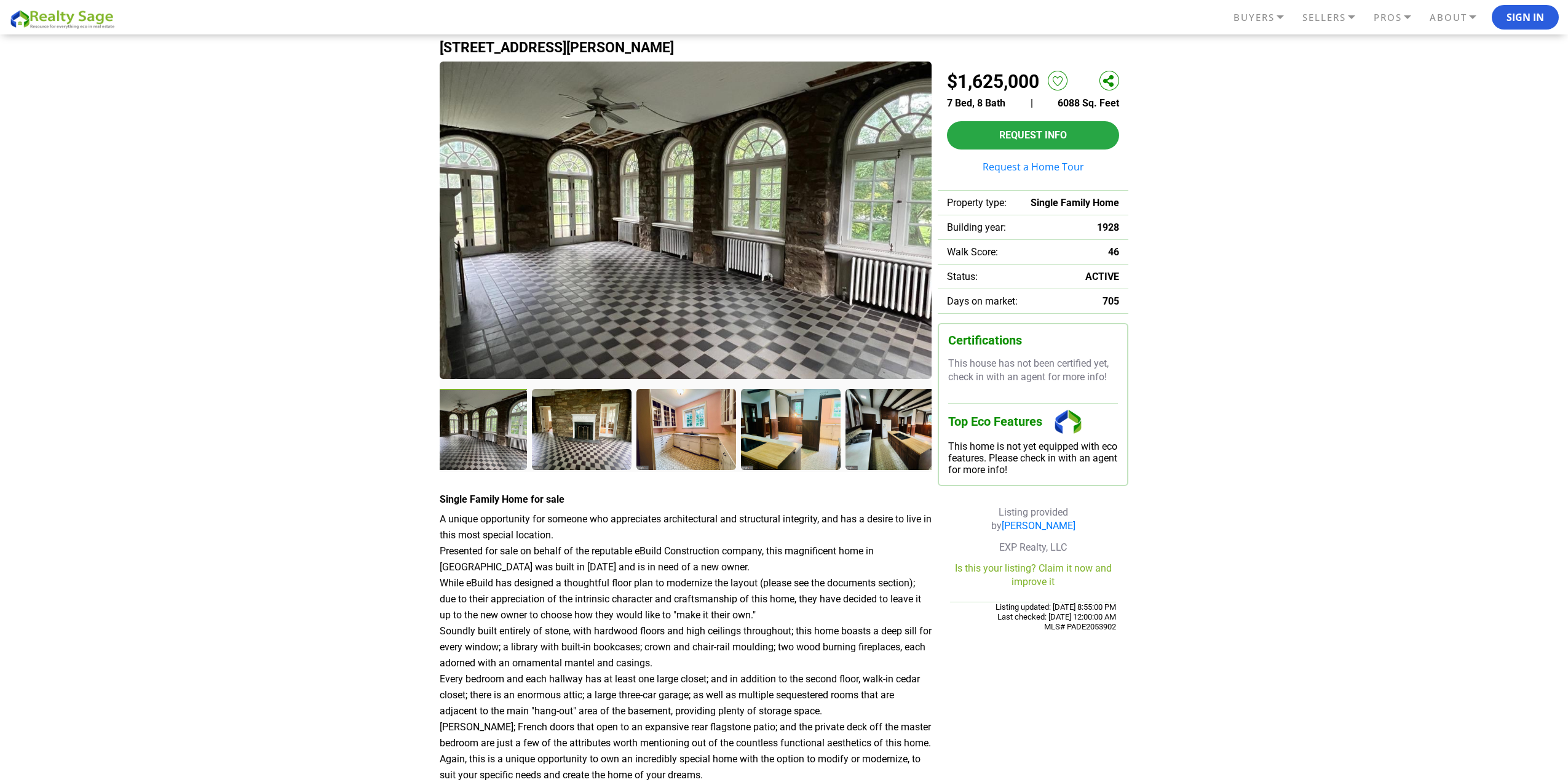
click at [668, 202] on img at bounding box center [685, 220] width 492 height 318
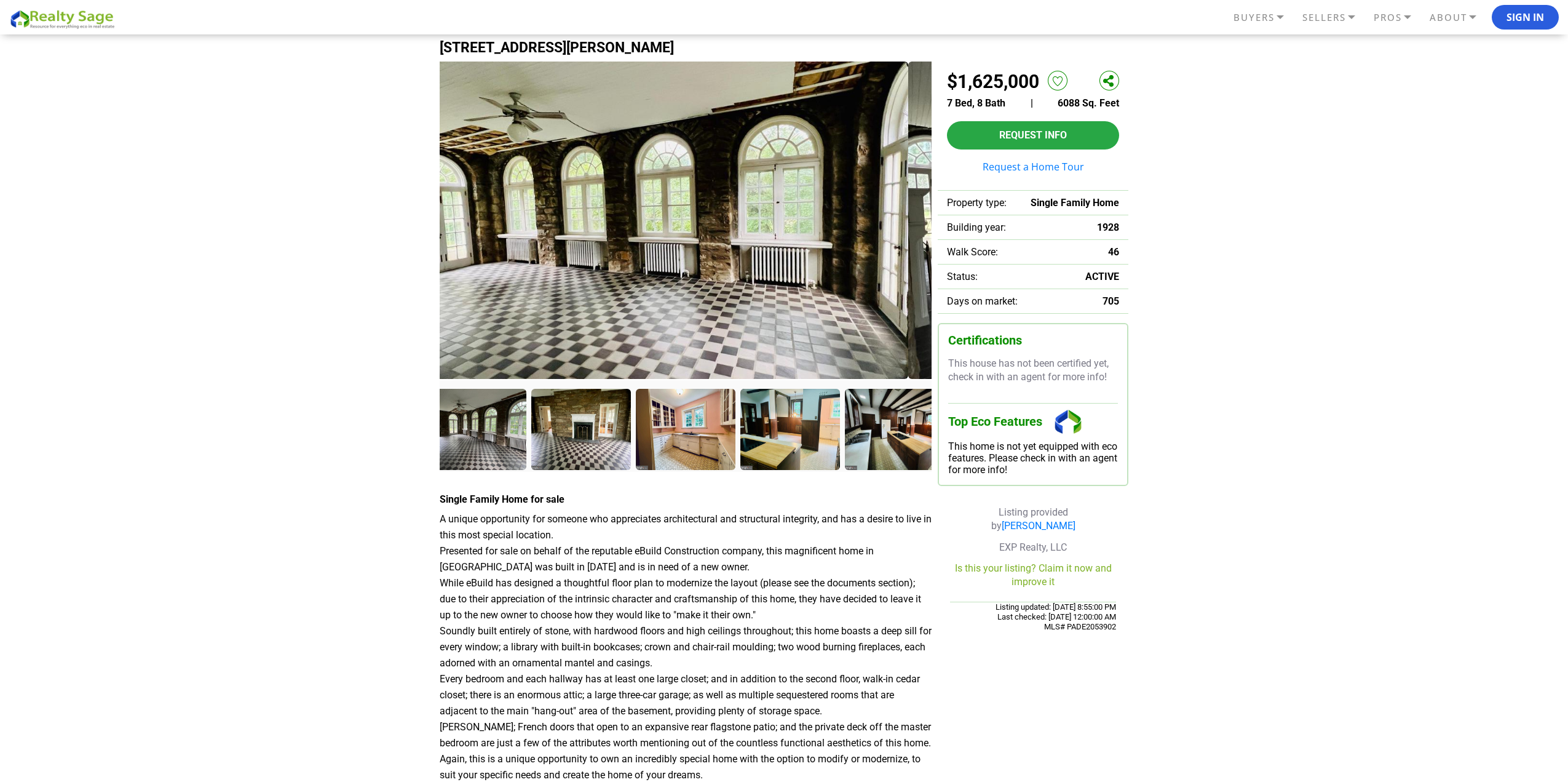
click at [770, 218] on img at bounding box center [662, 220] width 492 height 318
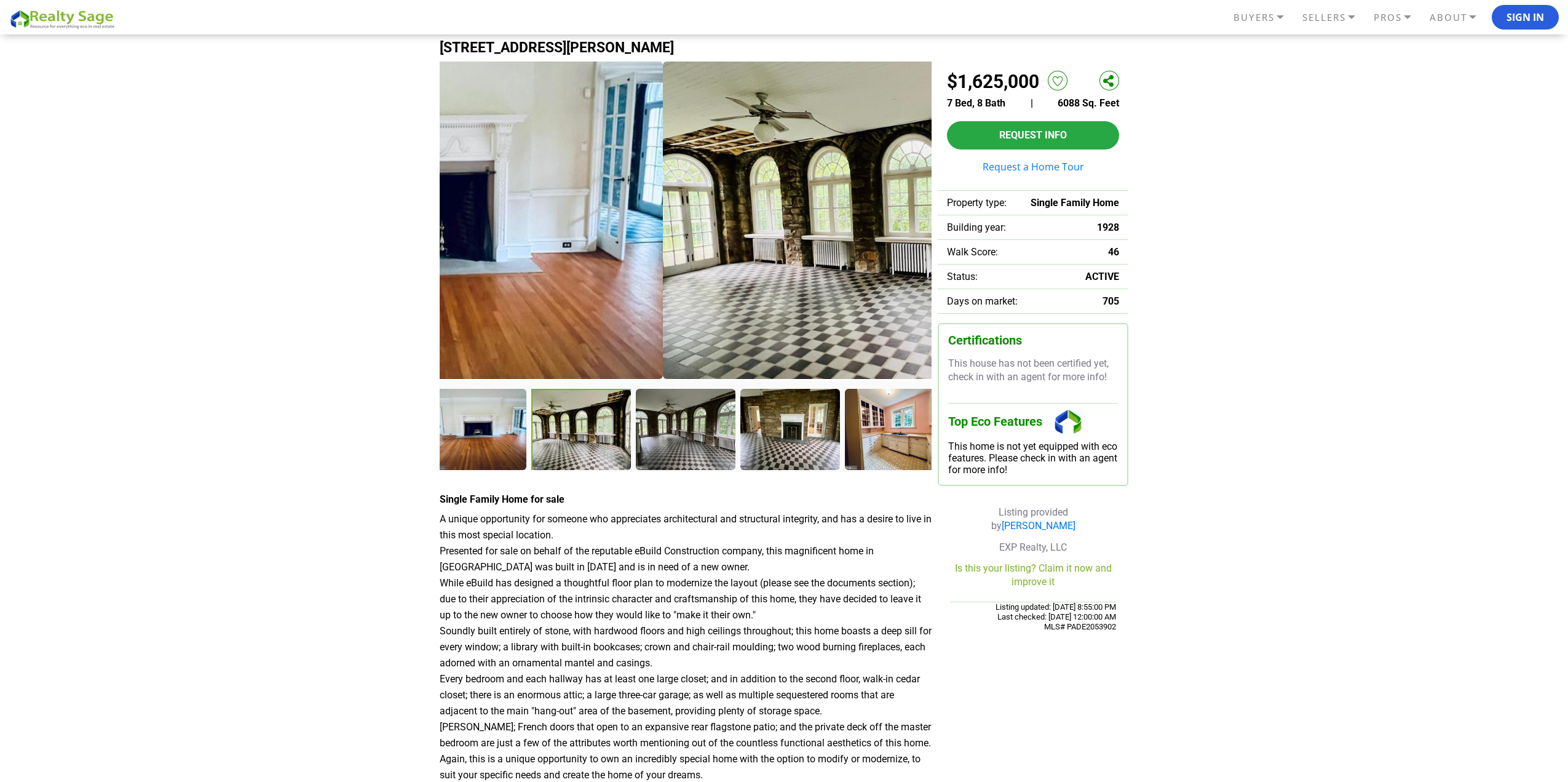
drag, startPoint x: 775, startPoint y: 222, endPoint x: 412, endPoint y: 134, distance: 373.5
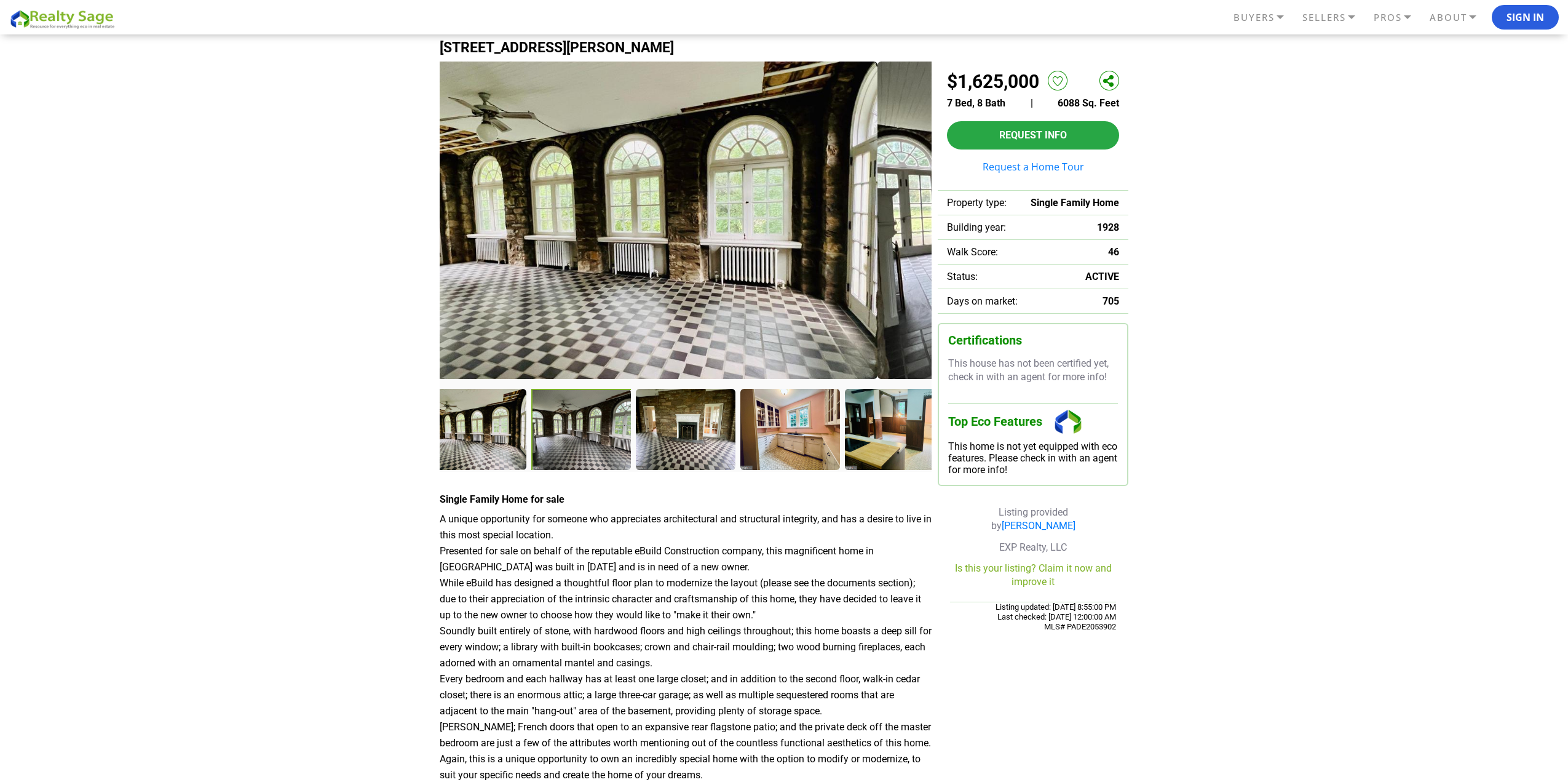
drag, startPoint x: 684, startPoint y: 220, endPoint x: 501, endPoint y: 200, distance: 184.1
click at [502, 200] on img at bounding box center [631, 220] width 492 height 318
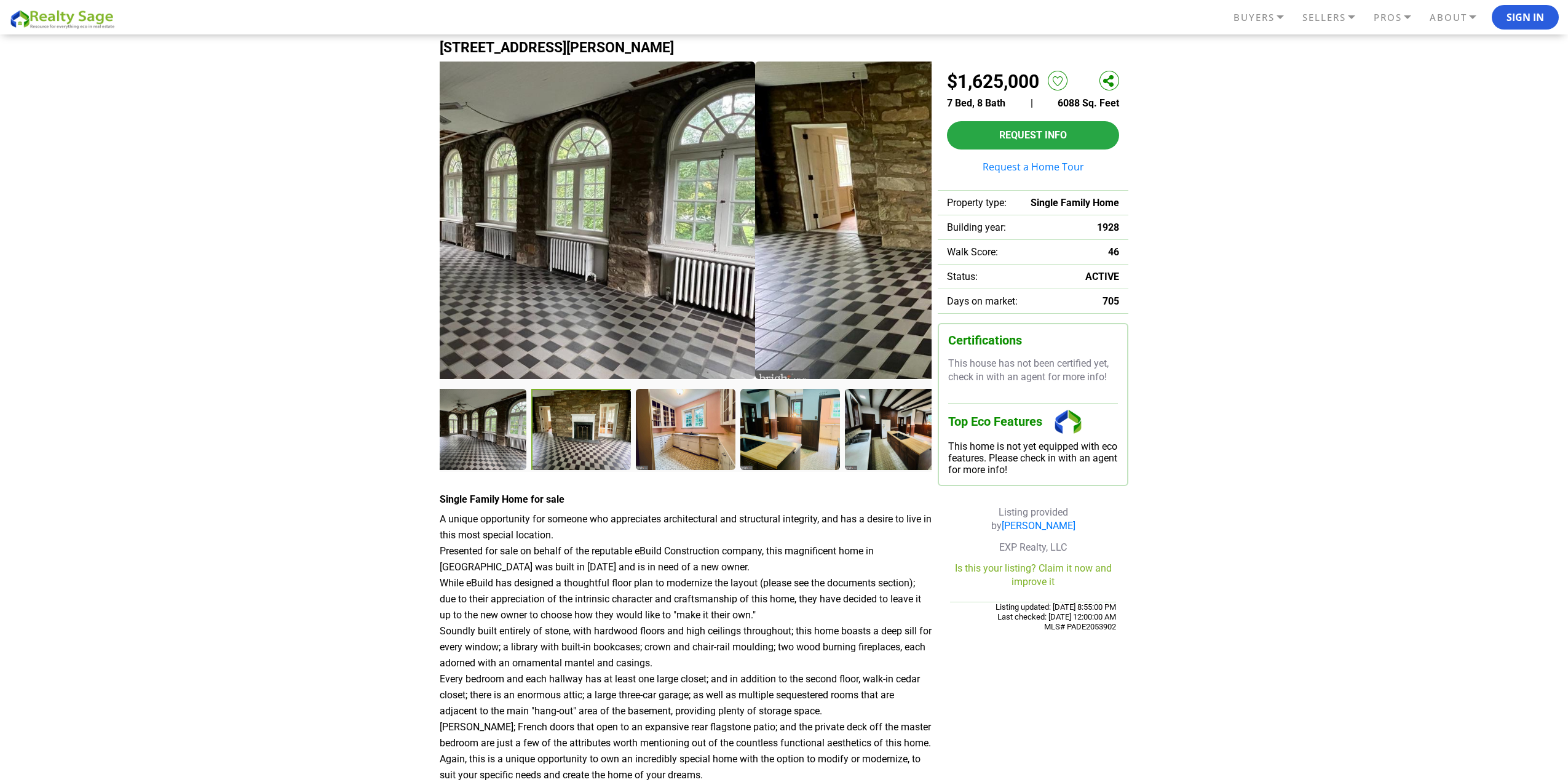
drag, startPoint x: 735, startPoint y: 251, endPoint x: 540, endPoint y: 242, distance: 195.2
click at [540, 242] on img at bounding box center [509, 220] width 492 height 318
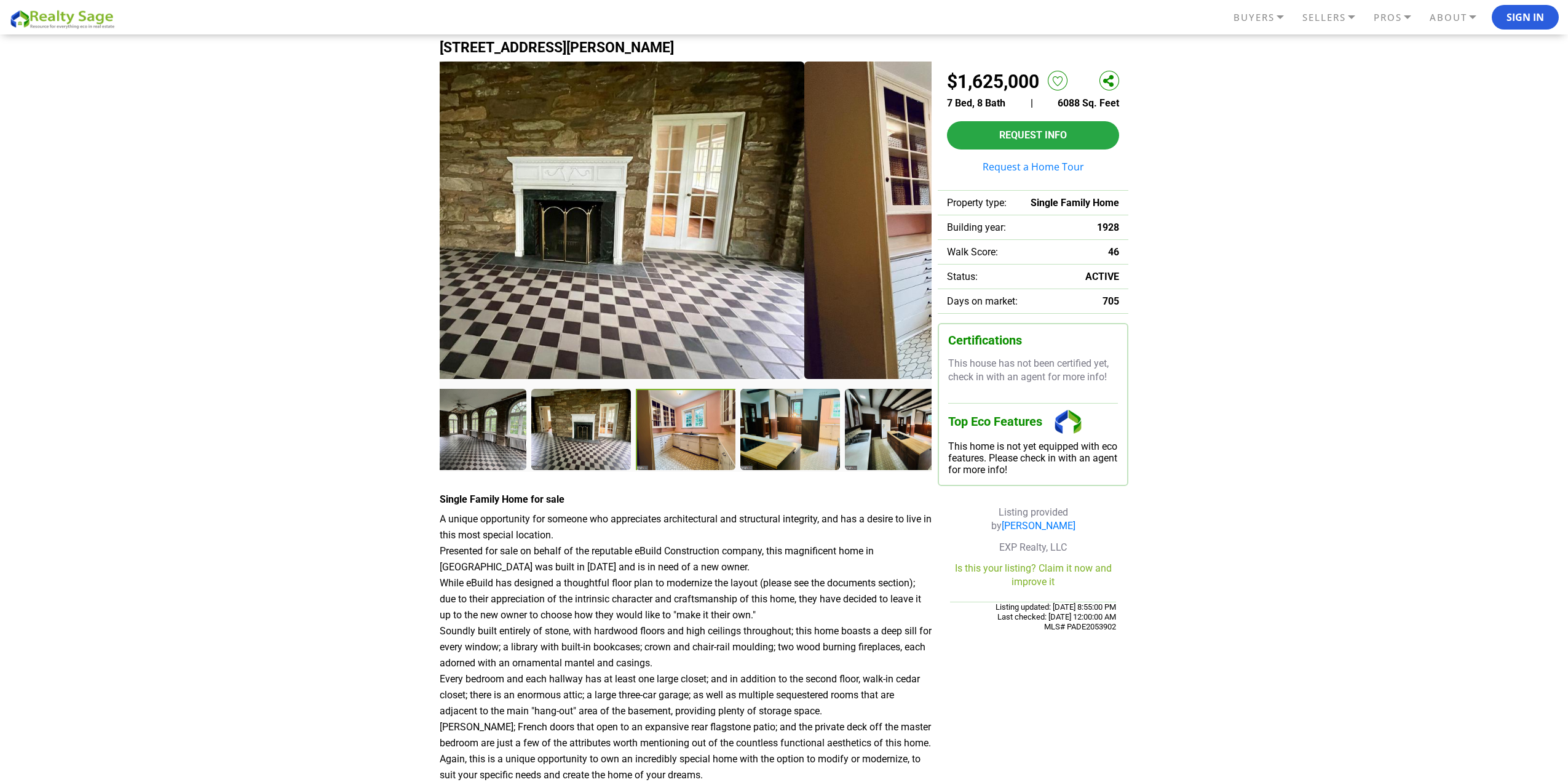
drag, startPoint x: 711, startPoint y: 255, endPoint x: 543, endPoint y: 237, distance: 169.0
click at [543, 237] on img at bounding box center [558, 220] width 492 height 318
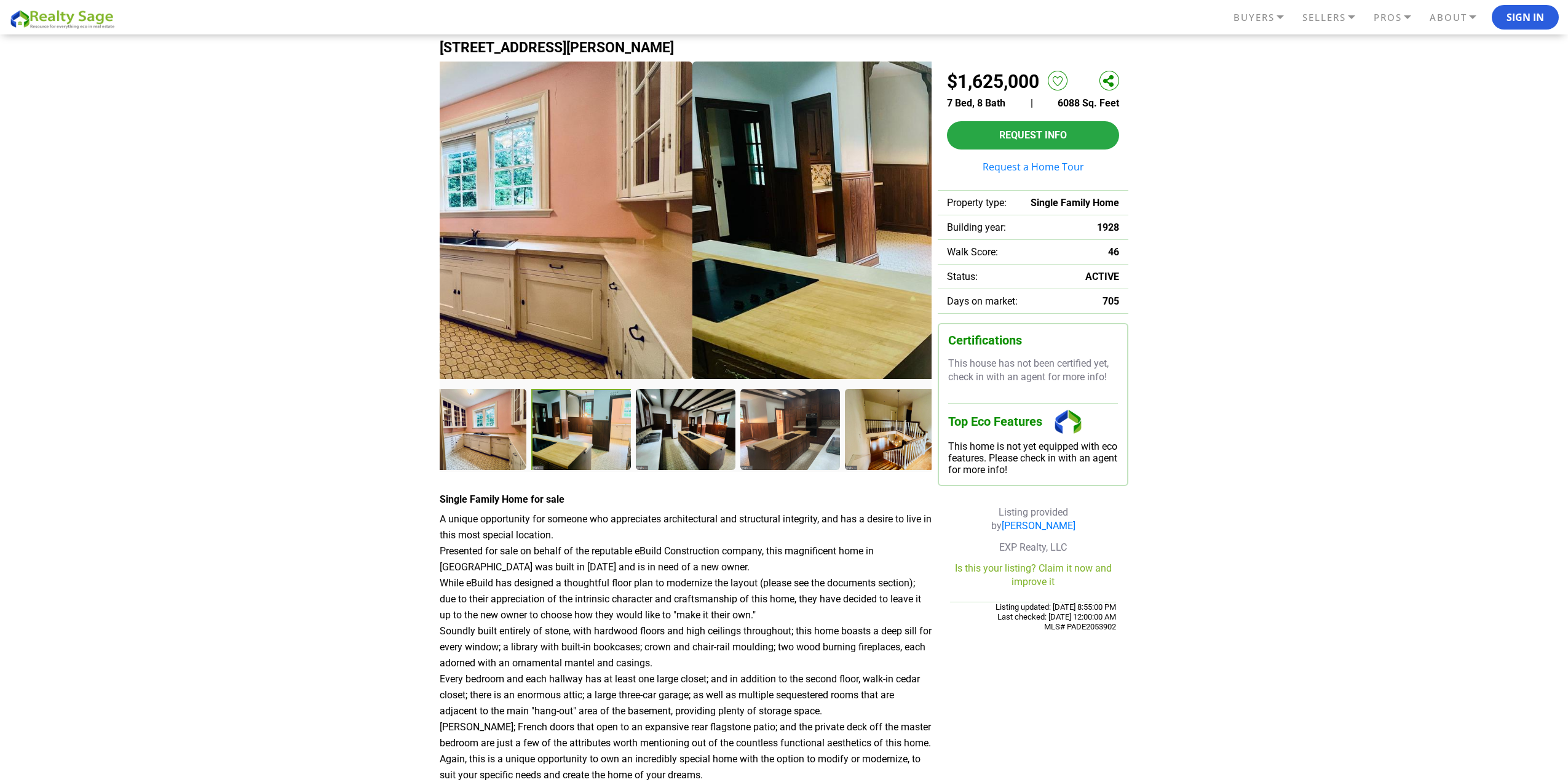
drag, startPoint x: 769, startPoint y: 267, endPoint x: 517, endPoint y: 212, distance: 257.9
click at [517, 213] on img at bounding box center [446, 220] width 492 height 318
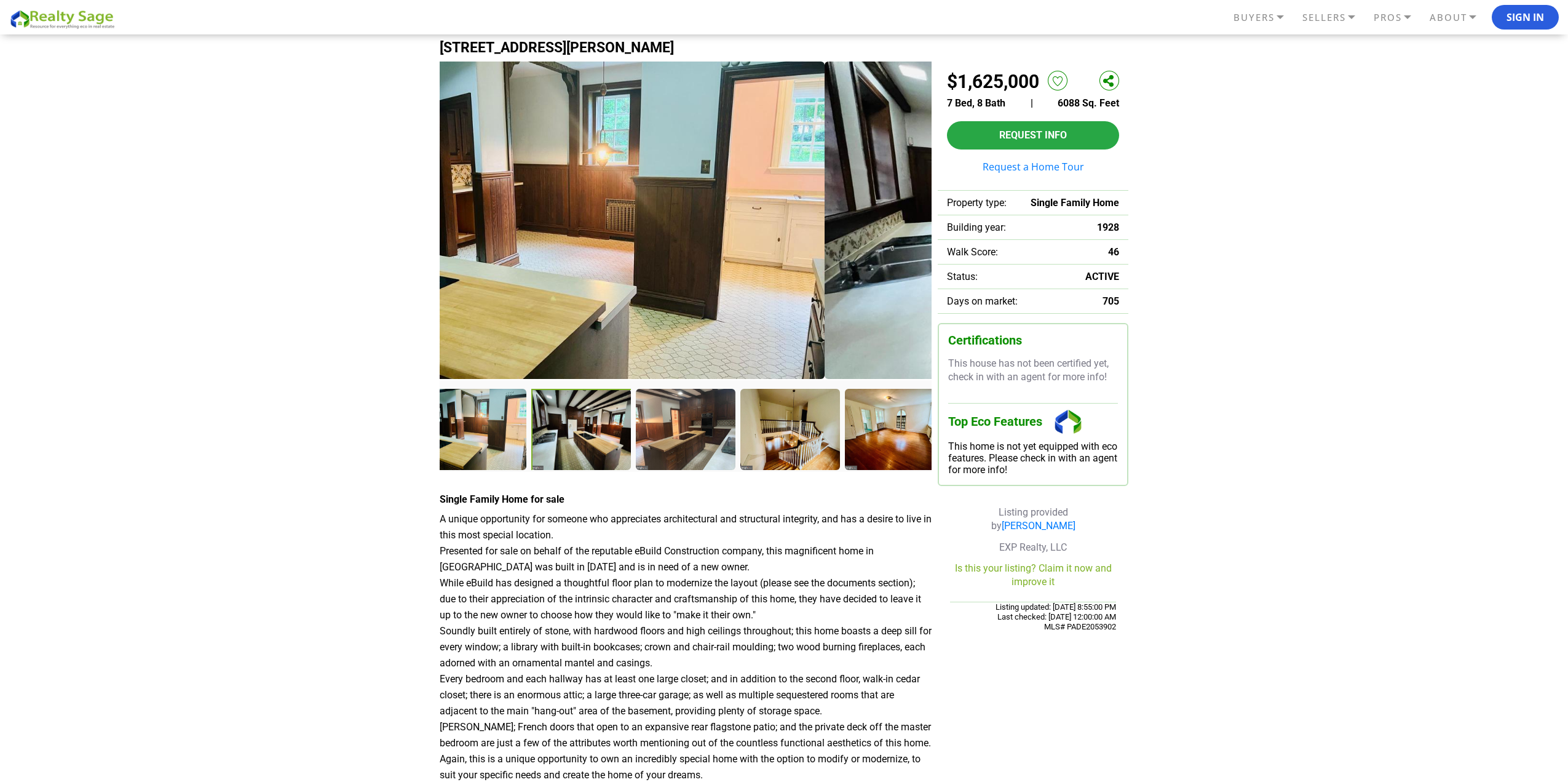
drag, startPoint x: 737, startPoint y: 244, endPoint x: 559, endPoint y: 219, distance: 179.7
click at [562, 220] on img at bounding box center [579, 220] width 492 height 318
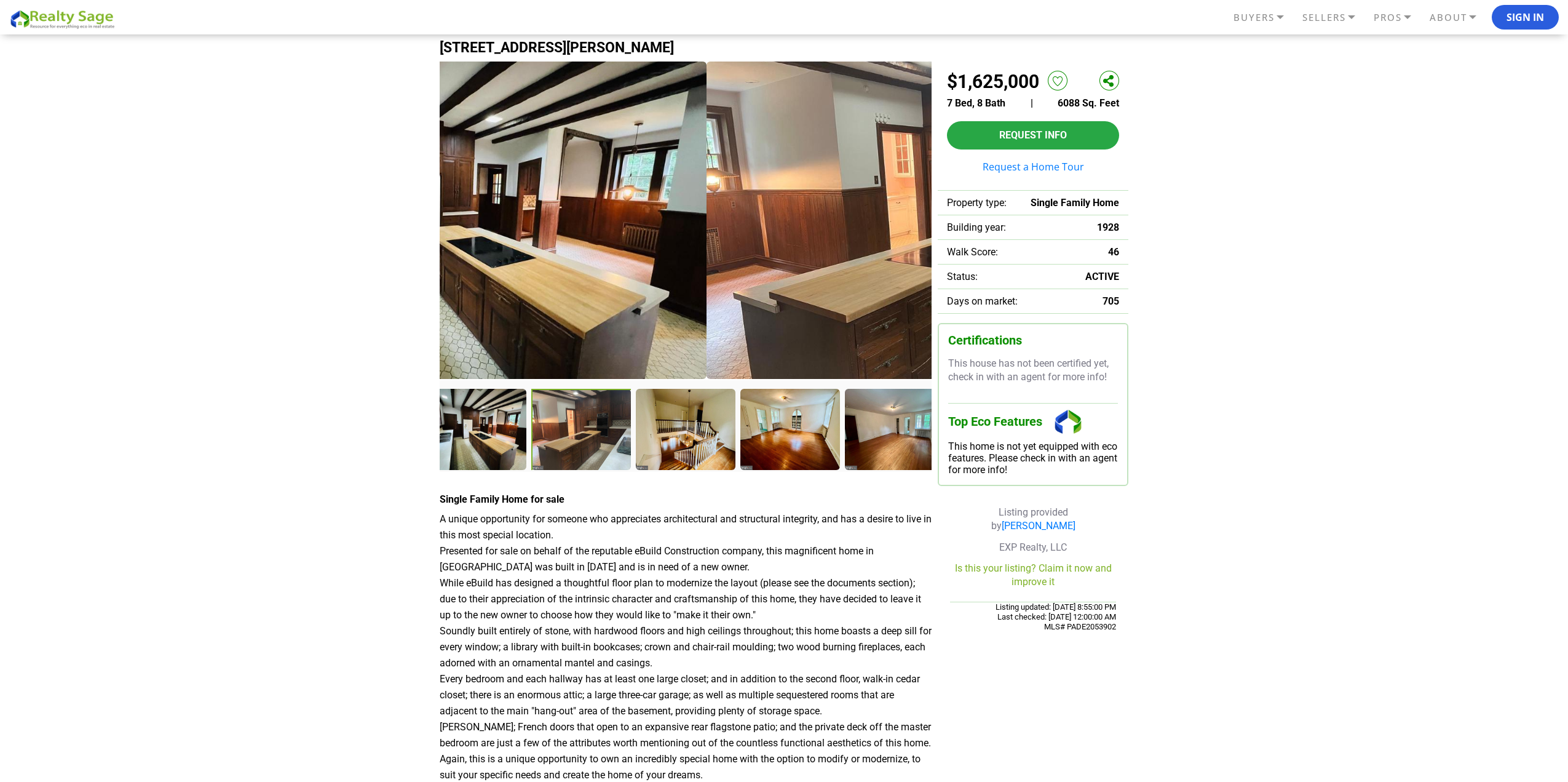
drag, startPoint x: 763, startPoint y: 249, endPoint x: 516, endPoint y: 199, distance: 252.0
click at [516, 199] on img at bounding box center [460, 220] width 492 height 318
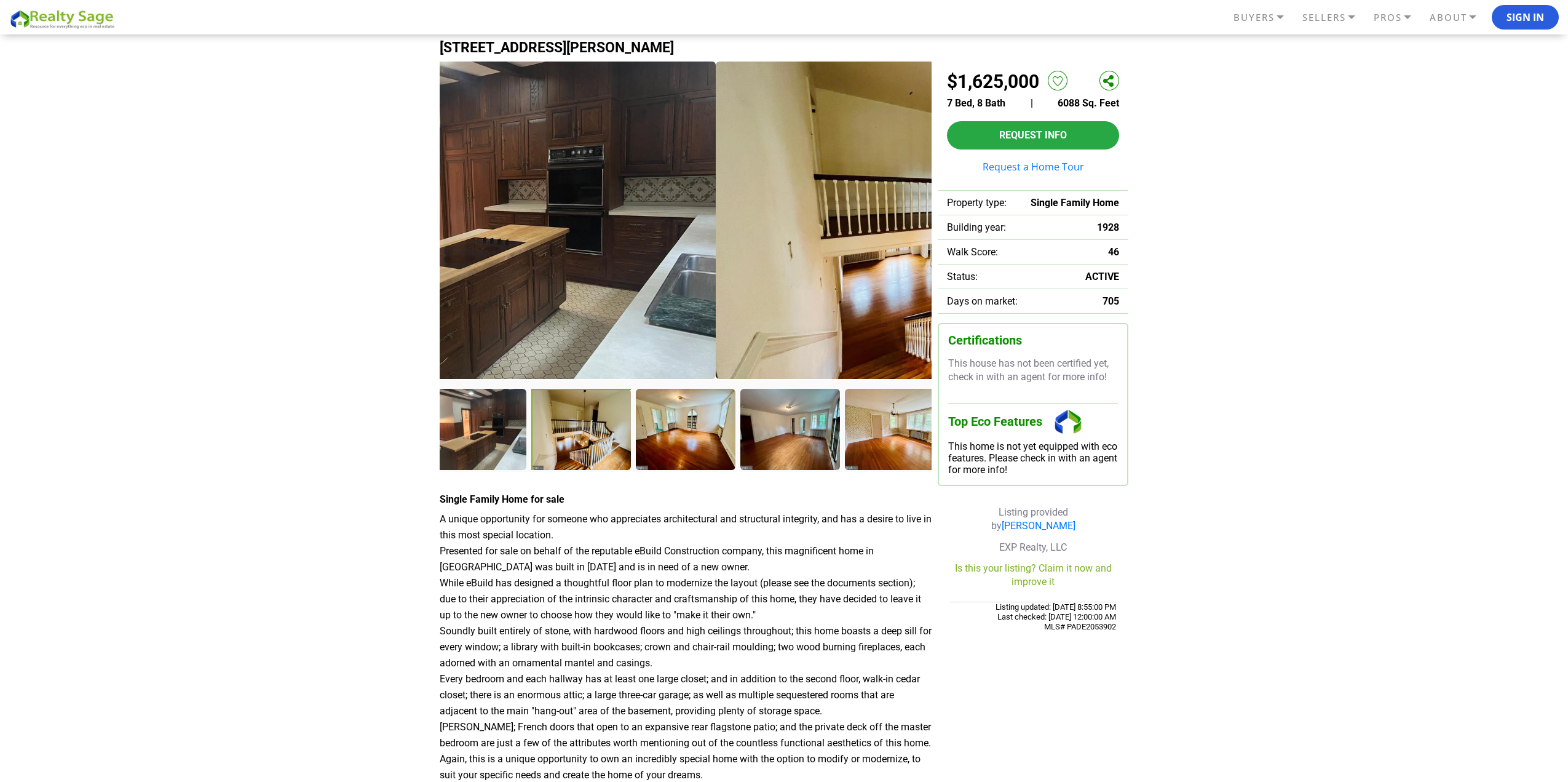
drag, startPoint x: 715, startPoint y: 223, endPoint x: 451, endPoint y: 193, distance: 265.7
click at [455, 194] on img at bounding box center [469, 220] width 492 height 318
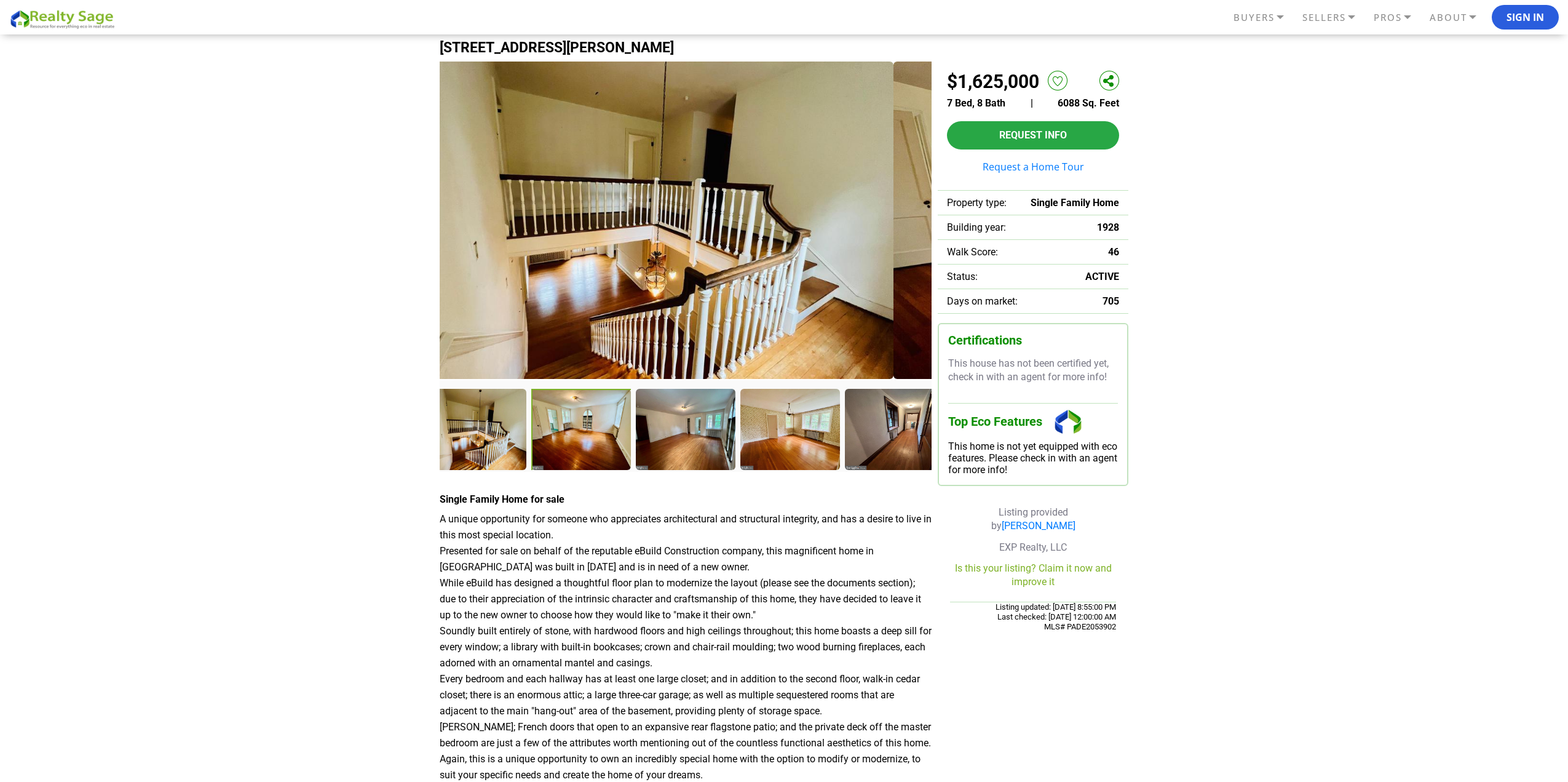
drag, startPoint x: 662, startPoint y: 195, endPoint x: 539, endPoint y: 191, distance: 123.1
click at [550, 193] on img at bounding box center [647, 220] width 492 height 318
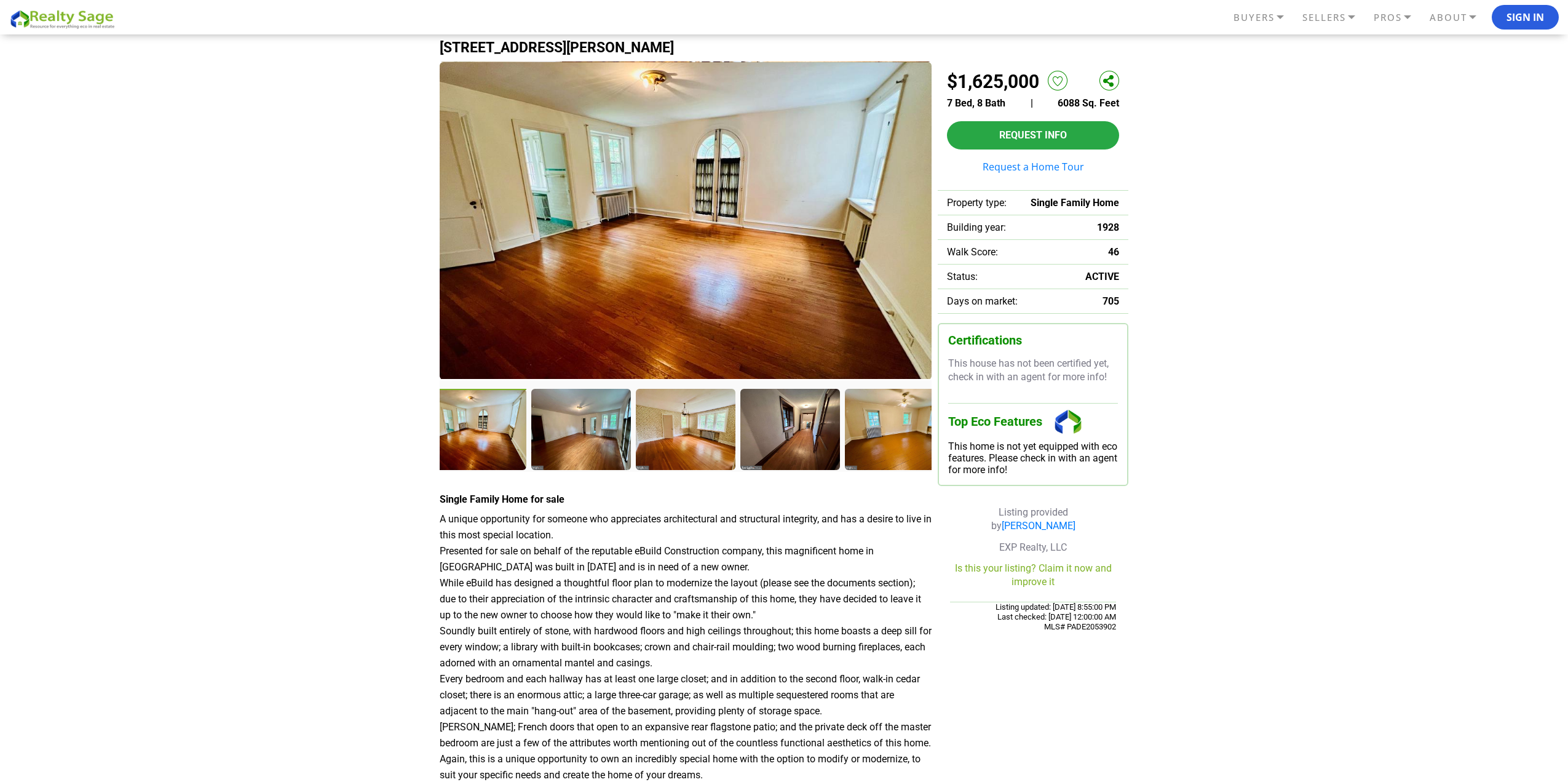
drag, startPoint x: 684, startPoint y: 203, endPoint x: 622, endPoint y: 198, distance: 62.2
click at [622, 198] on img at bounding box center [685, 221] width 492 height 318
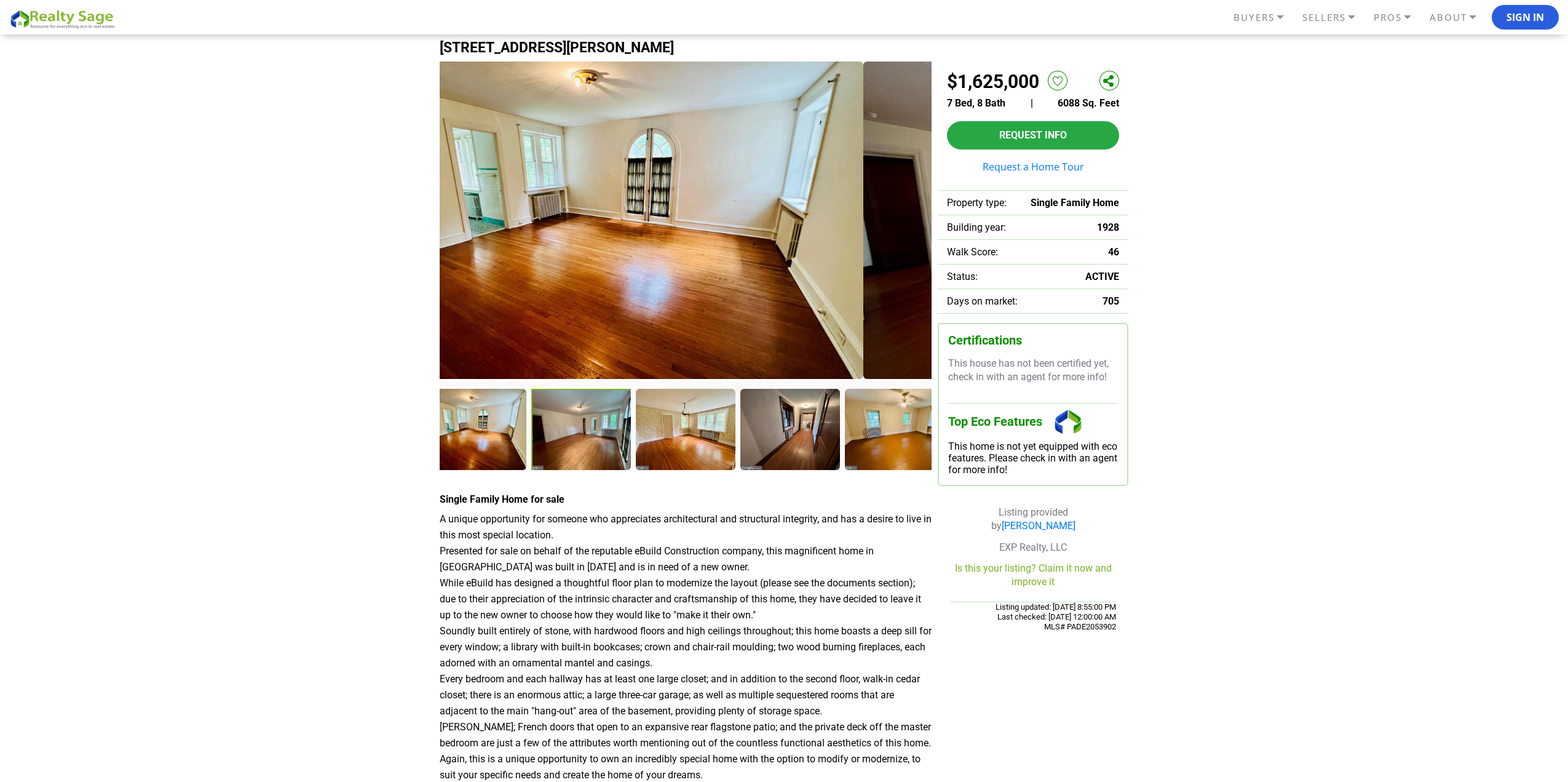
drag, startPoint x: 626, startPoint y: 207, endPoint x: 493, endPoint y: 182, distance: 135.3
click at [524, 188] on img at bounding box center [617, 220] width 492 height 318
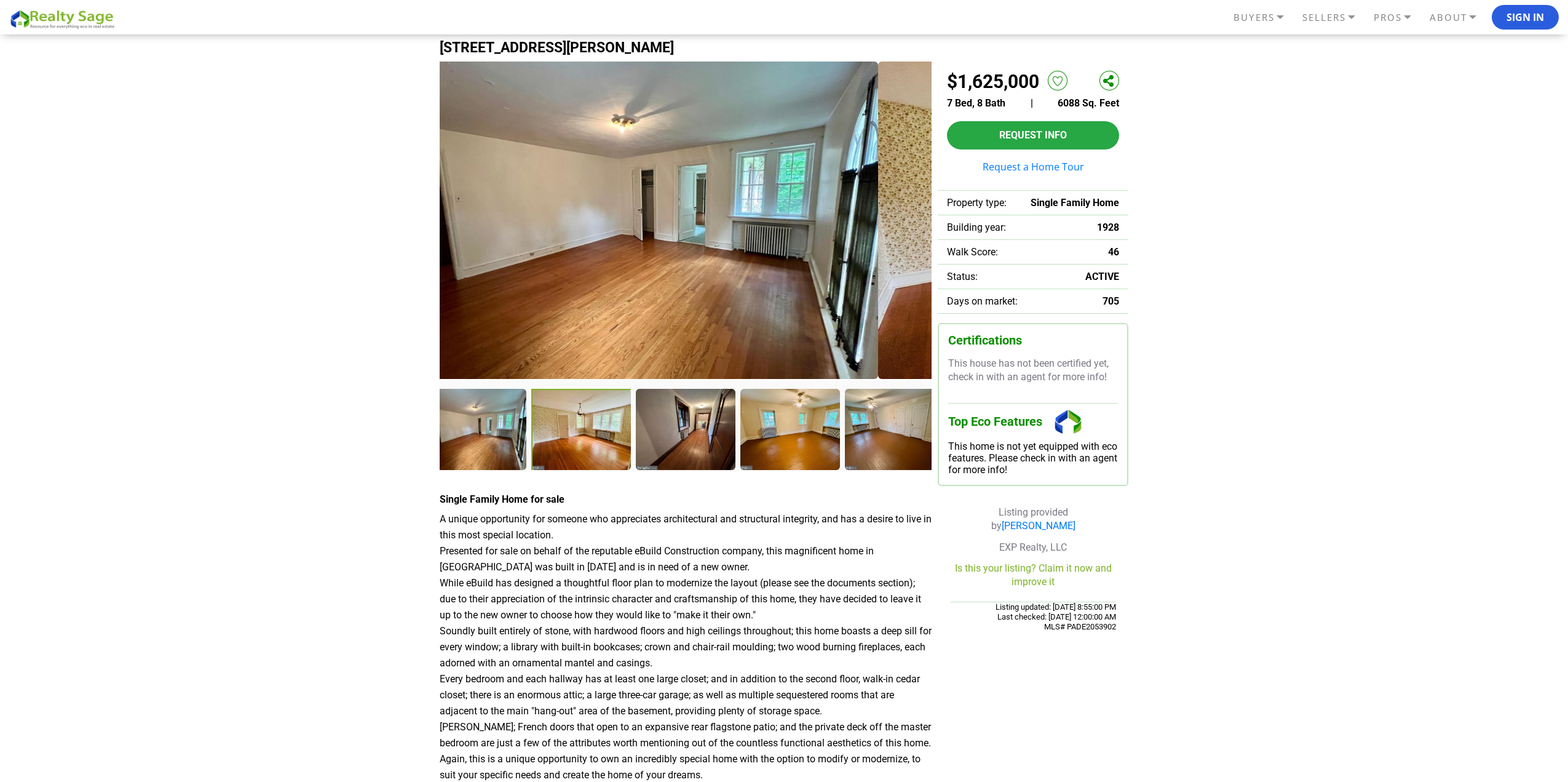
drag, startPoint x: 749, startPoint y: 198, endPoint x: 520, endPoint y: 175, distance: 230.2
click at [526, 175] on img at bounding box center [632, 220] width 492 height 318
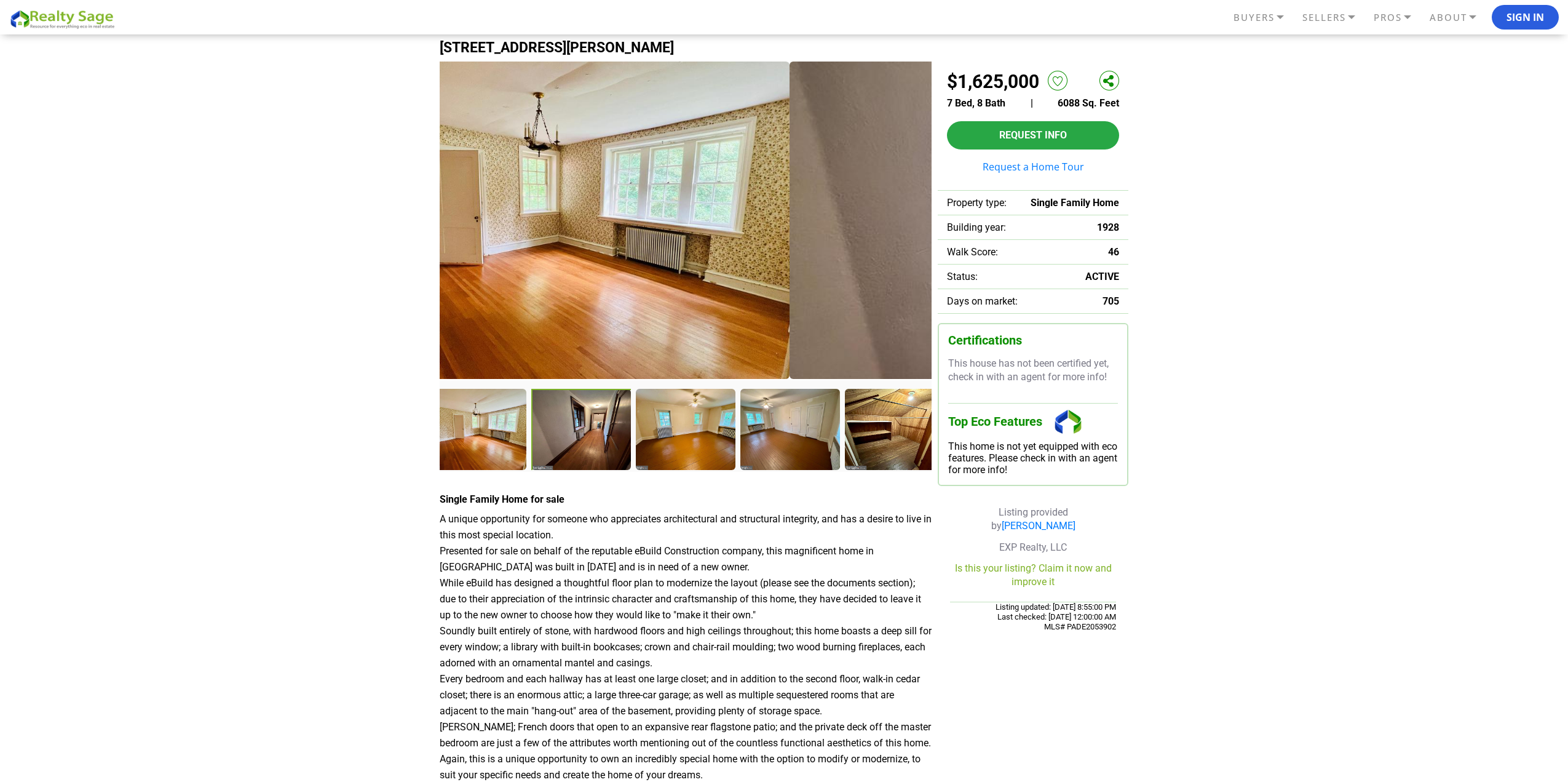
drag, startPoint x: 720, startPoint y: 194, endPoint x: 545, endPoint y: 182, distance: 175.4
click at [550, 184] on img at bounding box center [543, 220] width 492 height 318
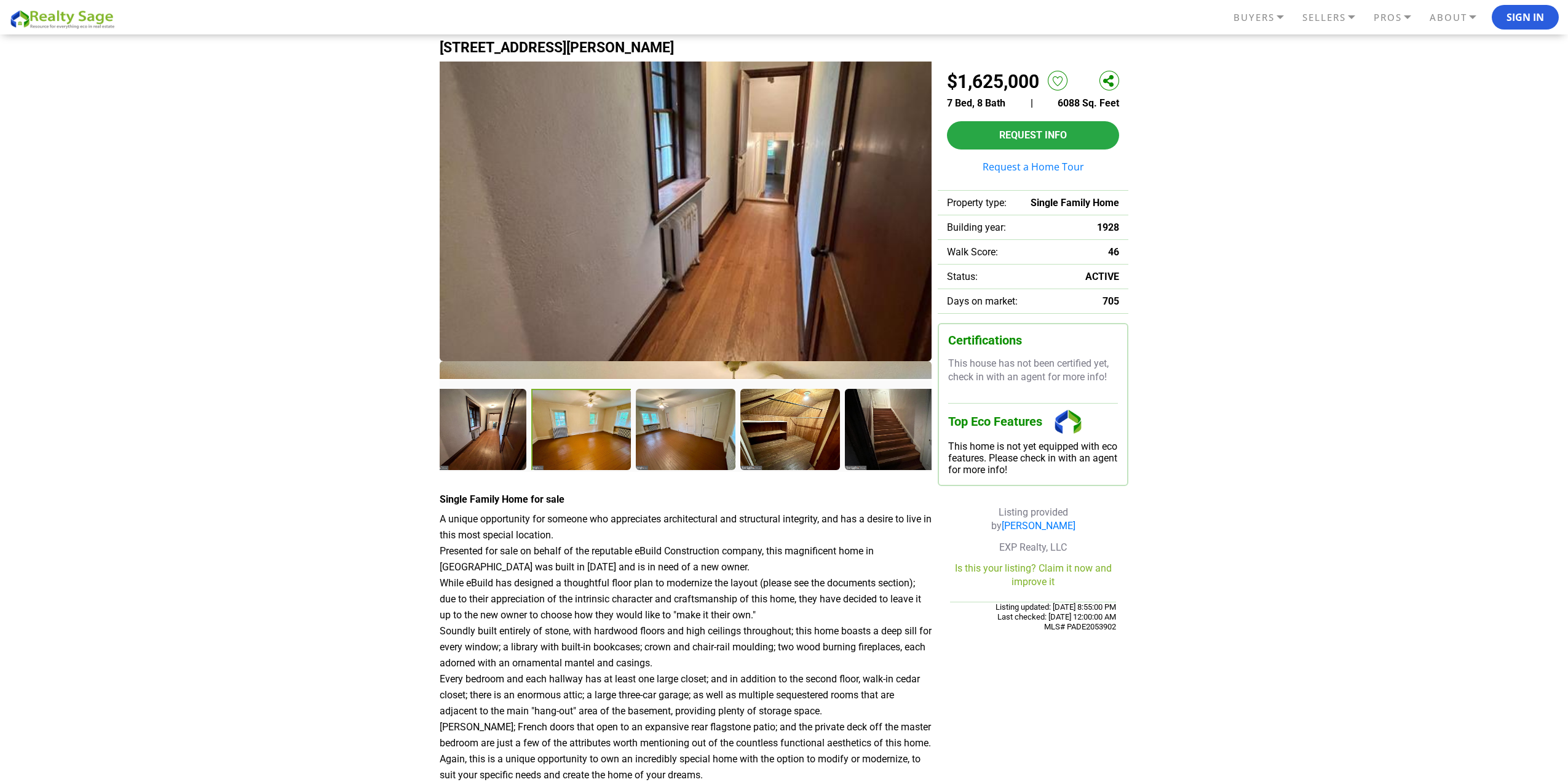
drag, startPoint x: 712, startPoint y: 190, endPoint x: 442, endPoint y: 156, distance: 272.1
click at [448, 159] on img at bounding box center [685, 202] width 492 height 318
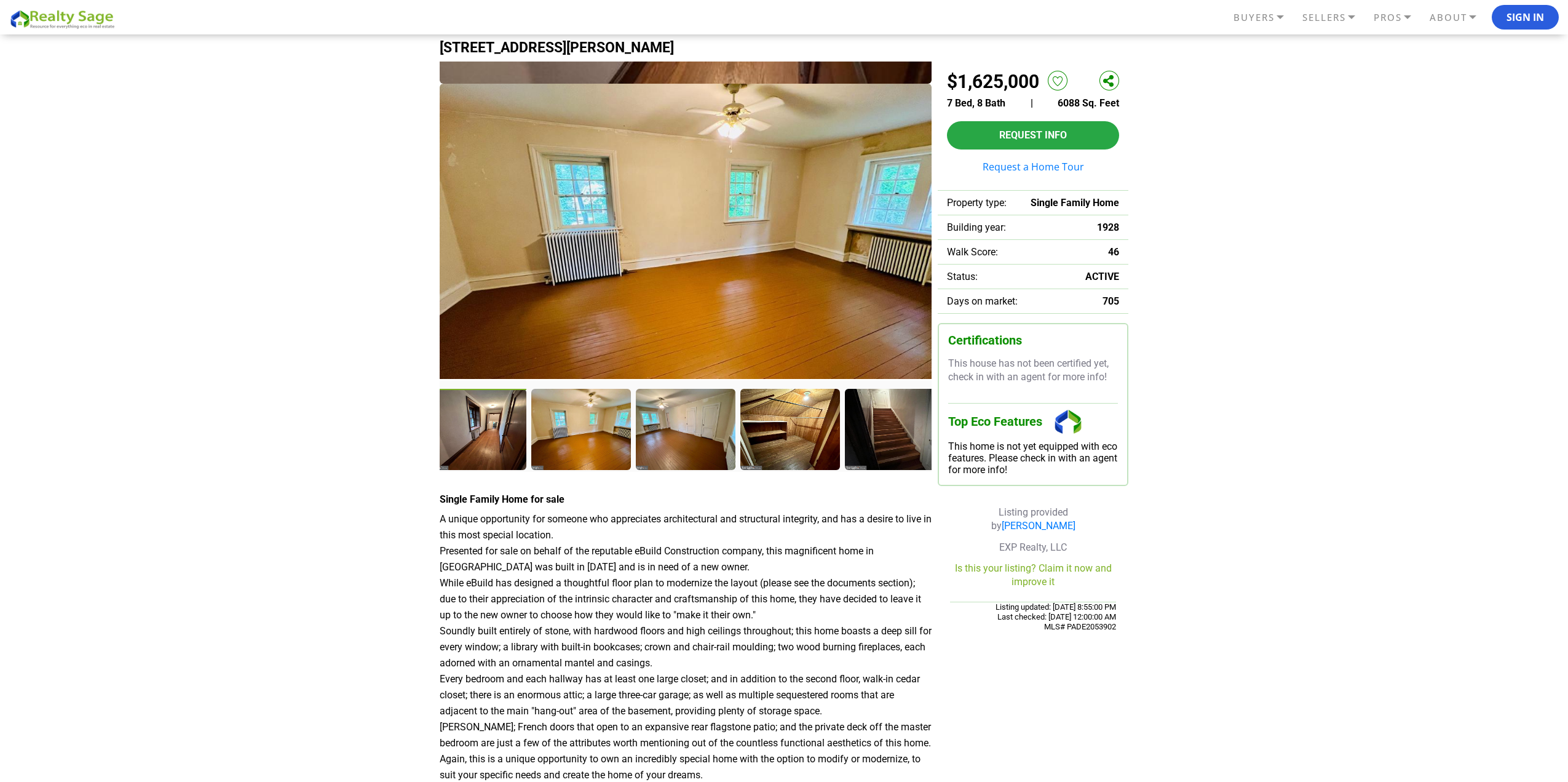
drag, startPoint x: 694, startPoint y: 199, endPoint x: 695, endPoint y: 289, distance: 90.0
click at [693, 282] on img at bounding box center [685, 242] width 492 height 318
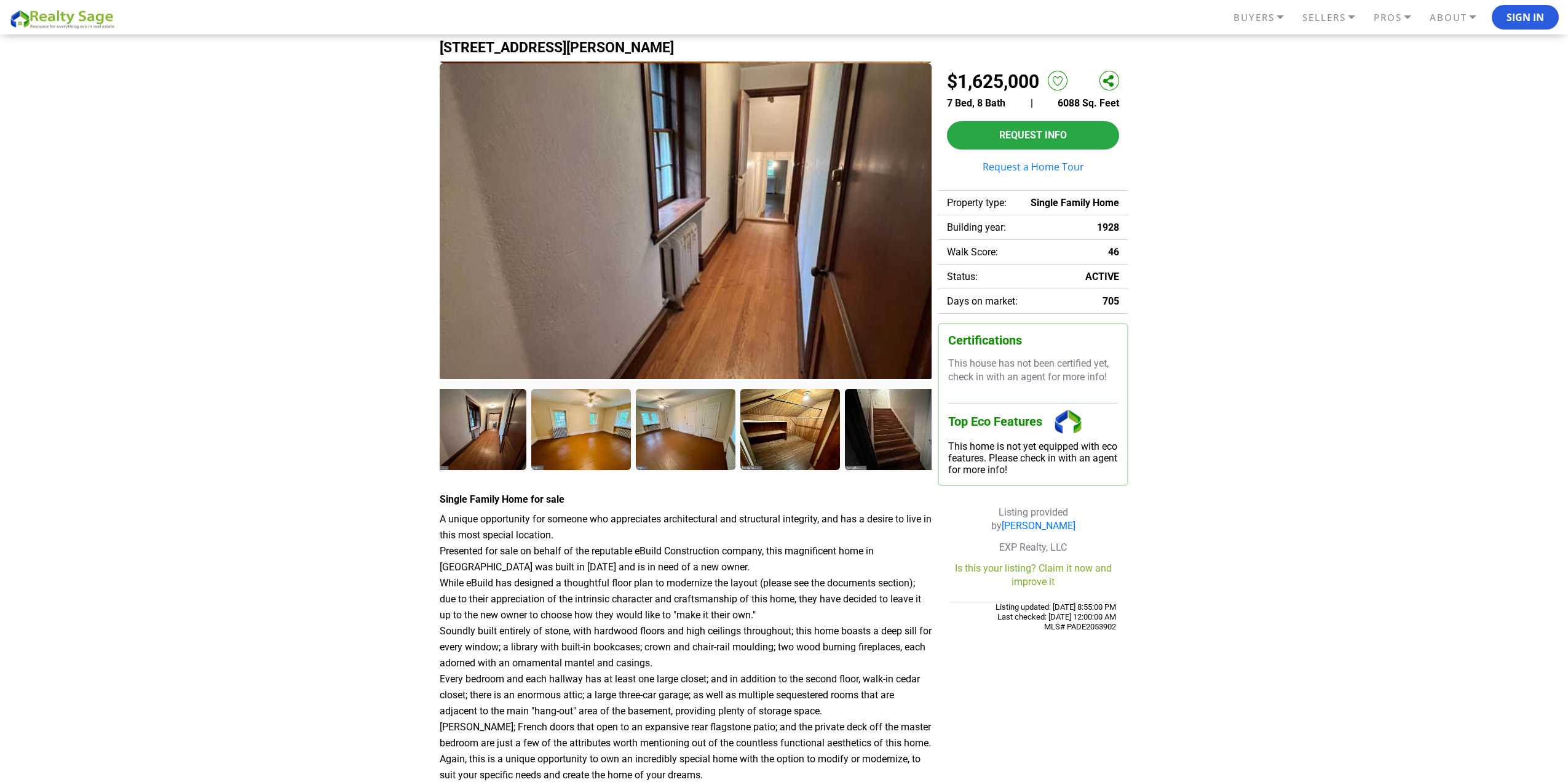
drag, startPoint x: 760, startPoint y: 235, endPoint x: 425, endPoint y: 187, distance: 338.4
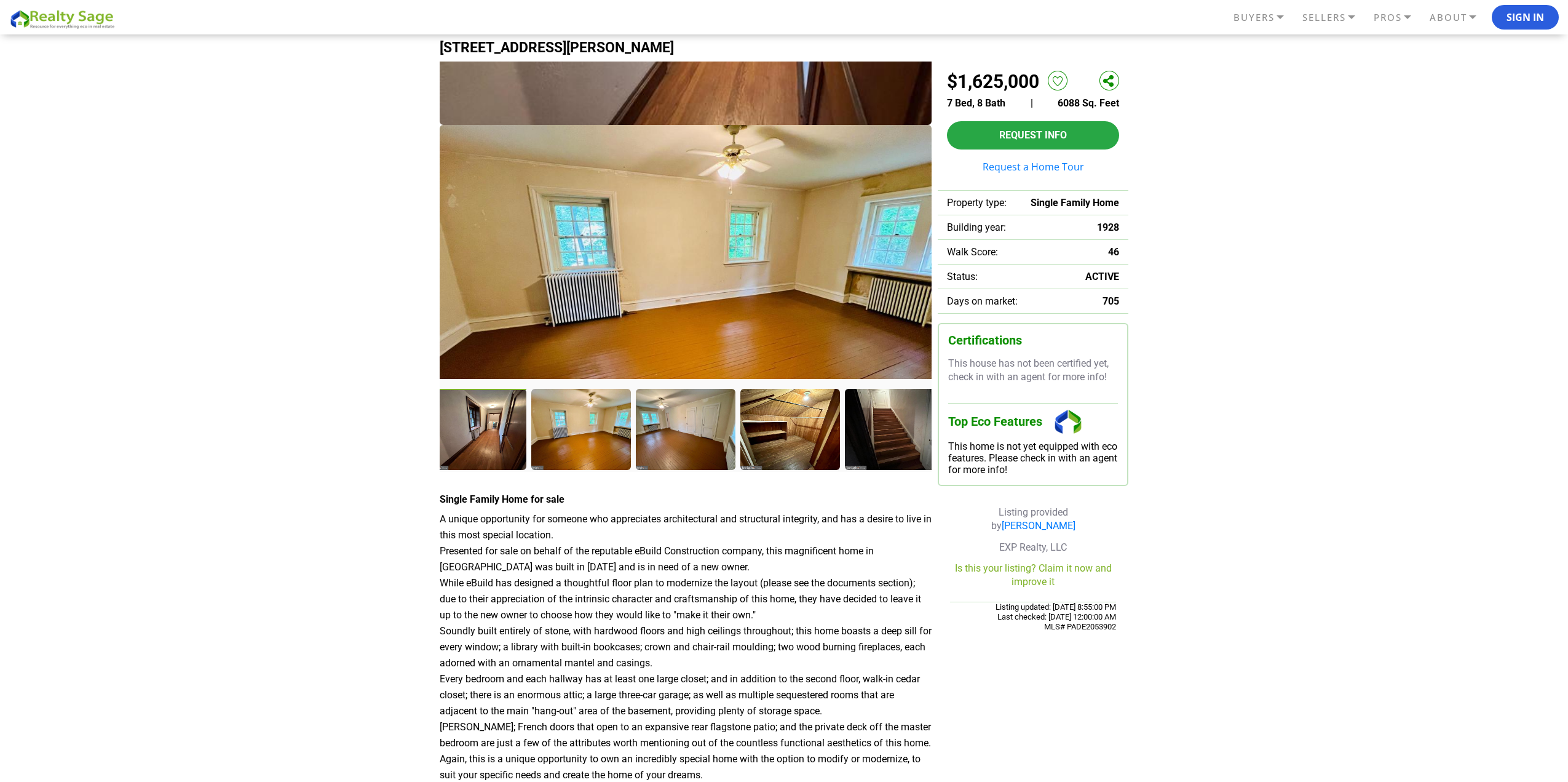
drag, startPoint x: 508, startPoint y: 187, endPoint x: 502, endPoint y: 255, distance: 68.3
click at [502, 254] on img at bounding box center [685, 284] width 492 height 318
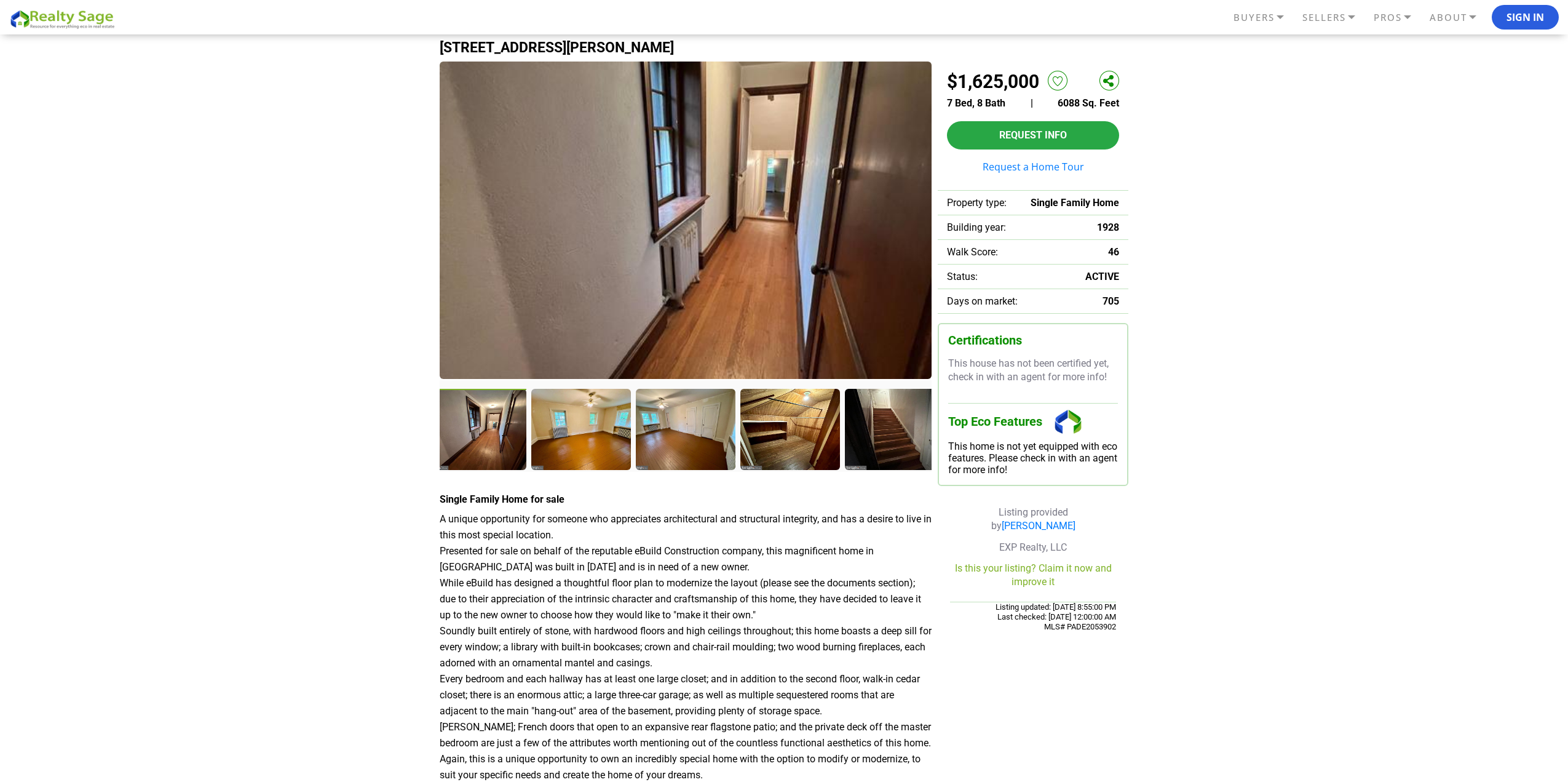
drag, startPoint x: 758, startPoint y: 222, endPoint x: 358, endPoint y: 150, distance: 406.4
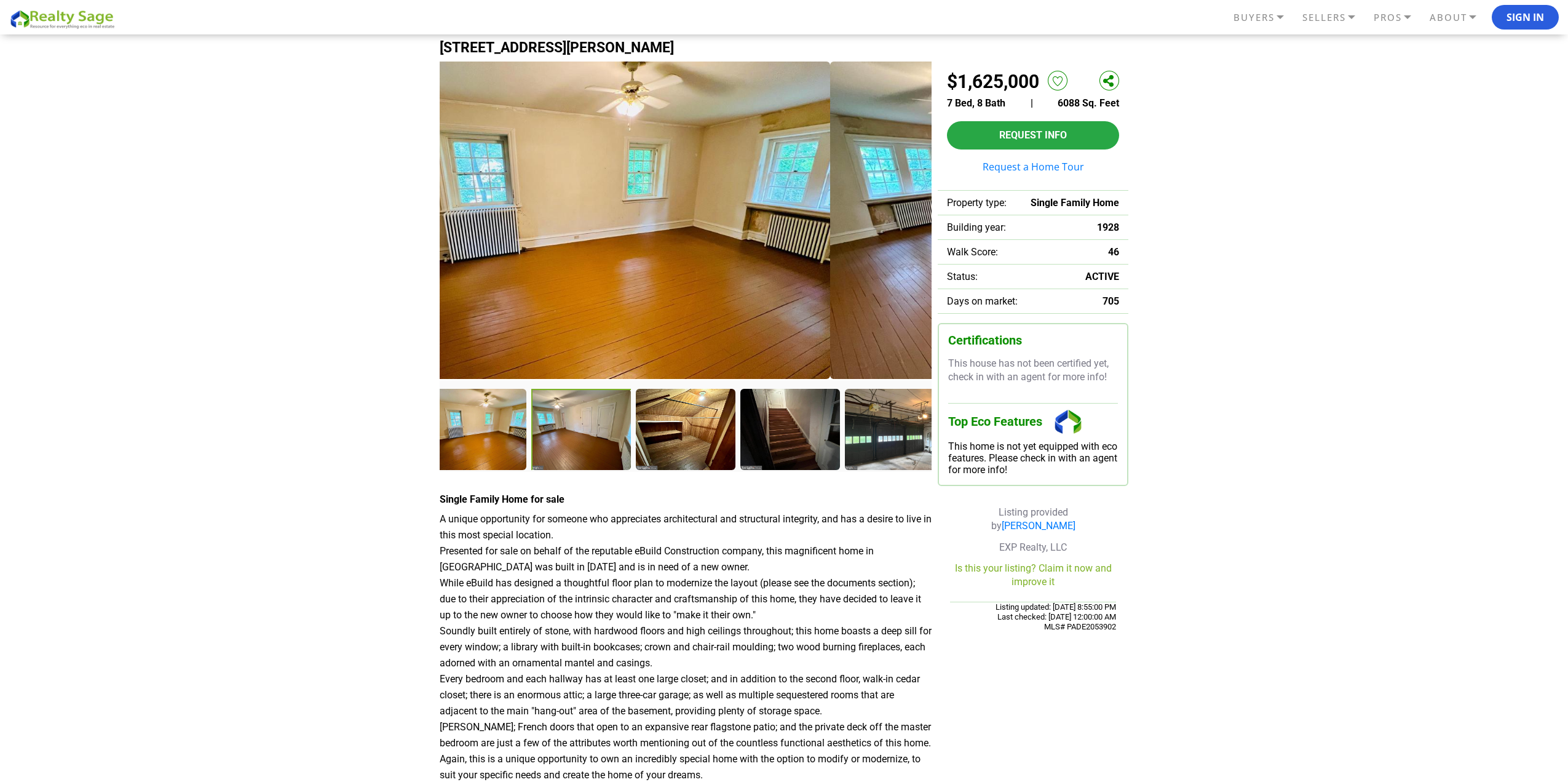
drag, startPoint x: 606, startPoint y: 211, endPoint x: 381, endPoint y: 177, distance: 227.6
click at [455, 187] on img at bounding box center [584, 220] width 492 height 318
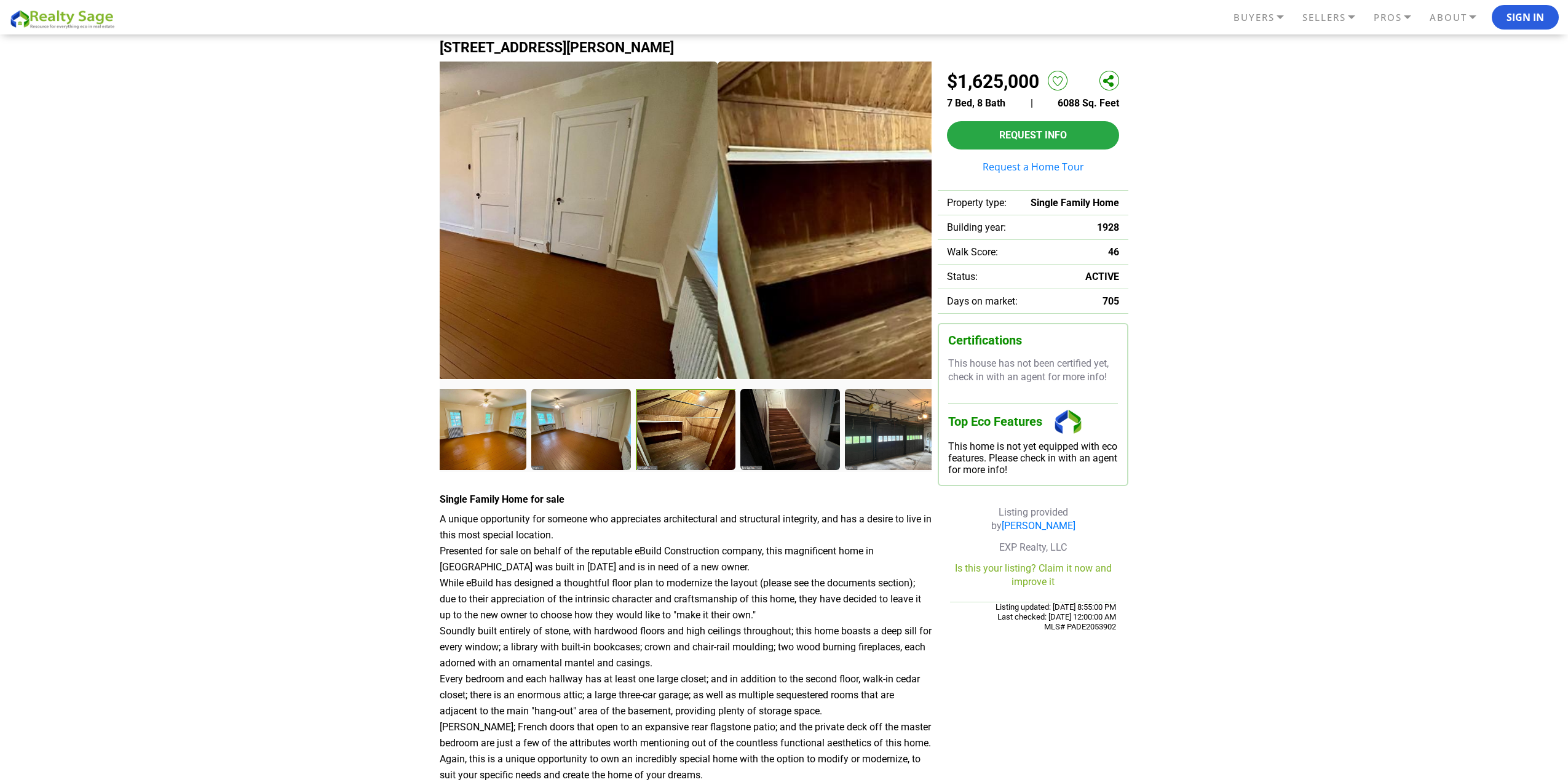
drag, startPoint x: 615, startPoint y: 200, endPoint x: 346, endPoint y: 169, distance: 270.8
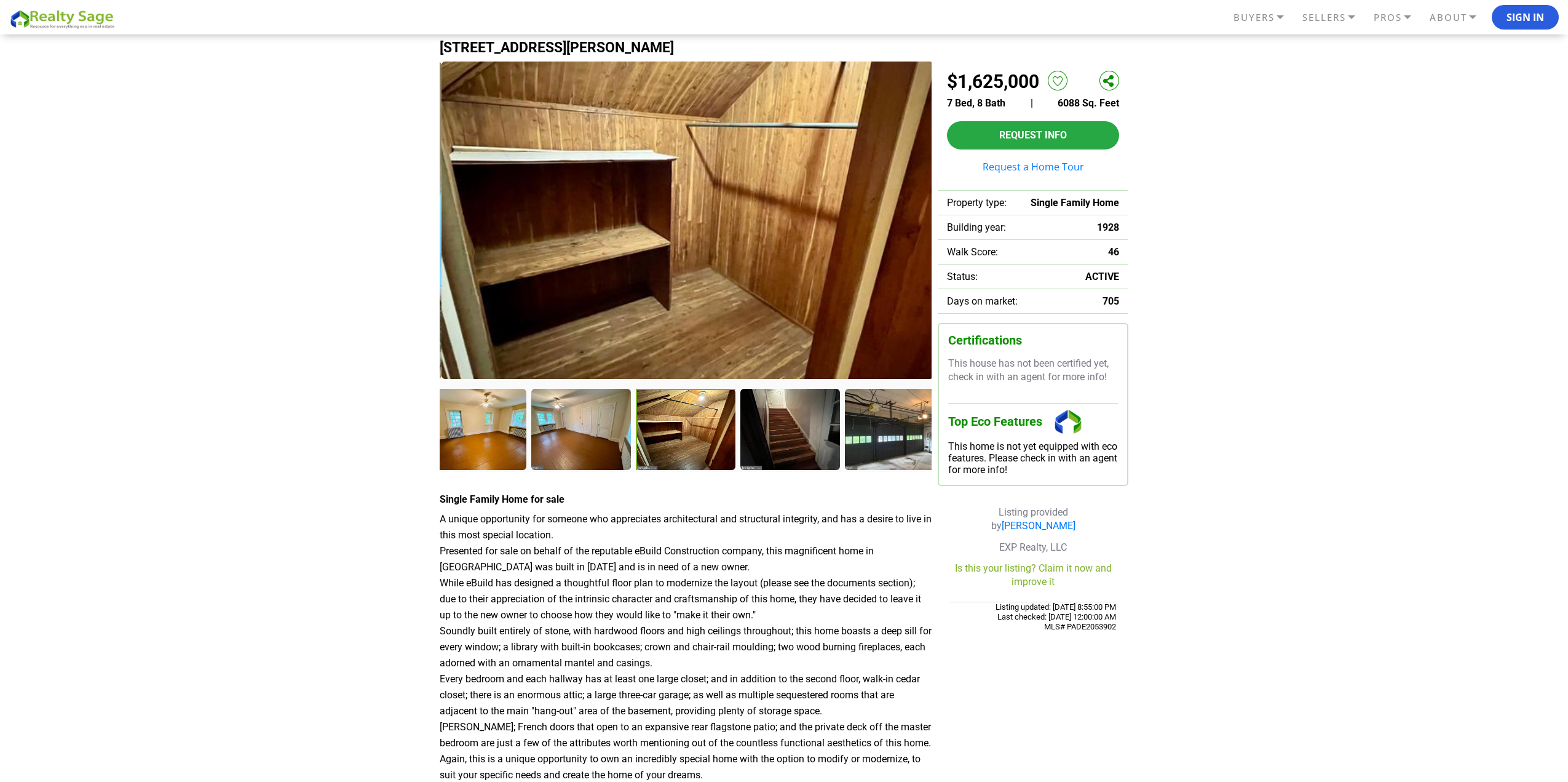
drag, startPoint x: 577, startPoint y: 192, endPoint x: 380, endPoint y: 170, distance: 198.2
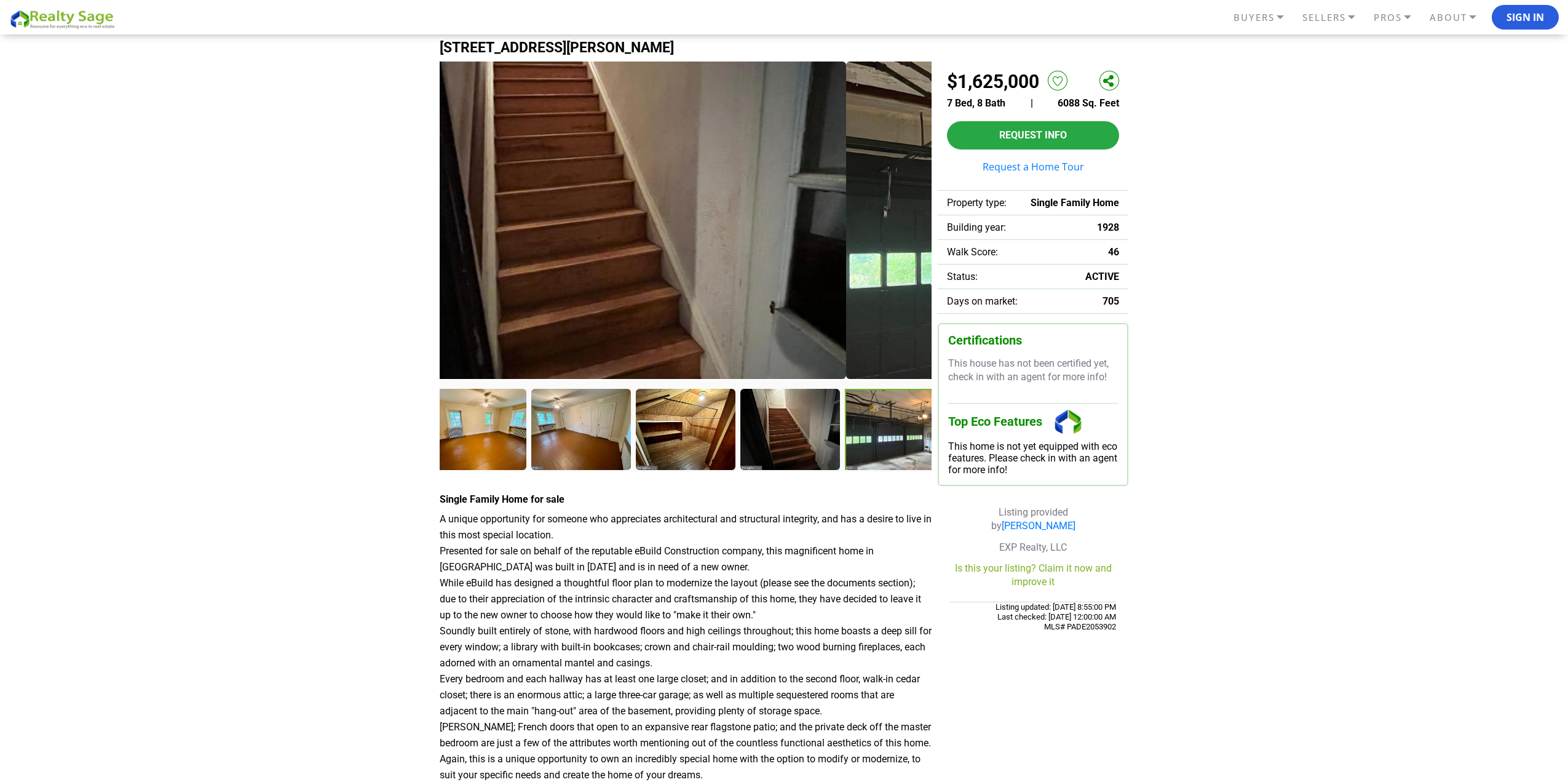
drag, startPoint x: 496, startPoint y: 198, endPoint x: 360, endPoint y: 177, distance: 137.6
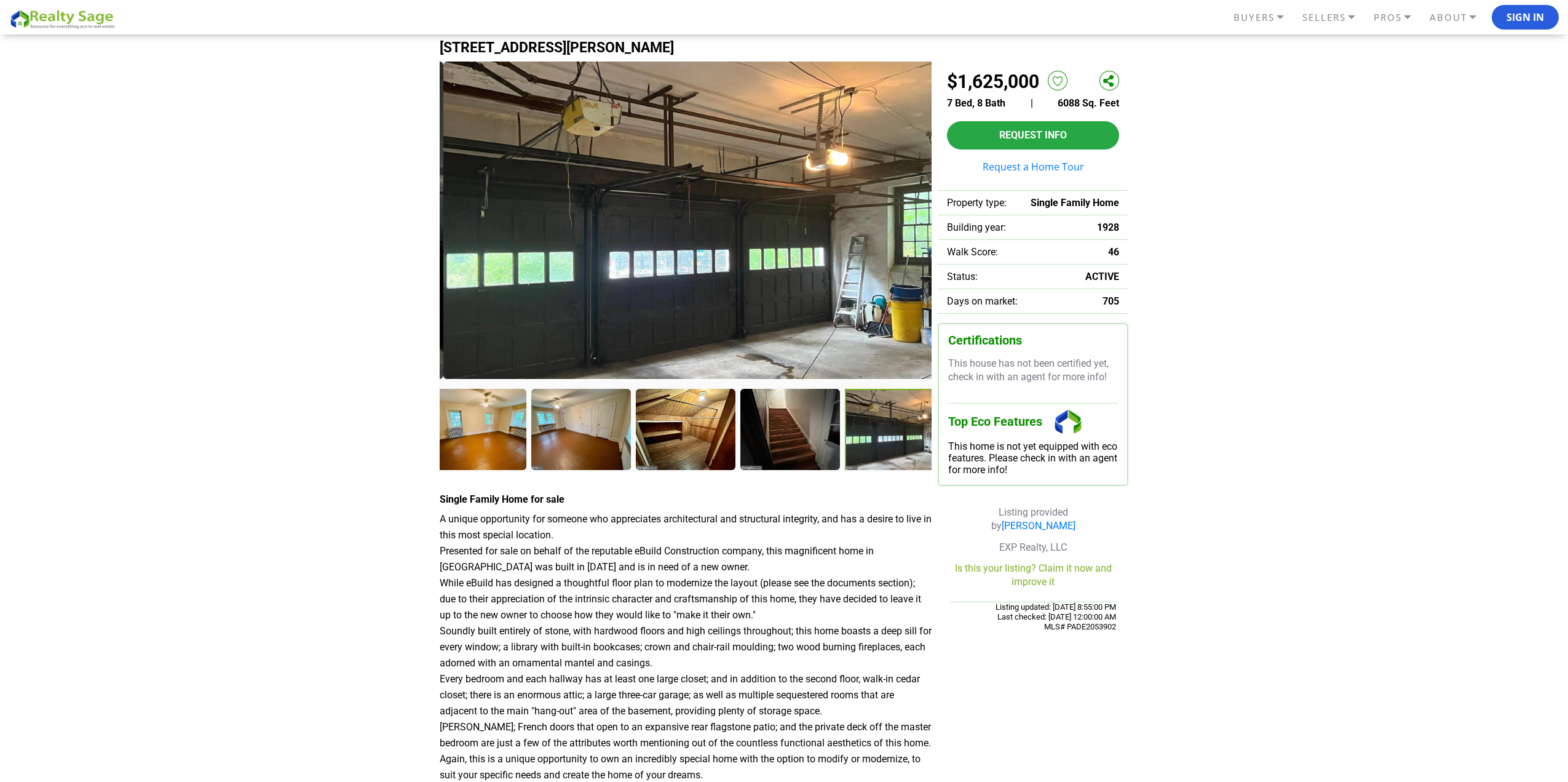
drag, startPoint x: 601, startPoint y: 199, endPoint x: 405, endPoint y: 187, distance: 196.4
